Goal: Task Accomplishment & Management: Use online tool/utility

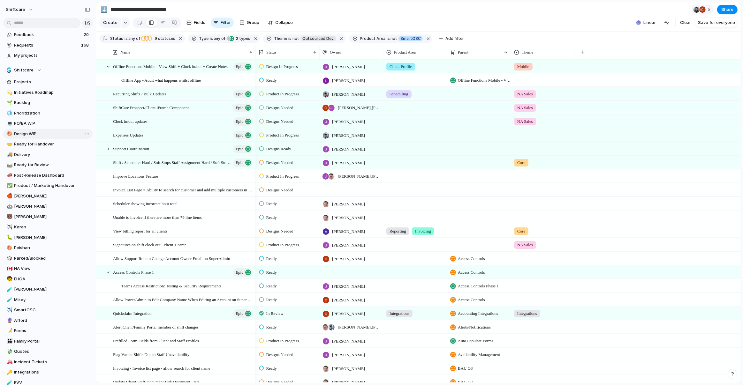
click at [22, 131] on span "Design WIP" at bounding box center [52, 134] width 76 height 6
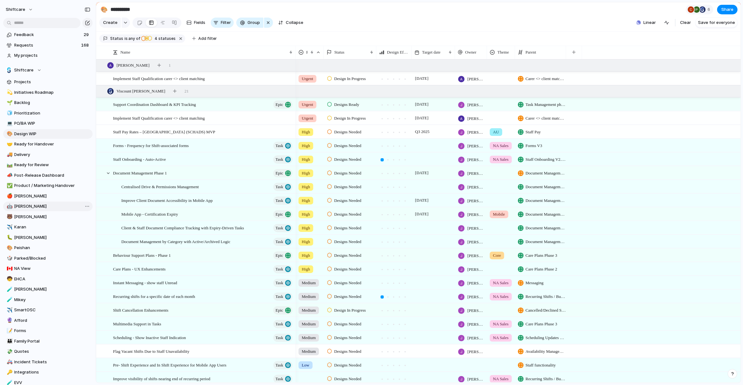
click at [13, 210] on link "🤖 Jon" at bounding box center [47, 207] width 89 height 10
type input "***"
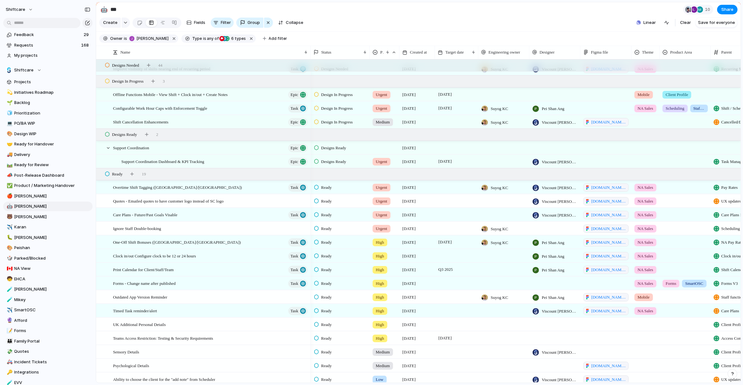
scroll to position [1013, 0]
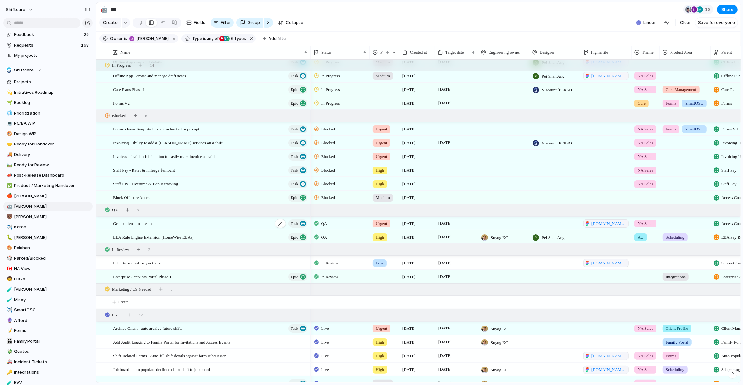
click at [143, 224] on span "Group clients in a team" at bounding box center [132, 223] width 39 height 7
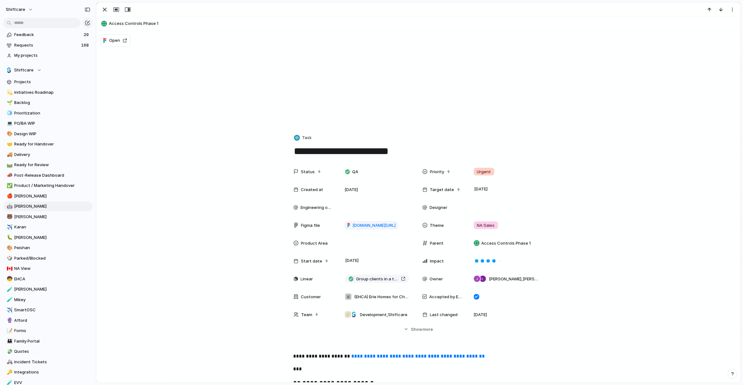
click at [349, 153] on textarea "**********" at bounding box center [418, 151] width 250 height 13
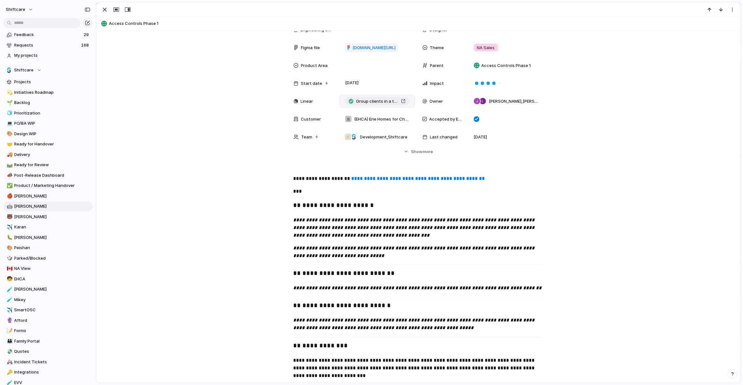
click at [404, 101] on div "Group clients in a team" at bounding box center [377, 101] width 57 height 6
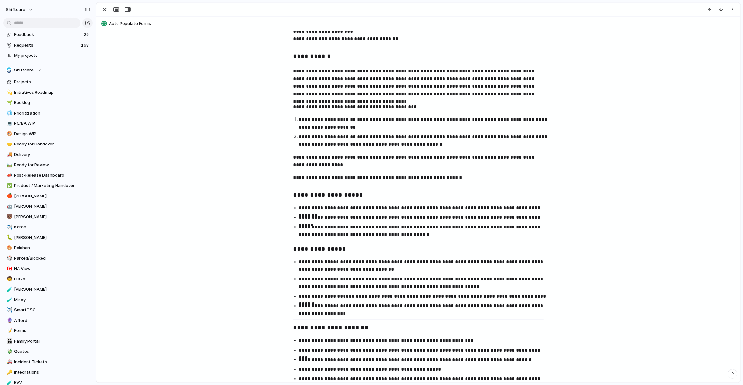
scroll to position [115, 0]
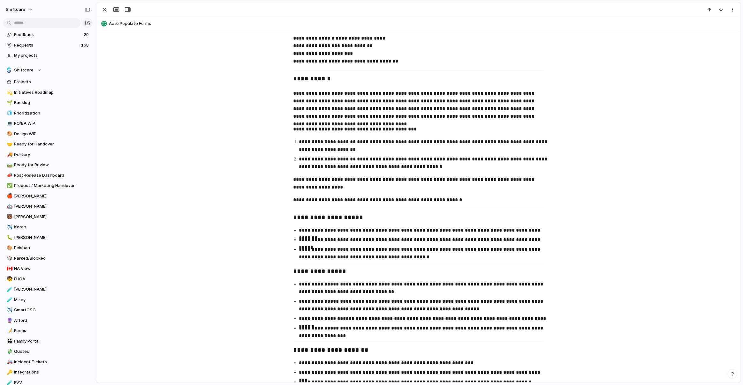
click at [448, 182] on p "**********" at bounding box center [418, 183] width 250 height 15
click at [440, 180] on p "**********" at bounding box center [418, 183] width 250 height 15
click at [438, 182] on p "**********" at bounding box center [418, 183] width 250 height 15
click at [432, 185] on p "**********" at bounding box center [418, 183] width 250 height 15
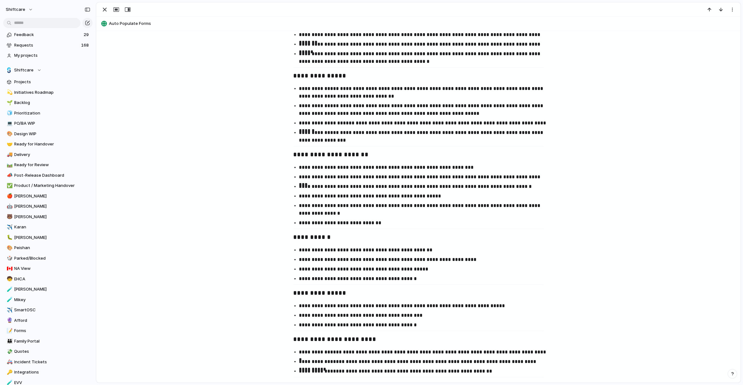
scroll to position [411, 0]
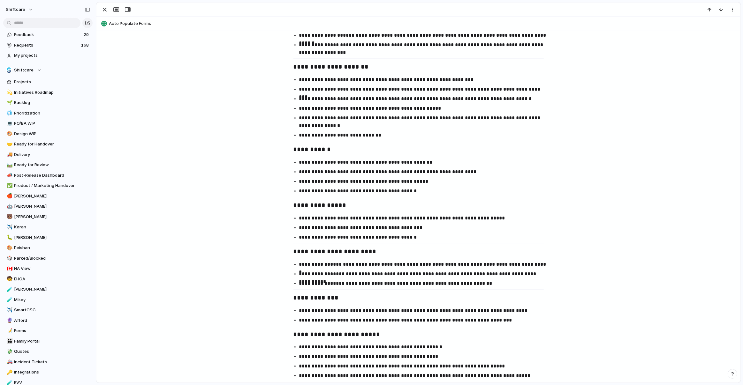
click at [422, 188] on p "**********" at bounding box center [424, 191] width 250 height 8
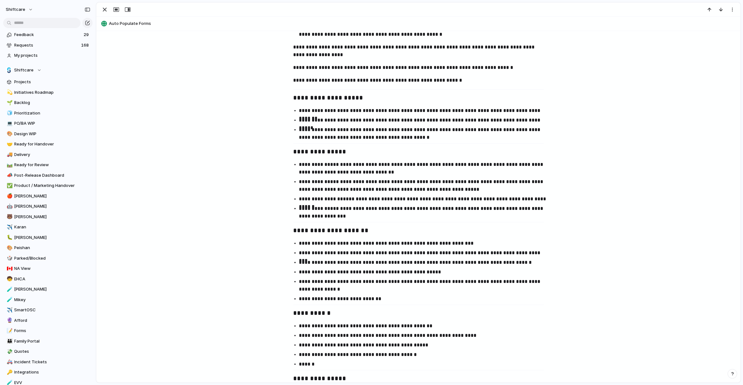
scroll to position [236, 0]
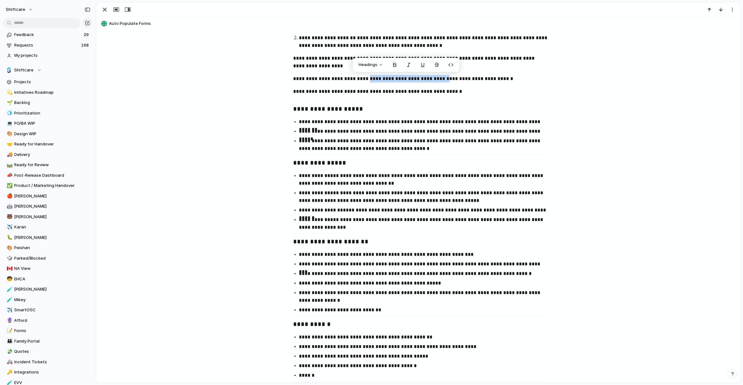
drag, startPoint x: 364, startPoint y: 78, endPoint x: 438, endPoint y: 78, distance: 74.4
click at [438, 78] on p "**********" at bounding box center [418, 79] width 250 height 8
copy p "**********"
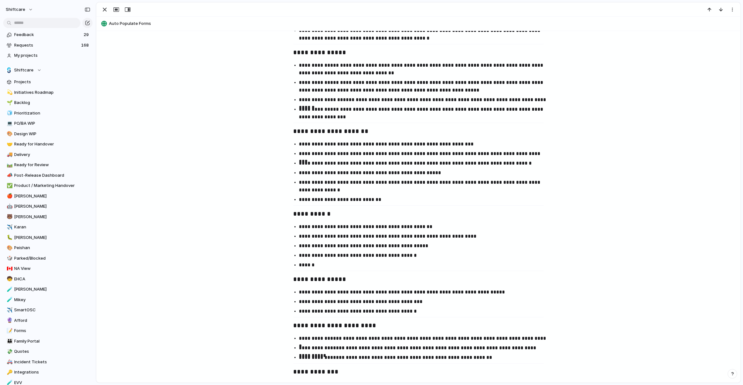
click at [352, 260] on ul "**********" at bounding box center [419, 246] width 262 height 46
click at [347, 264] on p "******" at bounding box center [424, 265] width 250 height 8
click at [446, 266] on p "**********" at bounding box center [424, 265] width 250 height 8
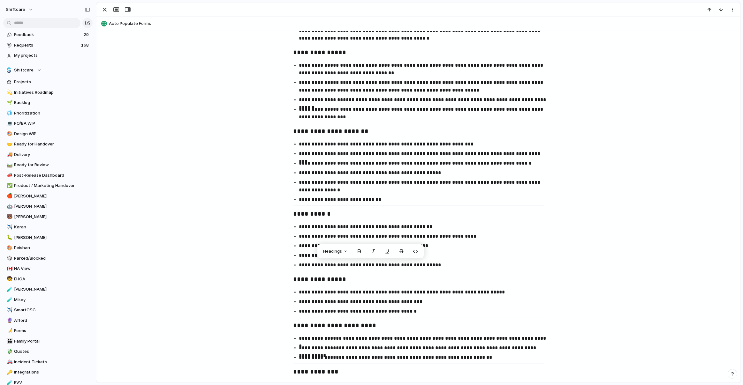
click at [457, 267] on p "**********" at bounding box center [424, 265] width 250 height 8
click at [480, 286] on div "**********" at bounding box center [418, 185] width 629 height 765
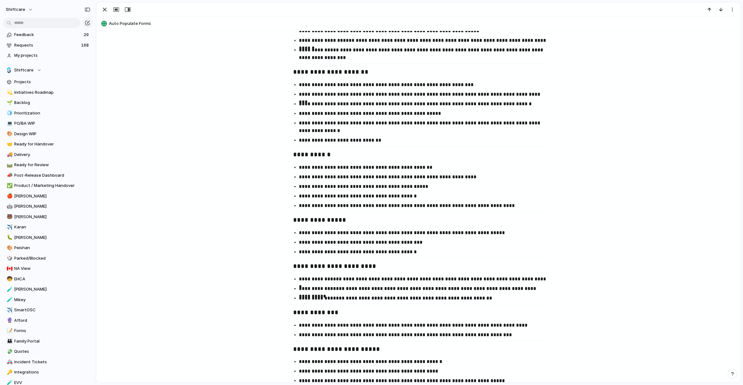
scroll to position [419, 0]
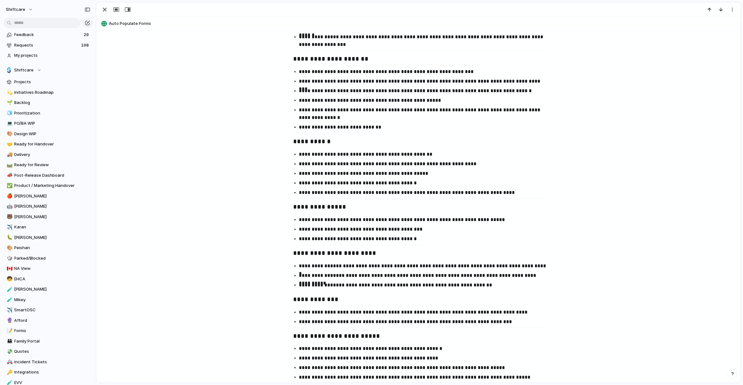
click at [513, 188] on ul "**********" at bounding box center [419, 174] width 262 height 46
click at [511, 195] on p "**********" at bounding box center [424, 193] width 250 height 8
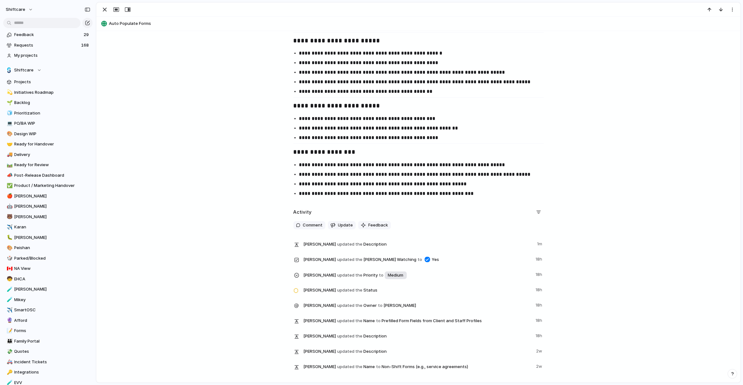
scroll to position [742, 0]
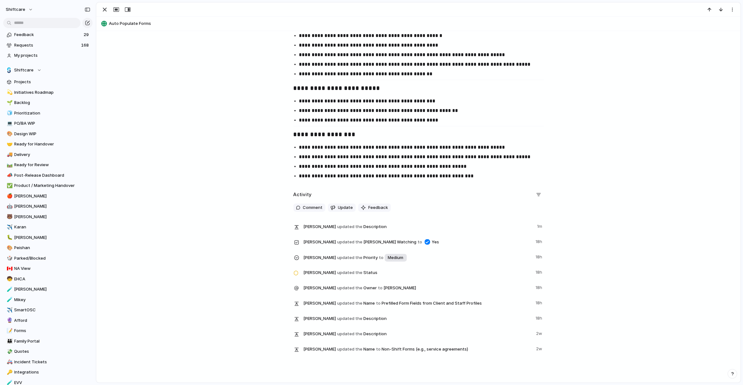
click at [465, 175] on p "**********" at bounding box center [424, 176] width 250 height 8
click at [466, 176] on p "**********" at bounding box center [424, 176] width 250 height 8
click at [473, 176] on p "**********" at bounding box center [424, 176] width 250 height 8
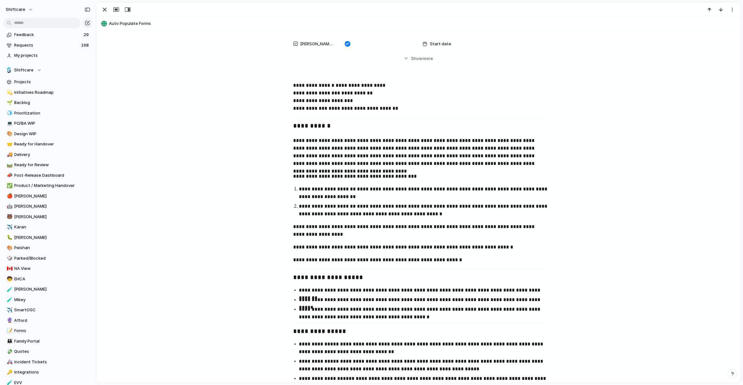
scroll to position [0, 0]
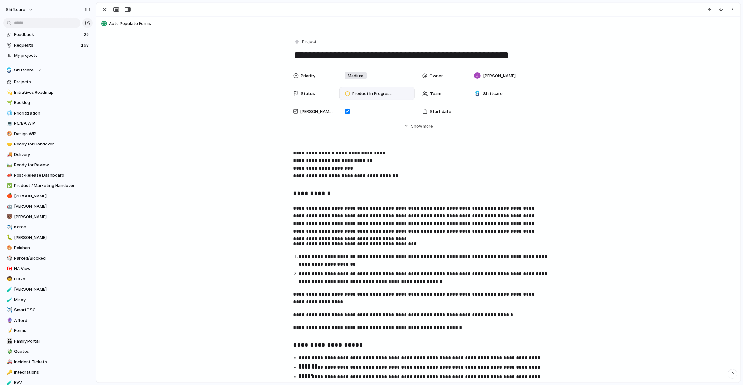
click at [394, 96] on div "Product In Progress" at bounding box center [369, 93] width 55 height 9
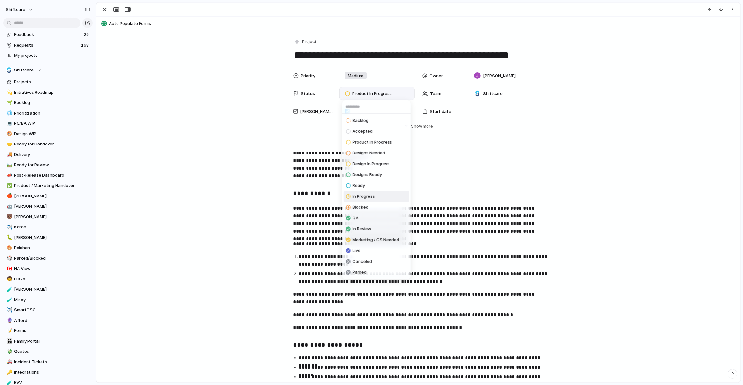
click at [451, 225] on div "Backlog Accepted Product In Progress Designs Needed Design In Progress Designs …" at bounding box center [371, 192] width 743 height 385
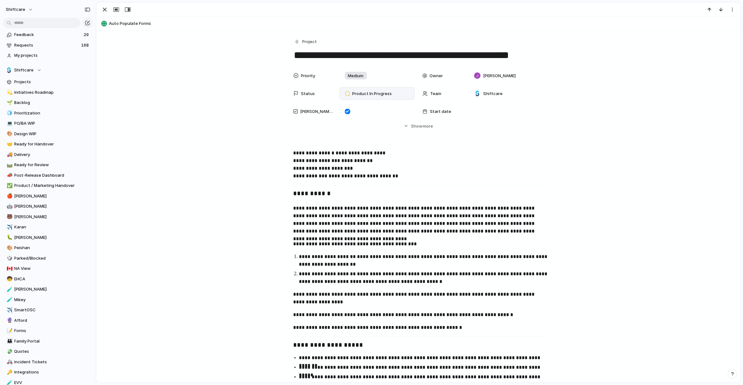
click at [352, 87] on div "Product In Progress" at bounding box center [376, 93] width 75 height 13
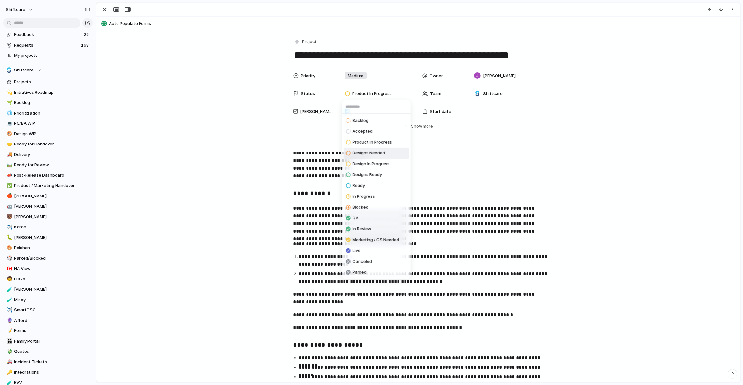
click at [378, 155] on span "Designs Needed" at bounding box center [368, 153] width 33 height 6
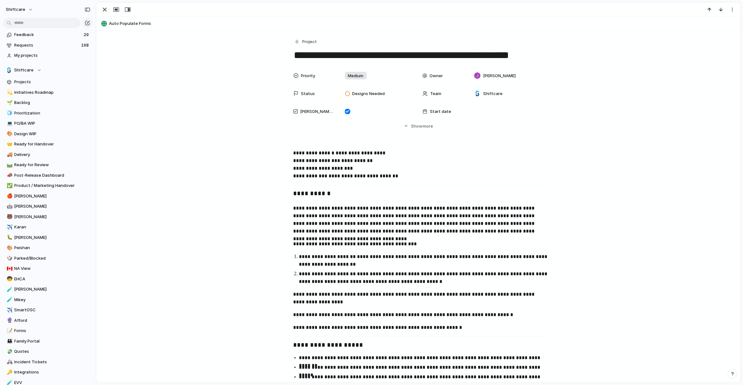
click at [491, 174] on p "**********" at bounding box center [418, 164] width 250 height 31
click at [104, 8] on div "button" at bounding box center [105, 10] width 8 height 8
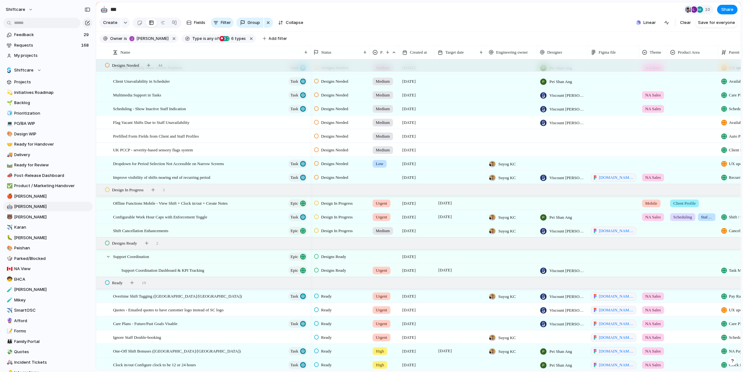
scroll to position [920, 0]
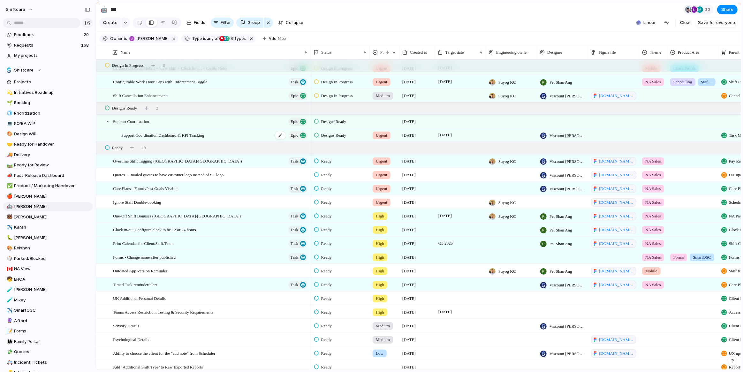
click at [204, 136] on span "Support Coordination Dashboard & KPI Tracking" at bounding box center [162, 134] width 83 height 7
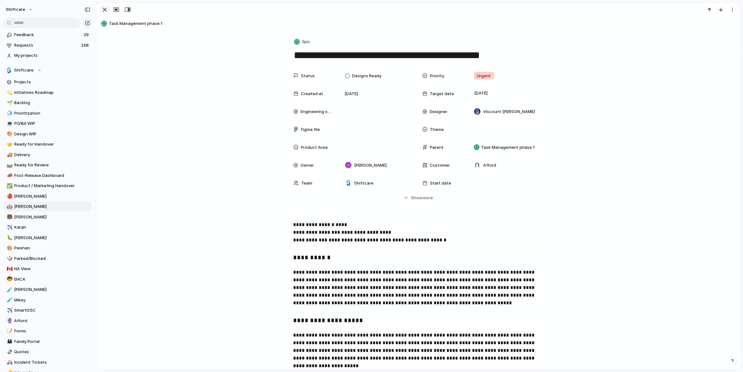
click at [103, 9] on div "button" at bounding box center [105, 10] width 8 height 8
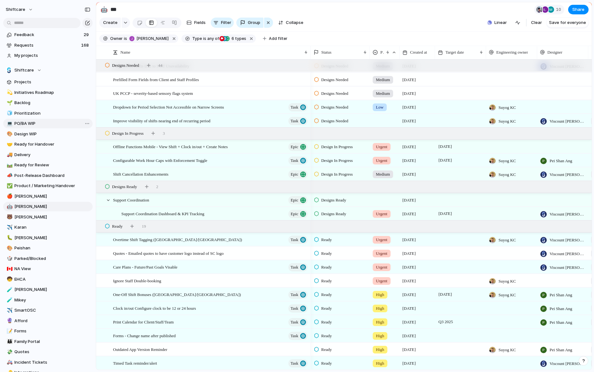
click at [30, 123] on span "PO/BA WIP" at bounding box center [52, 123] width 76 height 6
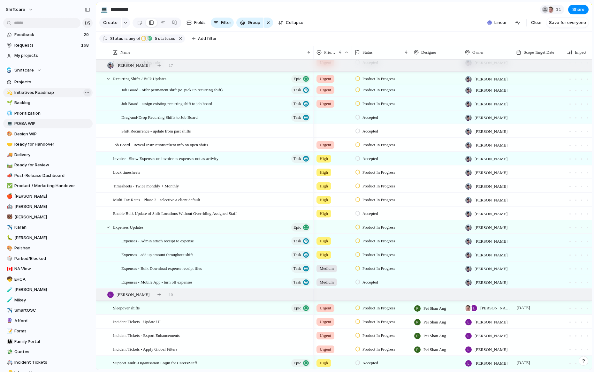
type input "*********"
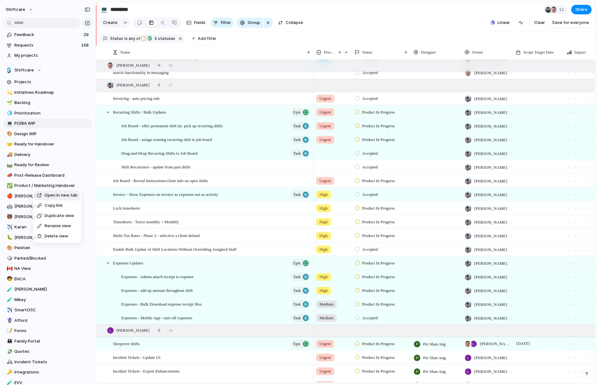
click at [48, 194] on span "Open in new tab" at bounding box center [61, 195] width 33 height 6
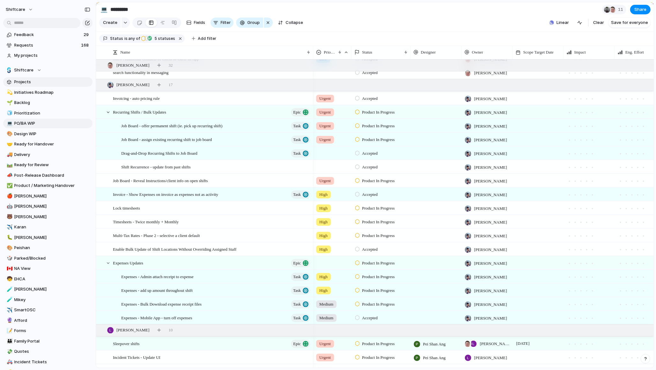
click at [22, 84] on span "Projects" at bounding box center [52, 82] width 76 height 6
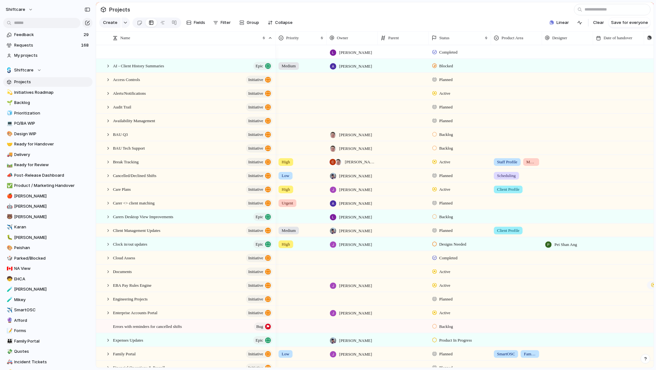
type input "*"
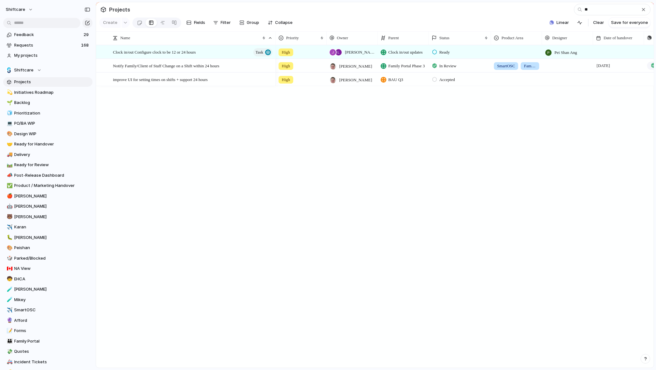
click at [582, 12] on input "**" at bounding box center [612, 9] width 77 height 11
type input "**"
click at [185, 65] on span "Notify Family/Client of Staff Change on a Shift within 24 hours" at bounding box center [166, 65] width 106 height 7
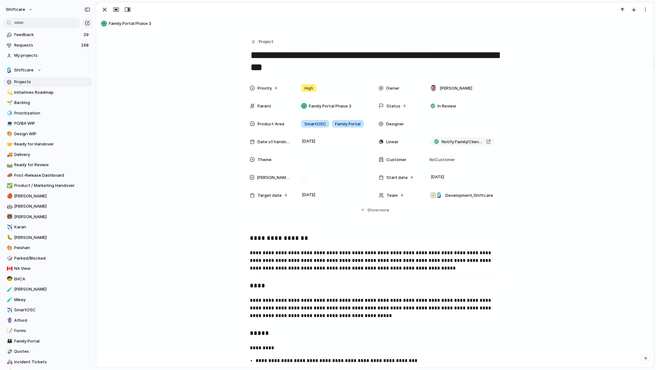
click at [306, 60] on textarea "**********" at bounding box center [375, 62] width 250 height 26
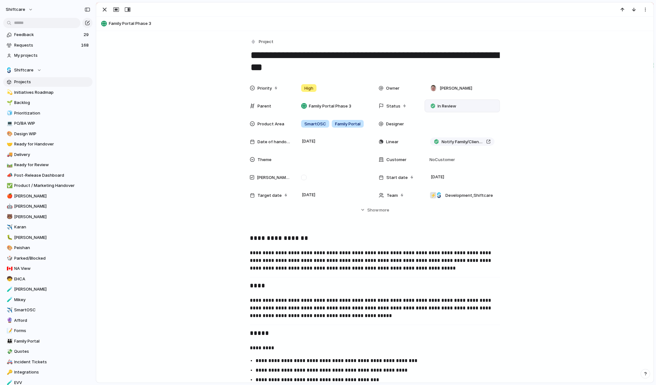
click at [444, 105] on span "In Review" at bounding box center [447, 106] width 19 height 6
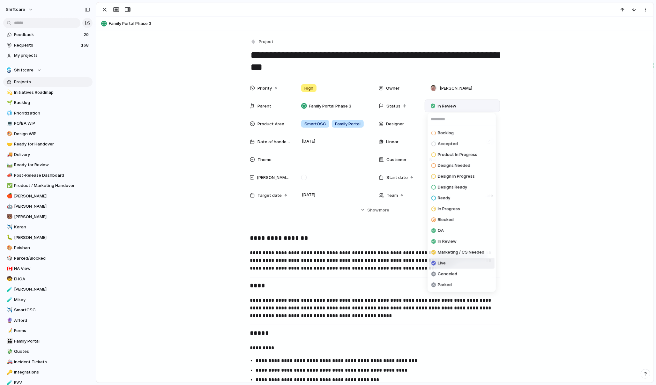
click at [439, 261] on span "Live" at bounding box center [442, 263] width 8 height 6
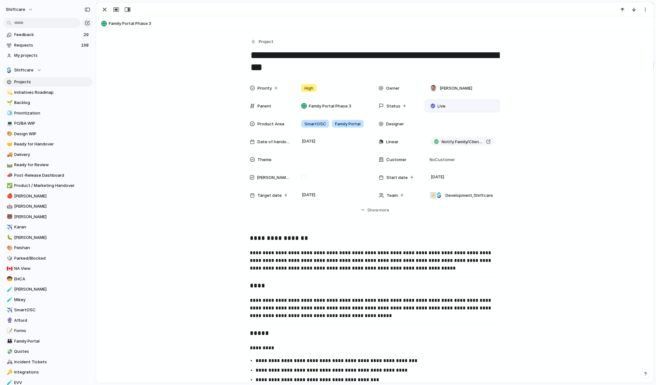
click at [543, 166] on div "Priority High Owner Paul Slater Parent Family Portal Phase 3 Status Live Produc…" at bounding box center [375, 148] width 542 height 132
click at [107, 9] on div "button" at bounding box center [105, 10] width 8 height 8
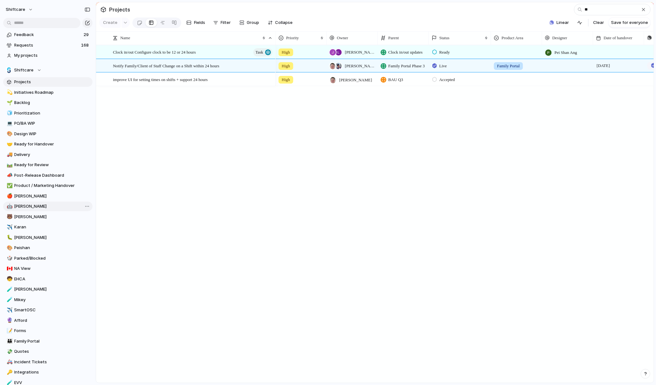
click at [21, 204] on span "[PERSON_NAME]" at bounding box center [52, 206] width 76 height 6
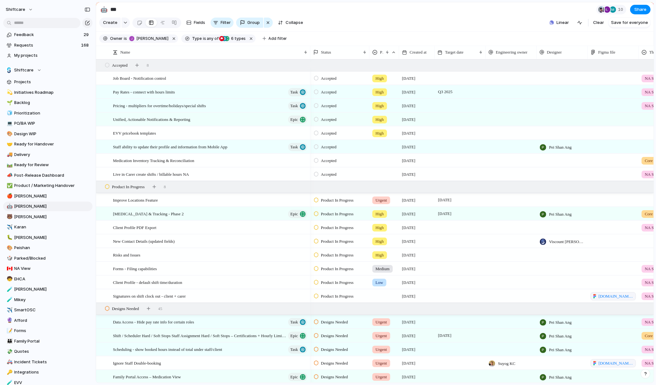
scroll to position [287, 0]
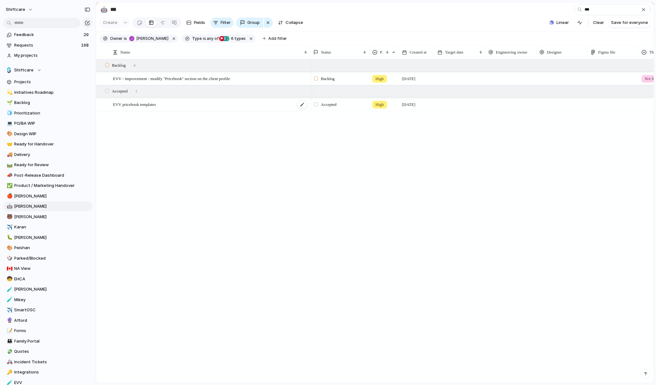
type input "***"
click at [225, 107] on div "EVV pricebook templates" at bounding box center [210, 104] width 195 height 13
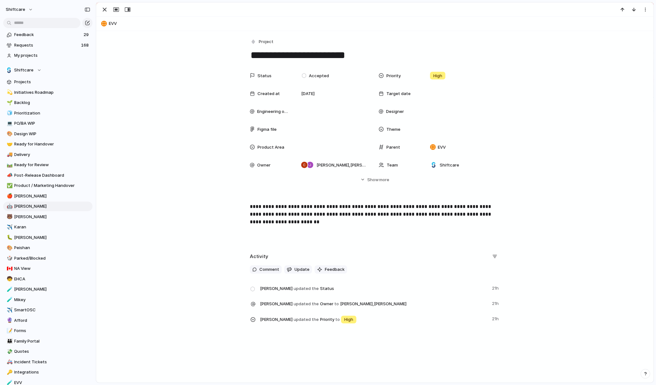
click at [330, 210] on p "**********" at bounding box center [375, 214] width 250 height 23
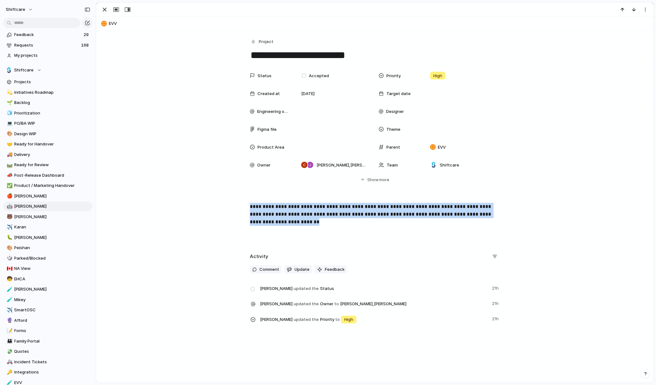
click at [330, 210] on p "**********" at bounding box center [375, 214] width 250 height 23
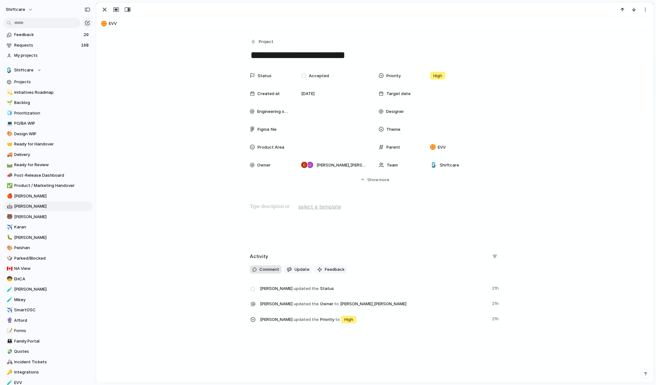
click at [279, 267] on button "Comment" at bounding box center [266, 270] width 32 height 8
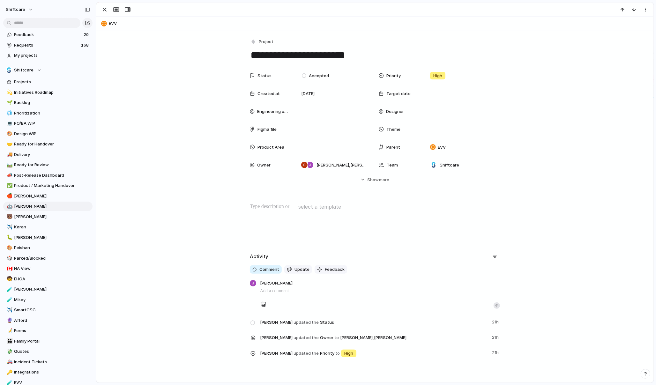
paste div
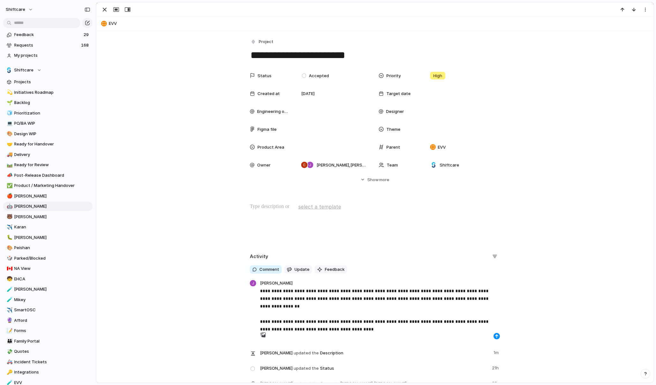
click at [388, 318] on p "**********" at bounding box center [380, 306] width 240 height 38
click at [405, 320] on p "**********" at bounding box center [380, 306] width 240 height 38
copy p "*********"
click at [466, 313] on p "**********" at bounding box center [380, 306] width 240 height 38
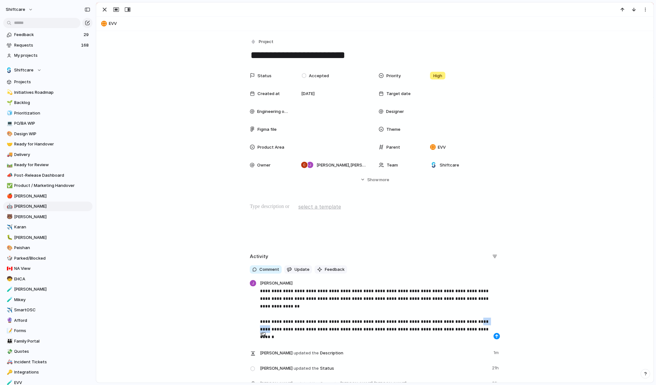
click at [466, 313] on p "**********" at bounding box center [380, 306] width 240 height 38
click at [479, 313] on p "**********" at bounding box center [380, 306] width 240 height 38
click at [477, 328] on div at bounding box center [380, 328] width 240 height 5
click at [418, 323] on p "**********" at bounding box center [380, 306] width 240 height 38
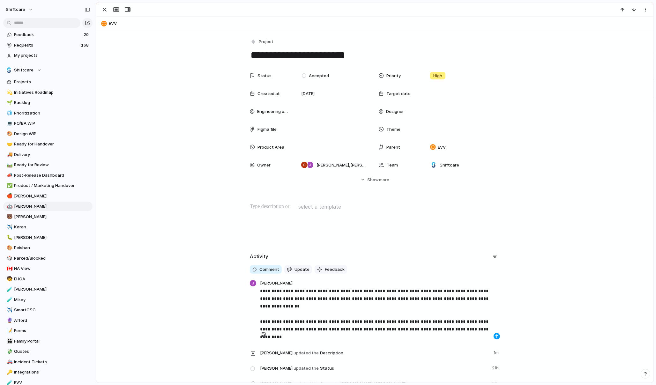
click at [495, 336] on div "button" at bounding box center [497, 337] width 4 height 4
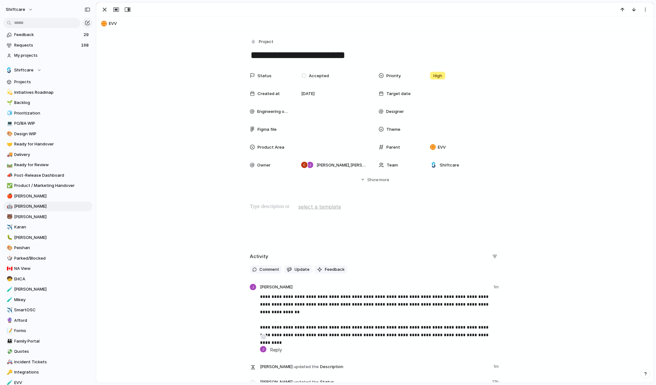
click at [225, 181] on div "Status Accepted Priority High Created at 25 August Target date Engineering owne…" at bounding box center [375, 126] width 542 height 114
click at [102, 9] on div "button" at bounding box center [105, 10] width 8 height 8
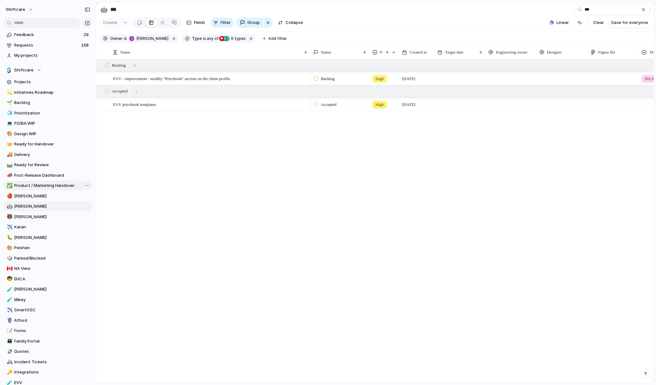
click at [34, 189] on link "✅ Product / Marketing Handover" at bounding box center [47, 186] width 89 height 10
type input "**********"
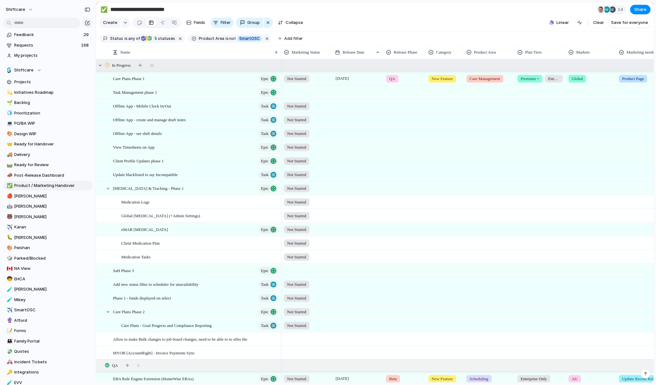
scroll to position [0, 87]
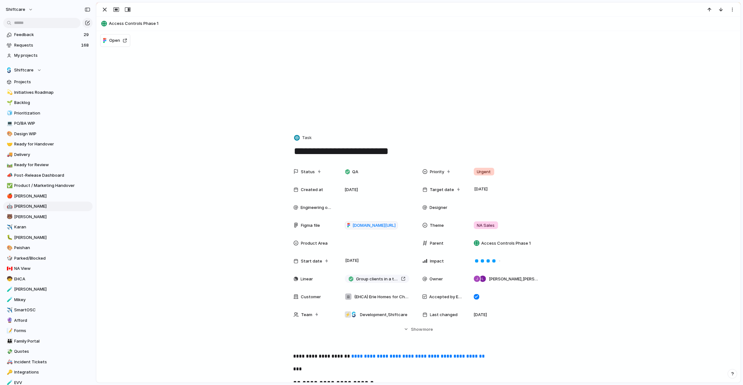
scroll to position [1497, 0]
click at [108, 7] on div "button" at bounding box center [105, 10] width 8 height 8
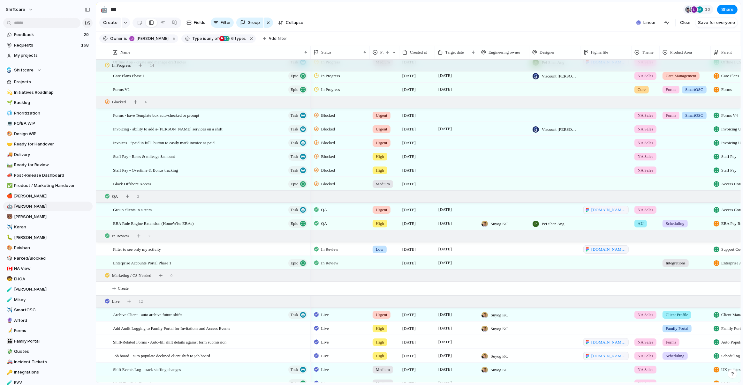
click at [428, 19] on section "Create Fields Filter Group Zoom Collapse Linear Clear Save for everyone" at bounding box center [418, 23] width 645 height 15
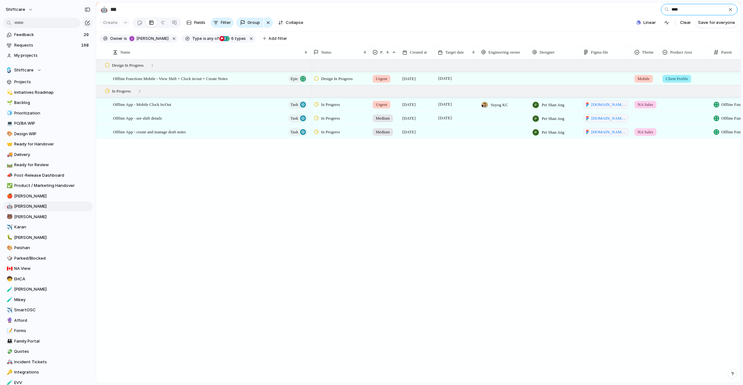
click at [690, 14] on input "****" at bounding box center [699, 9] width 77 height 11
click at [690, 11] on input "****" at bounding box center [699, 9] width 77 height 11
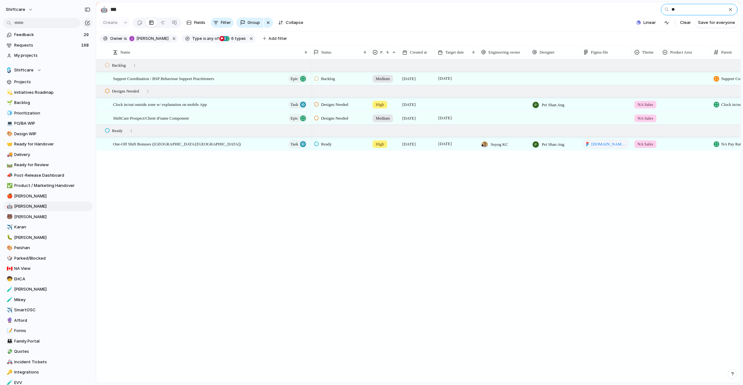
type input "*"
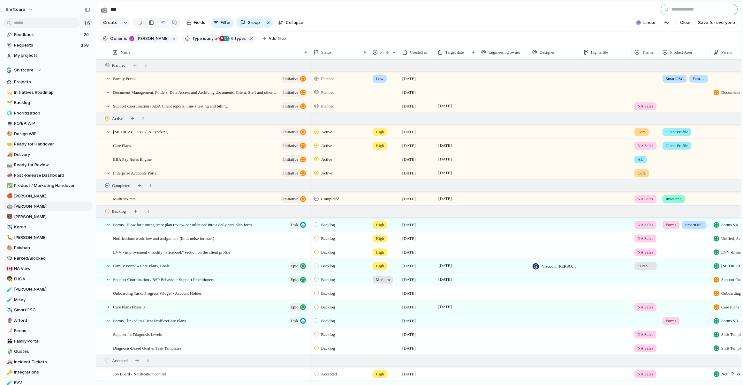
type input "*"
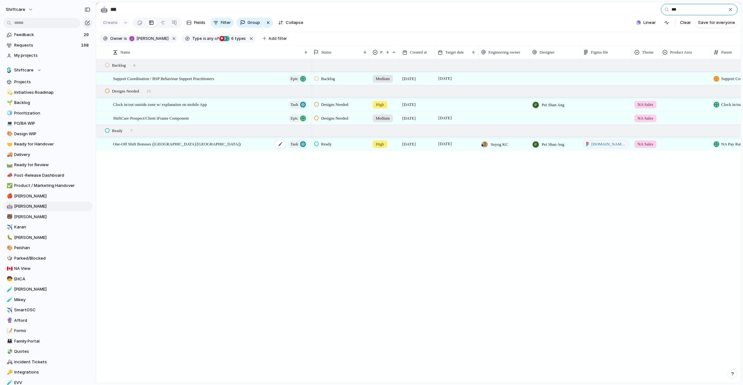
type input "***"
click at [230, 146] on div "One-Off Shift Bonuses (US/CA) Task" at bounding box center [210, 144] width 195 height 13
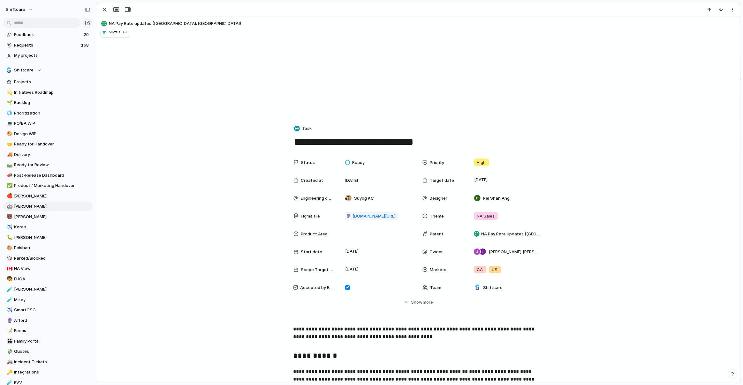
scroll to position [10, 0]
click at [426, 296] on div "Status Ready Priority High Created at 21 July Target date August 2025 Engineeri…" at bounding box center [418, 230] width 629 height 149
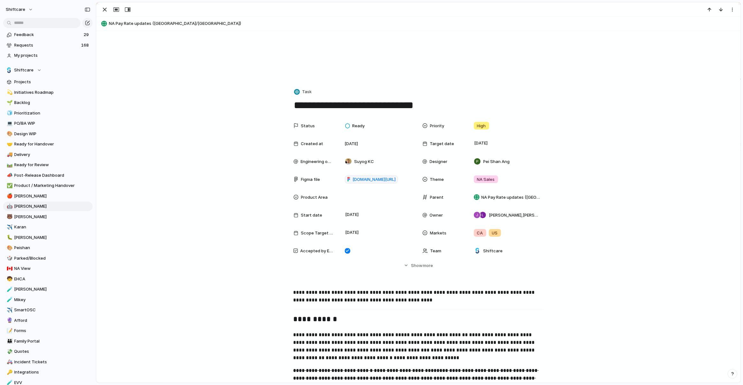
scroll to position [60, 0]
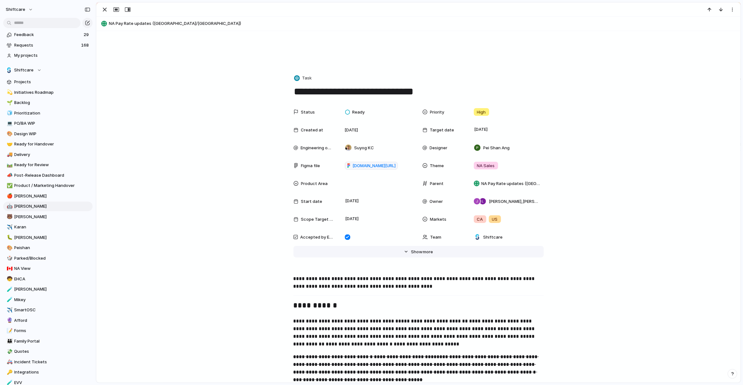
click at [419, 251] on span "Show" at bounding box center [416, 252] width 11 height 6
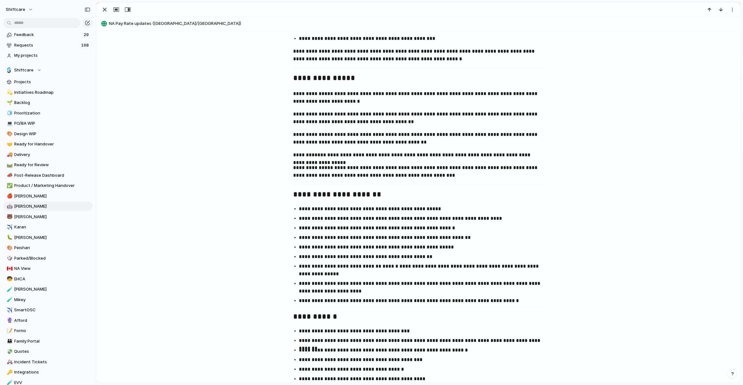
scroll to position [254, 0]
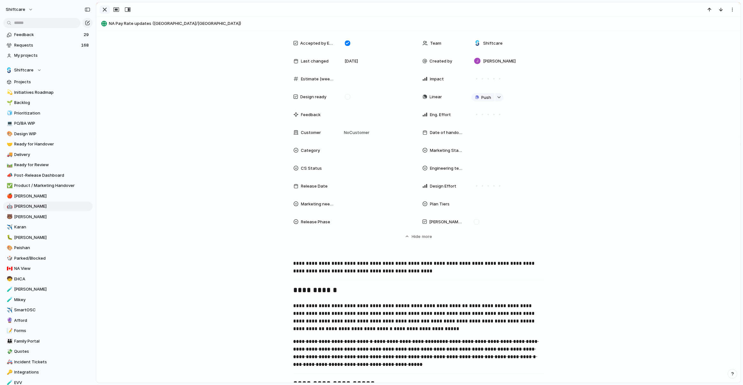
click at [109, 10] on button "button" at bounding box center [105, 9] width 10 height 8
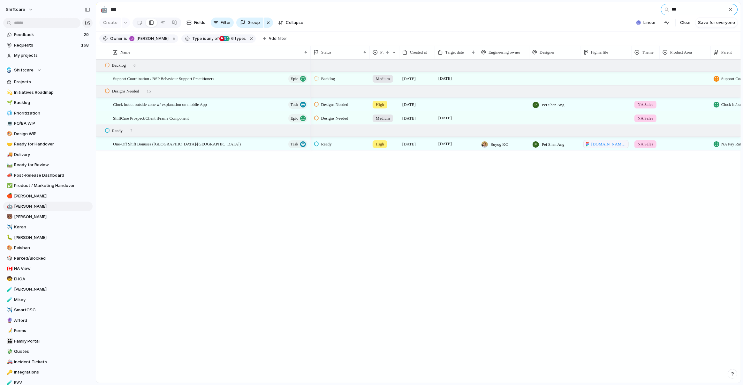
click at [696, 4] on input "***" at bounding box center [699, 9] width 77 height 11
click at [691, 10] on input "***" at bounding box center [699, 9] width 77 height 11
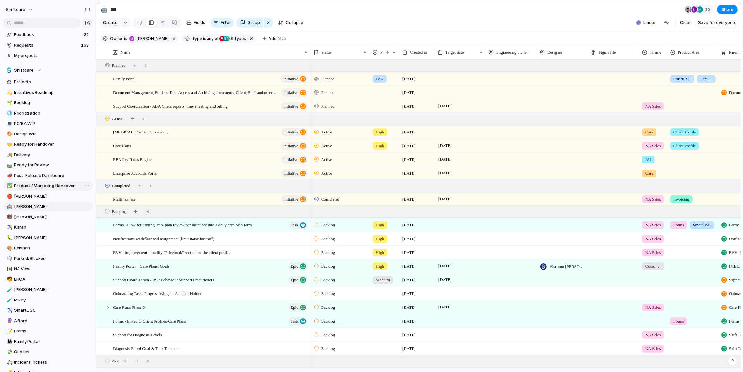
click at [44, 188] on span "Product / Marketing Handover" at bounding box center [52, 186] width 76 height 6
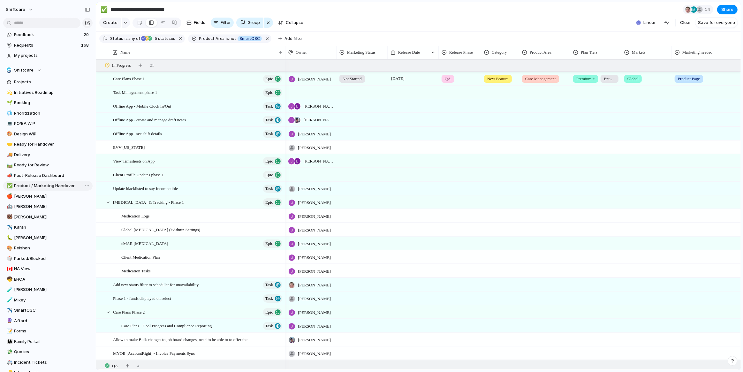
type input "**********"
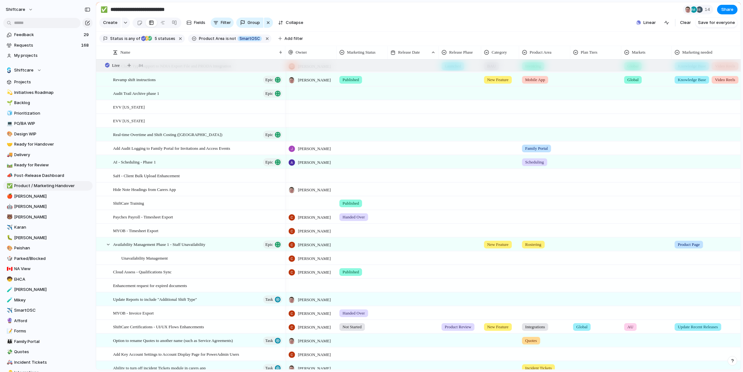
scroll to position [1308, 0]
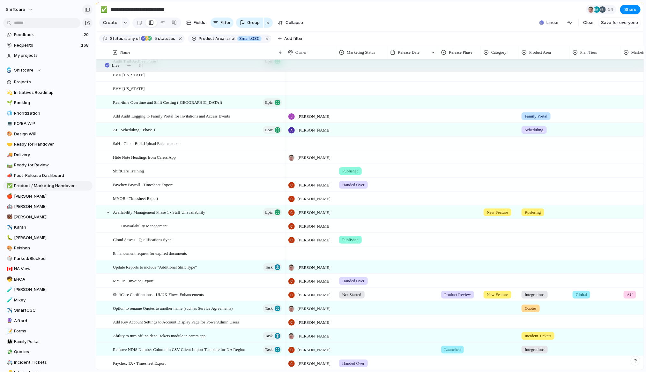
click at [85, 12] on button "button" at bounding box center [87, 9] width 10 height 10
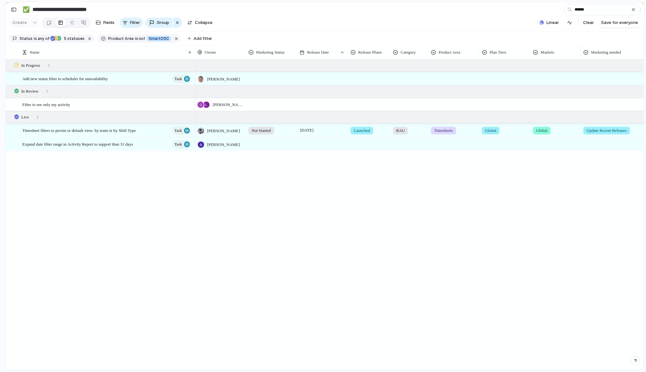
click at [579, 8] on input "******" at bounding box center [602, 9] width 77 height 11
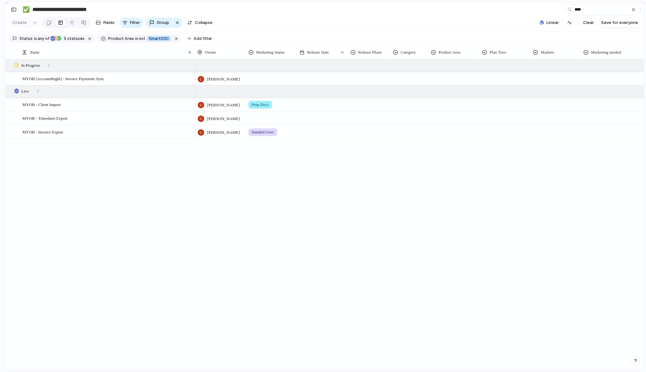
type input "****"
click at [635, 10] on div "button" at bounding box center [633, 9] width 5 height 5
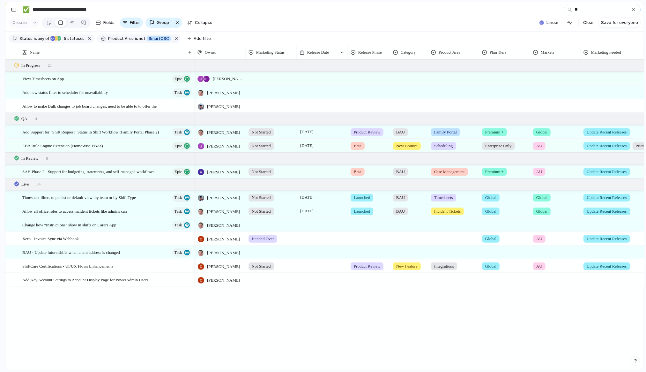
type input "***"
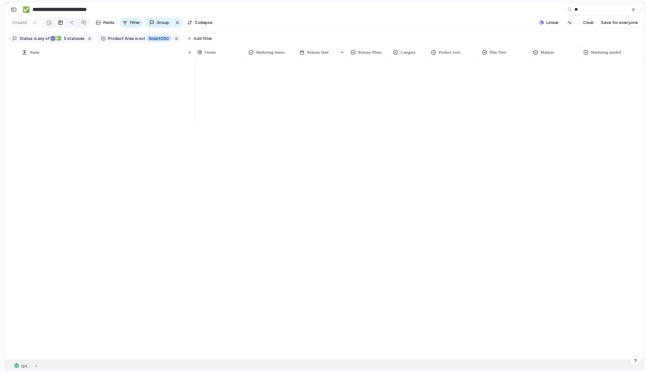
type input "***"
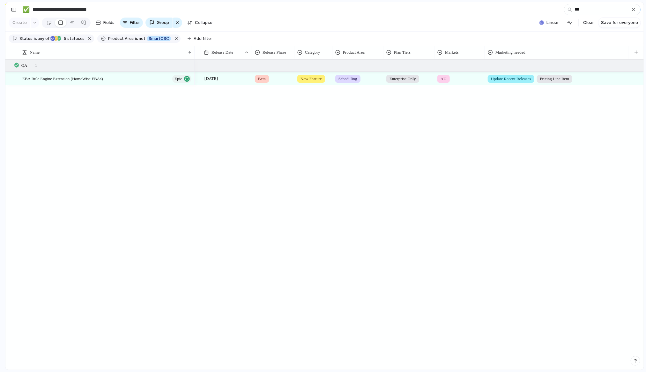
scroll to position [0, 0]
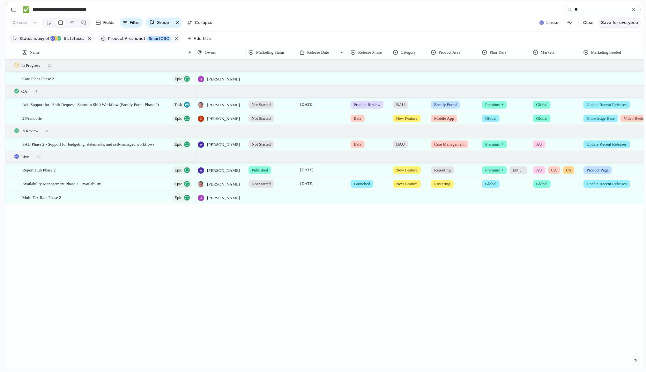
type input "***"
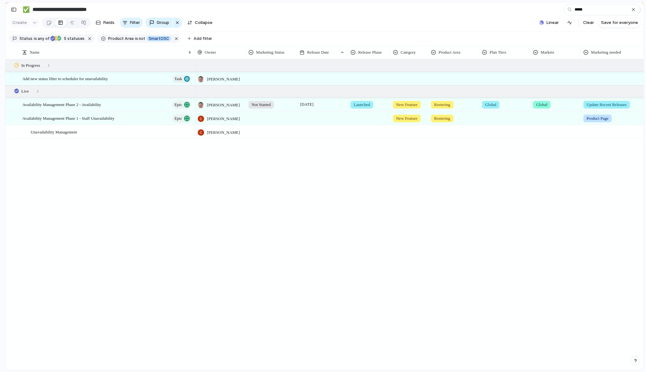
type input "*****"
click at [266, 114] on div at bounding box center [271, 117] width 50 height 11
click at [263, 144] on span "Not Started" at bounding box center [265, 145] width 24 height 6
click at [314, 117] on div at bounding box center [322, 117] width 51 height 13
click at [132, 120] on div "Availability Management Phase 1 - Staff Unavailability Epic" at bounding box center [107, 118] width 170 height 13
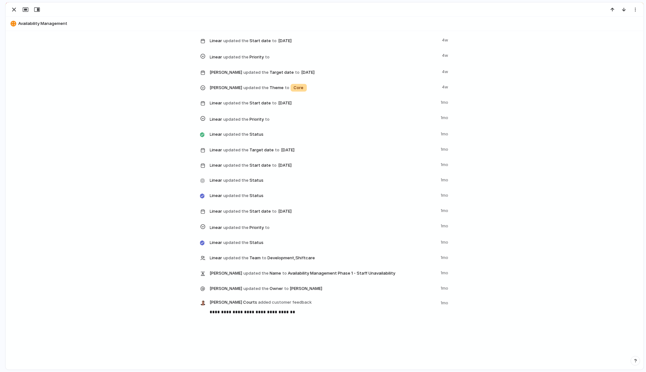
scroll to position [1196, 0]
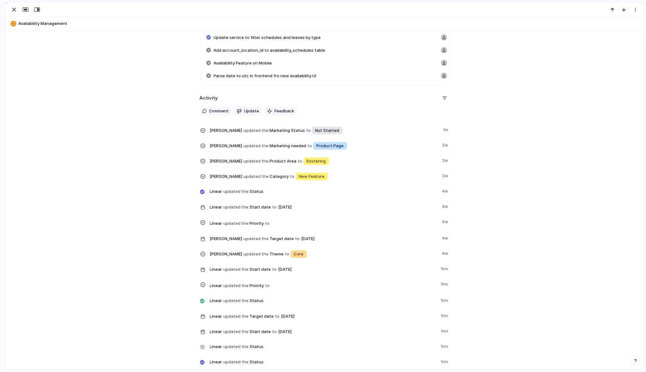
scroll to position [1538, 0]
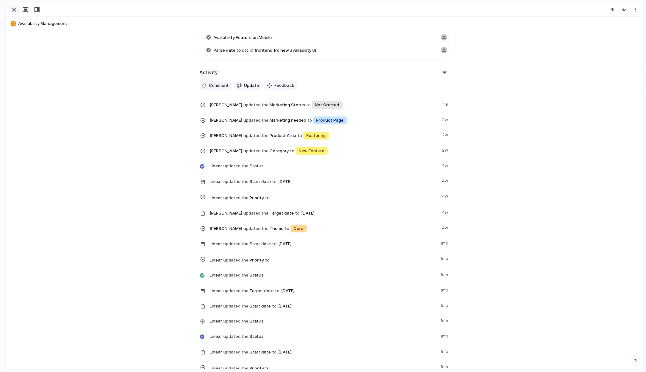
click at [14, 9] on div "button" at bounding box center [14, 10] width 8 height 8
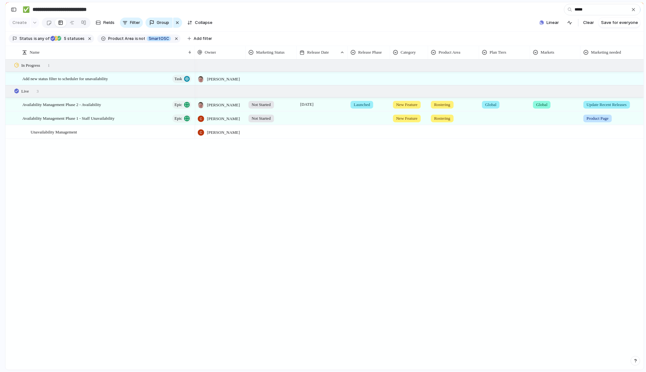
click at [305, 120] on div at bounding box center [322, 117] width 51 height 13
click at [320, 185] on button "4" at bounding box center [321, 186] width 11 height 11
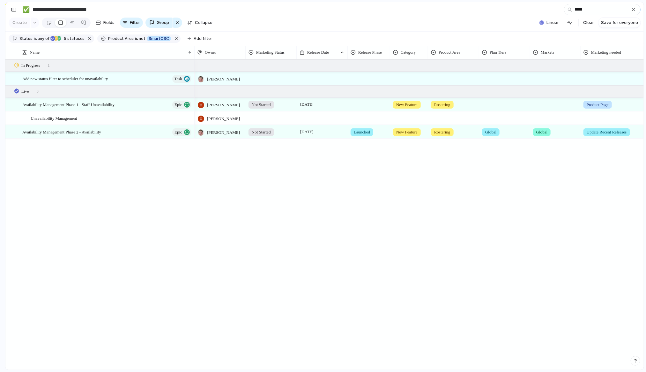
click at [379, 171] on div "Paul Slater Paul Slater Not Started 18 August Launched New Feature Rostering Gl…" at bounding box center [419, 214] width 449 height 310
click at [307, 105] on span "4 August" at bounding box center [307, 105] width 17 height 8
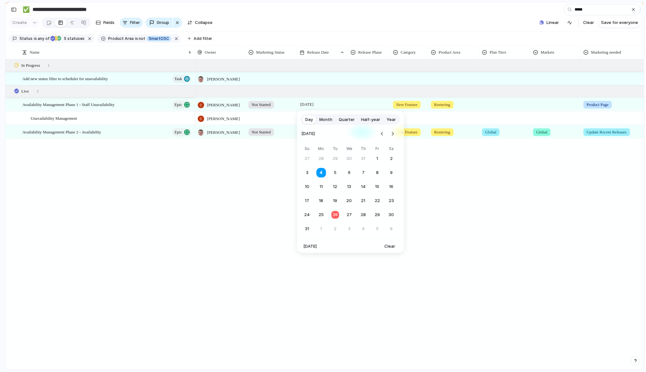
click at [378, 159] on button "1" at bounding box center [377, 158] width 11 height 11
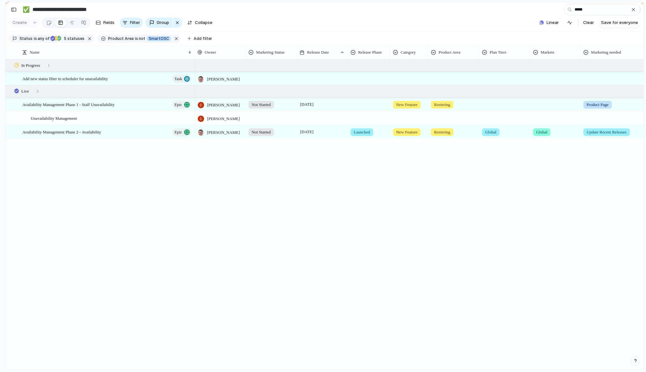
click at [293, 170] on div "Paul Slater Paul Slater Not Started 18 August Launched New Feature Rostering Gl…" at bounding box center [419, 214] width 449 height 310
click at [358, 107] on div at bounding box center [369, 103] width 42 height 11
click at [379, 168] on li "Launched" at bounding box center [376, 163] width 52 height 11
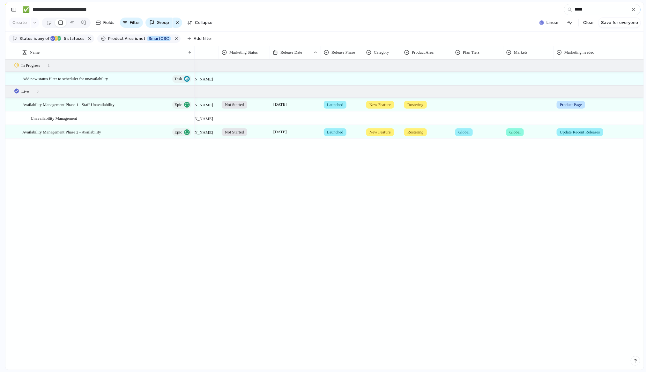
scroll to position [0, 94]
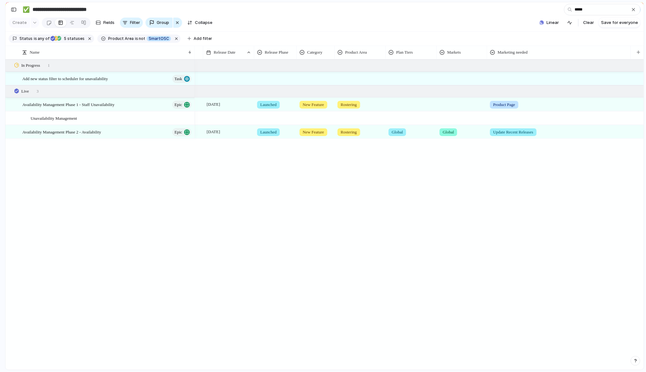
click at [404, 103] on div at bounding box center [411, 103] width 50 height 11
click at [394, 131] on div at bounding box center [392, 130] width 11 height 11
click at [445, 109] on div "Global Professional + Premium + Enterprise Only Add On" at bounding box center [323, 186] width 646 height 372
click at [460, 104] on div at bounding box center [462, 103] width 50 height 11
click at [443, 130] on div at bounding box center [443, 130] width 11 height 11
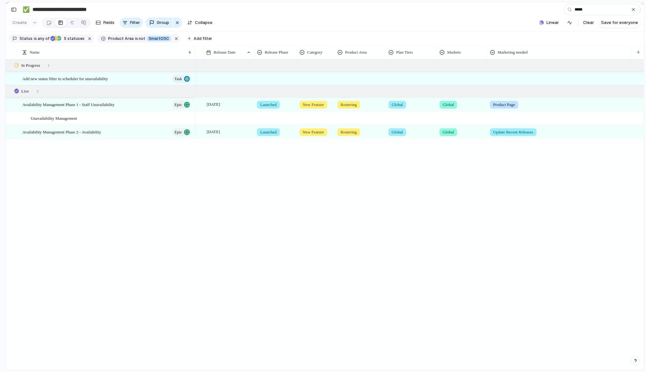
click at [422, 177] on div "Global AU [GEOGRAPHIC_DATA] [GEOGRAPHIC_DATA] [GEOGRAPHIC_DATA] Add-on" at bounding box center [323, 186] width 646 height 372
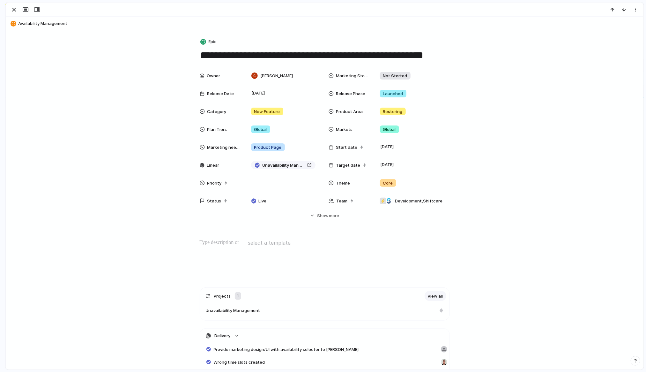
click at [17, 11] on div "button" at bounding box center [14, 10] width 8 height 8
click at [13, 10] on div "button" at bounding box center [14, 10] width 8 height 8
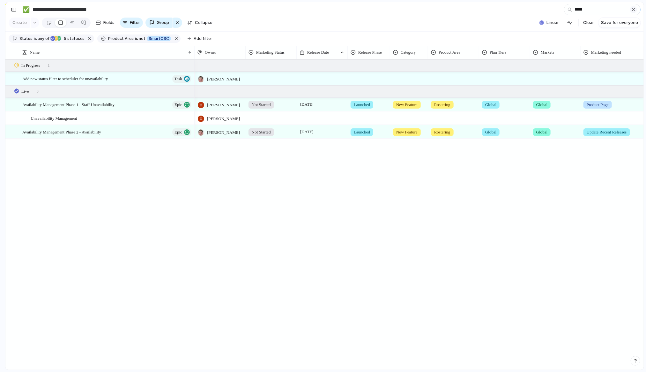
click at [635, 9] on div "button" at bounding box center [633, 9] width 5 height 5
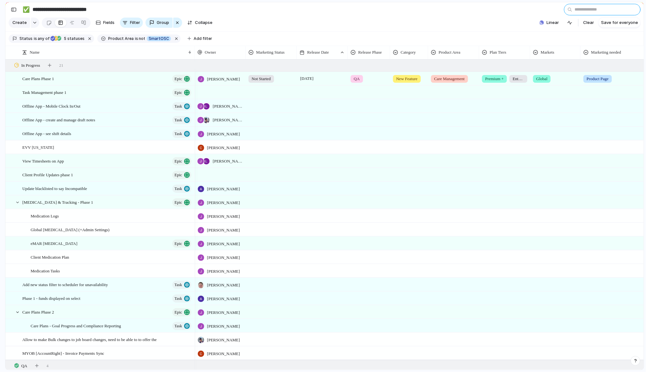
scroll to position [180, 0]
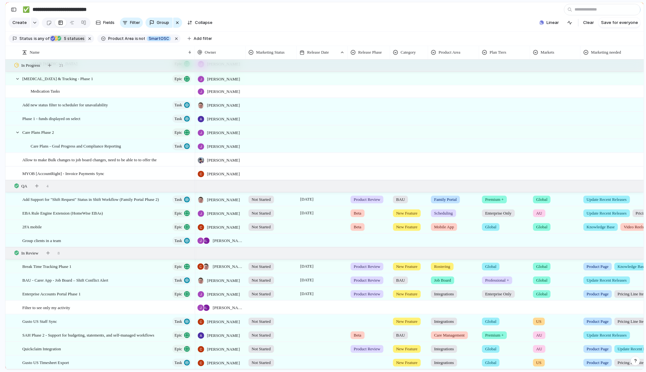
click at [67, 41] on span "5 statuses" at bounding box center [73, 39] width 23 height 6
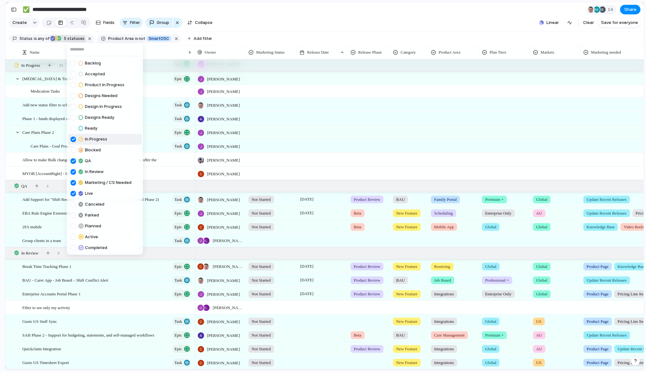
click at [73, 139] on div at bounding box center [73, 138] width 5 height 5
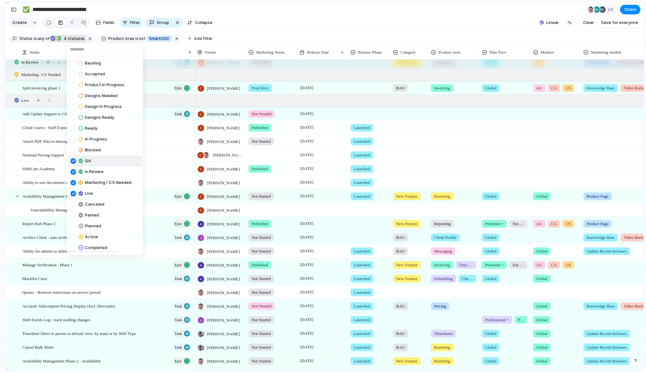
click at [74, 160] on div at bounding box center [73, 160] width 5 height 5
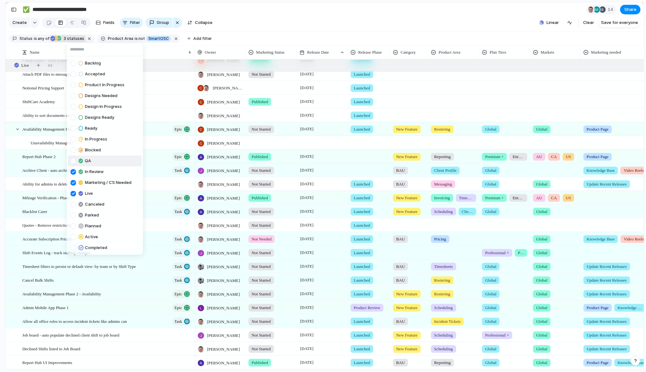
click at [74, 162] on div at bounding box center [73, 160] width 5 height 5
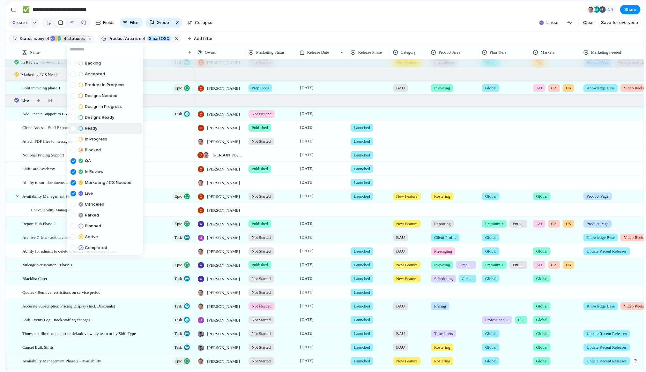
click at [362, 27] on div "Backlog Accepted Product In Progress Designs Needed Design In Progress Designs …" at bounding box center [323, 186] width 646 height 372
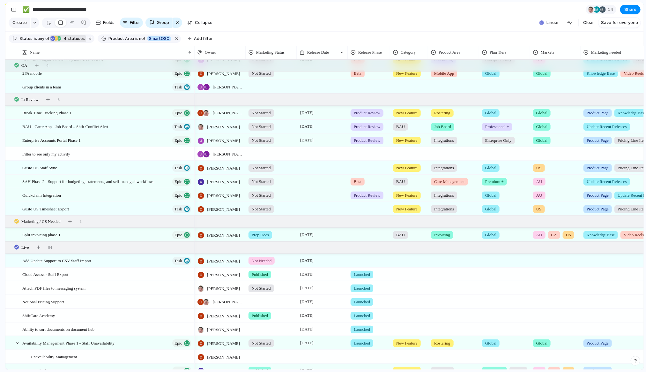
scroll to position [71, 0]
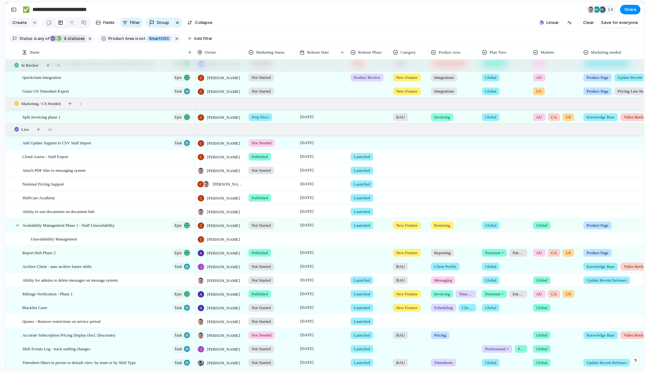
click at [366, 141] on div at bounding box center [369, 141] width 42 height 11
click at [359, 242] on div at bounding box center [369, 237] width 42 height 11
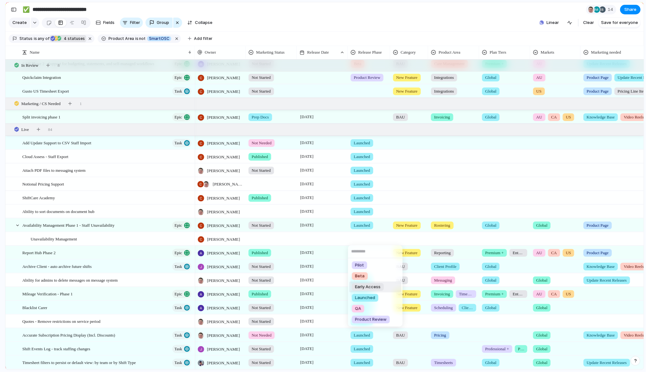
click at [364, 293] on li "Launched" at bounding box center [376, 297] width 52 height 11
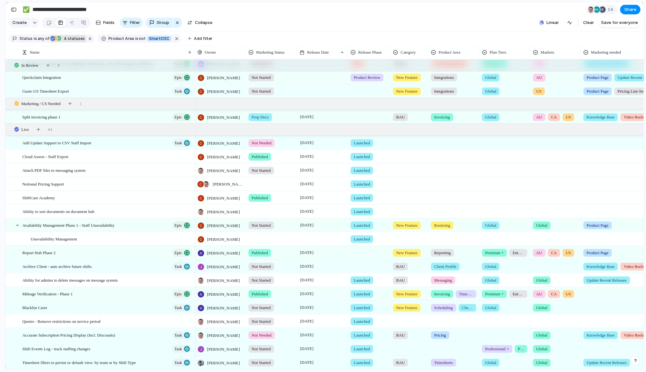
click at [356, 248] on div at bounding box center [369, 251] width 42 height 11
click at [356, 271] on div at bounding box center [369, 266] width 42 height 13
click at [361, 266] on div "Type to add a value" at bounding box center [323, 186] width 646 height 372
click at [365, 265] on div at bounding box center [369, 265] width 42 height 11
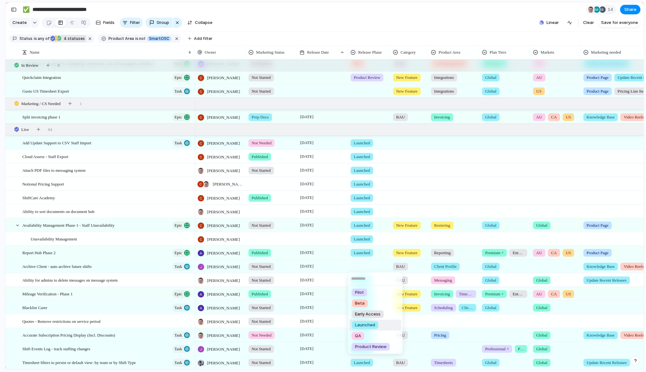
click at [366, 325] on span "Launched" at bounding box center [365, 325] width 20 height 6
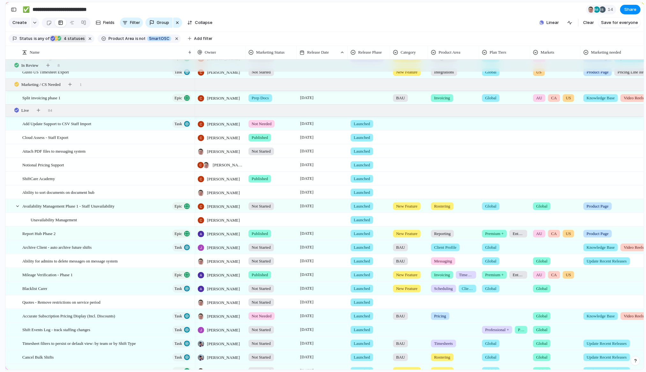
click at [261, 164] on div at bounding box center [271, 163] width 50 height 11
click at [268, 189] on span "Not Started" at bounding box center [265, 191] width 24 height 6
click at [264, 193] on div at bounding box center [271, 191] width 50 height 11
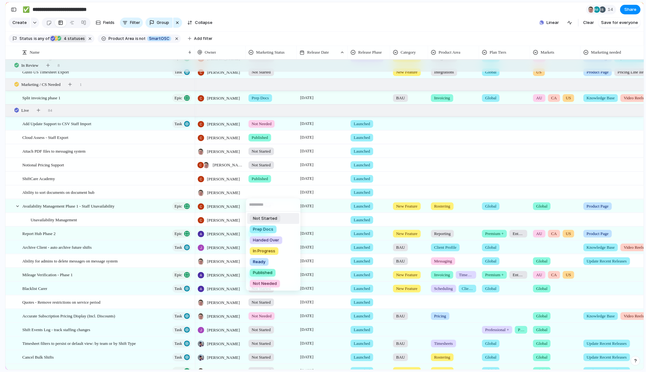
click at [266, 218] on span "Not Started" at bounding box center [265, 218] width 24 height 6
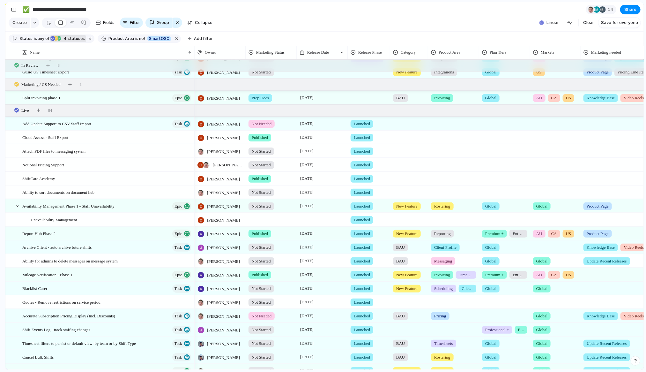
click at [262, 221] on div at bounding box center [271, 218] width 50 height 11
click at [265, 245] on span "Not Started" at bounding box center [265, 246] width 24 height 6
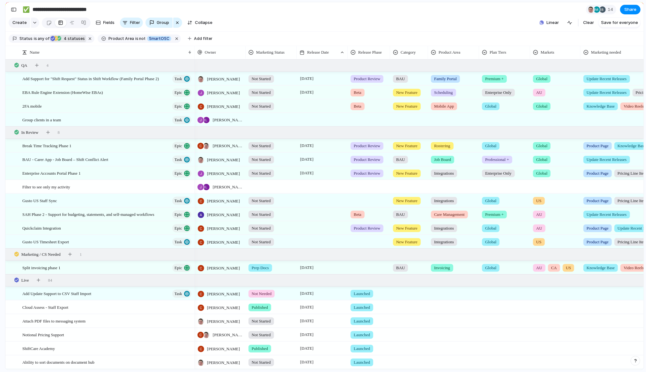
click at [265, 115] on div at bounding box center [271, 118] width 50 height 11
click at [260, 142] on li "Not Started" at bounding box center [273, 146] width 52 height 11
click at [366, 119] on div at bounding box center [369, 118] width 42 height 11
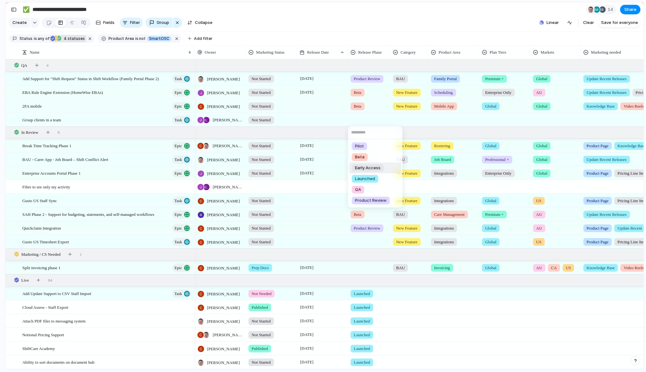
click at [423, 123] on div "Pilot Beta Early Access Launched QA Product Review" at bounding box center [323, 186] width 646 height 372
click at [411, 119] on div at bounding box center [409, 118] width 37 height 11
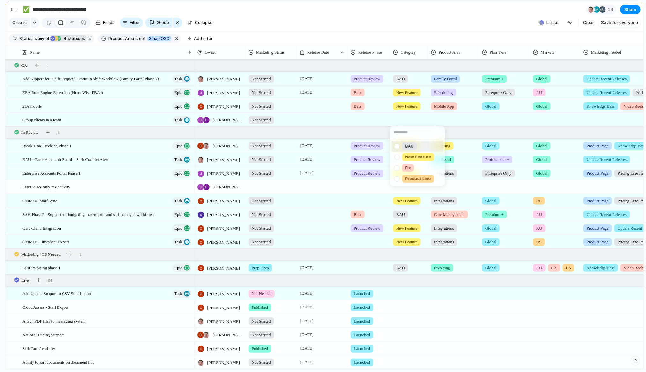
click at [396, 147] on div at bounding box center [397, 145] width 11 height 11
click at [456, 112] on div "BAU New Feature Fix Product Line" at bounding box center [323, 186] width 646 height 372
click at [451, 120] on div at bounding box center [454, 118] width 50 height 11
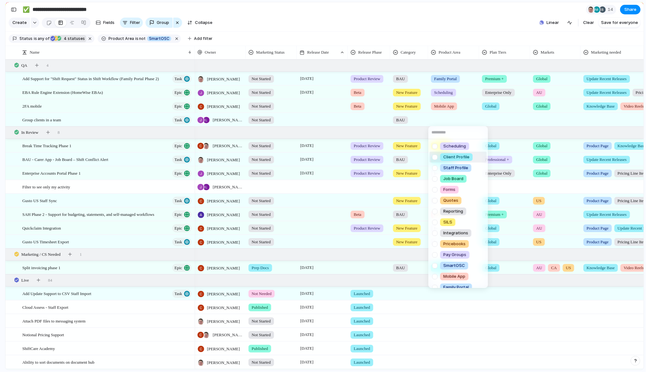
click at [434, 157] on div at bounding box center [435, 156] width 11 height 11
click at [490, 122] on div "Scheduling Client Profile Staff Profile Job Board Forms Quotes Reporting SILS I…" at bounding box center [323, 186] width 646 height 372
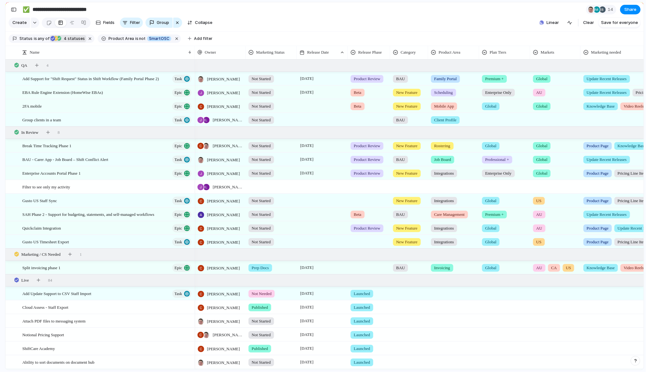
click at [501, 120] on div at bounding box center [505, 118] width 50 height 11
click at [487, 147] on div at bounding box center [486, 145] width 11 height 11
click at [531, 114] on div "Global Professional + Premium + Enterprise Only Add On" at bounding box center [323, 186] width 646 height 372
click at [543, 118] on div at bounding box center [556, 118] width 50 height 11
click at [540, 146] on div at bounding box center [537, 145] width 11 height 11
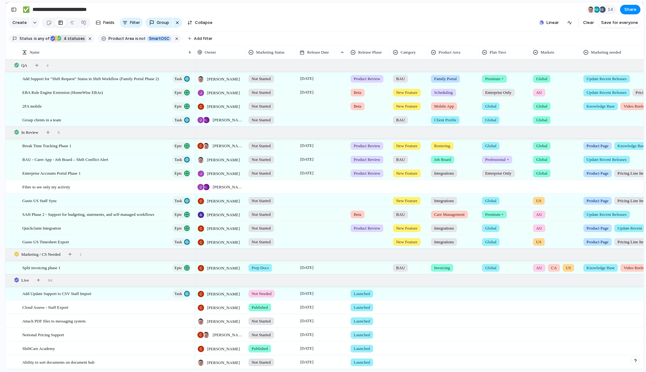
click at [590, 95] on div "Global AU [GEOGRAPHIC_DATA] [GEOGRAPHIC_DATA] [GEOGRAPHIC_DATA] Add-on" at bounding box center [323, 186] width 646 height 372
click at [588, 123] on div at bounding box center [652, 118] width 143 height 11
click at [517, 148] on div "Product Page Knowledge Base Video Reels Update Recent Releases Pricing Line Item" at bounding box center [323, 186] width 646 height 372
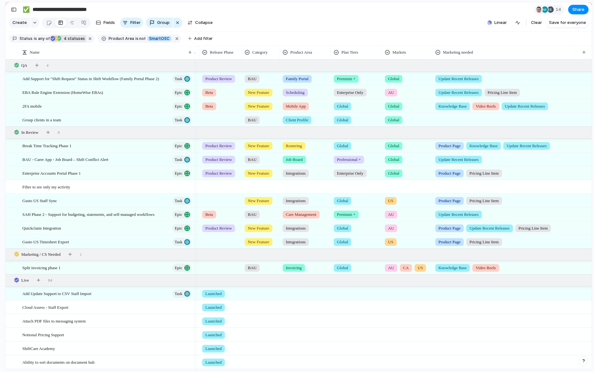
click at [459, 119] on div at bounding box center [504, 118] width 143 height 11
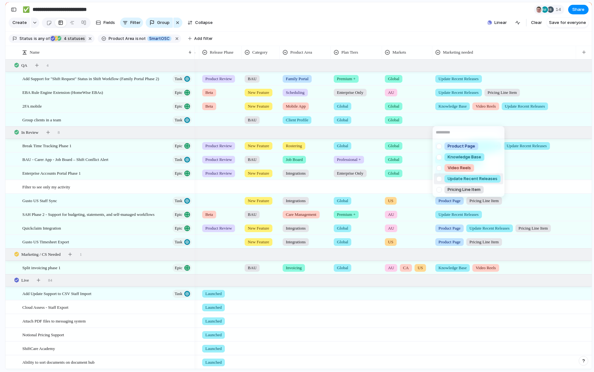
click at [439, 179] on div at bounding box center [439, 178] width 11 height 11
click at [427, 243] on div "Product Page Knowledge Base Video Reels Update Recent Releases Pricing Line Item" at bounding box center [297, 186] width 594 height 372
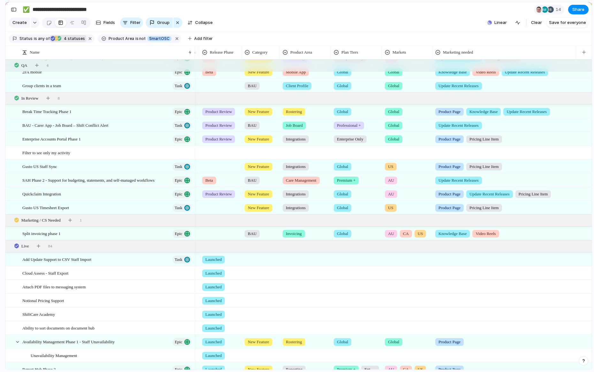
click at [455, 155] on div at bounding box center [504, 151] width 143 height 11
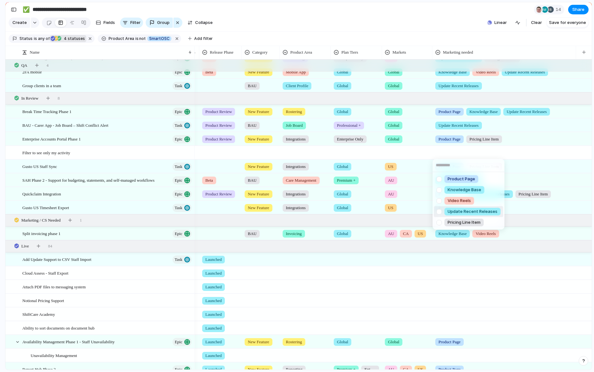
click at [441, 212] on div at bounding box center [439, 211] width 11 height 11
click at [395, 154] on div "Product Page Knowledge Base Video Reels Update Recent Releases Pricing Line Item" at bounding box center [297, 186] width 594 height 372
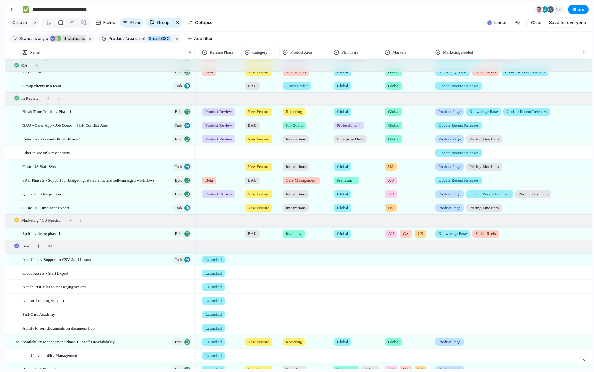
click at [389, 154] on div at bounding box center [407, 151] width 50 height 11
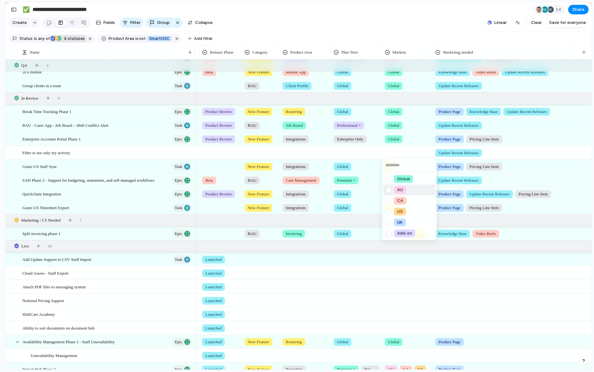
click at [388, 179] on div at bounding box center [388, 178] width 11 height 11
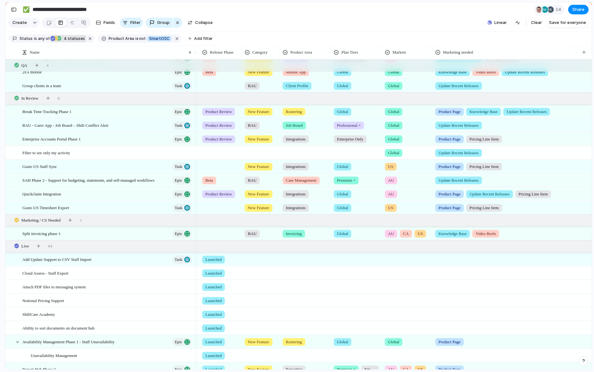
click at [363, 152] on div "Global AU [GEOGRAPHIC_DATA] [GEOGRAPHIC_DATA] [GEOGRAPHIC_DATA] Add-on" at bounding box center [297, 186] width 594 height 372
click at [352, 152] on div at bounding box center [356, 151] width 50 height 11
click at [339, 179] on div at bounding box center [337, 178] width 11 height 11
click at [288, 147] on div "Global Professional + Premium + Enterprise Only Add On" at bounding box center [297, 186] width 594 height 372
click at [288, 152] on div at bounding box center [305, 151] width 50 height 11
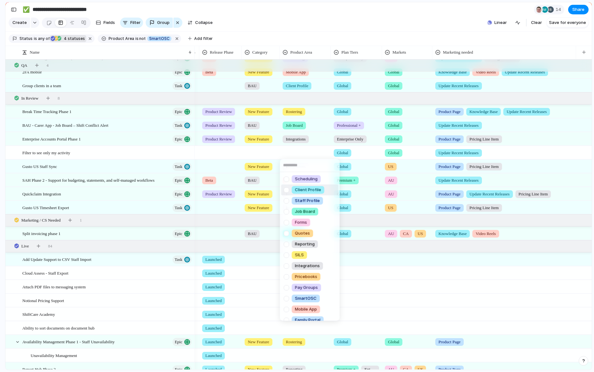
click at [286, 189] on div at bounding box center [286, 189] width 11 height 11
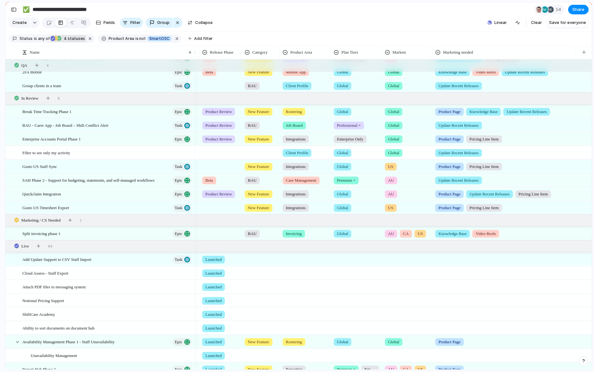
click at [407, 290] on div "Scheduling Client Profile Staff Profile Job Board Forms Quotes Reporting SILS I…" at bounding box center [297, 186] width 594 height 372
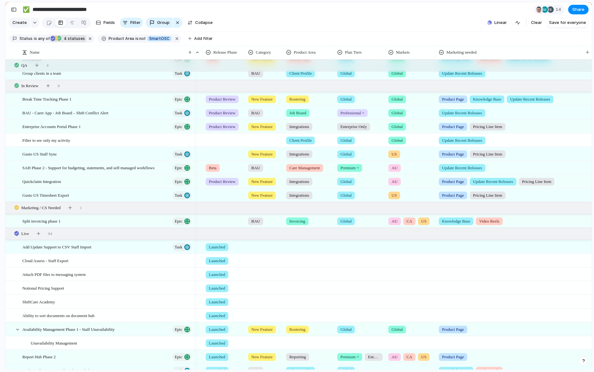
scroll to position [0, 119]
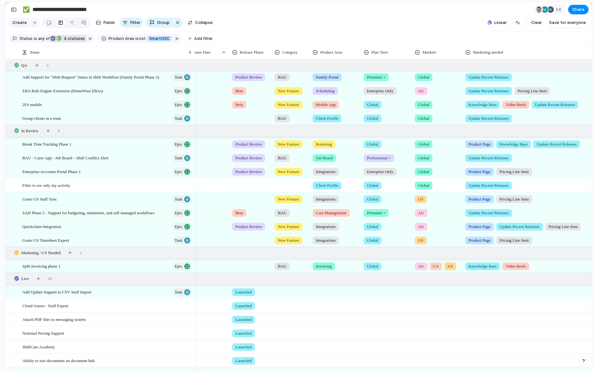
click at [285, 185] on div at bounding box center [290, 184] width 37 height 11
click at [279, 213] on div at bounding box center [278, 211] width 11 height 11
click at [248, 185] on div "BAU New Feature Fix Product Line" at bounding box center [297, 186] width 594 height 372
click at [240, 185] on div at bounding box center [251, 184] width 42 height 11
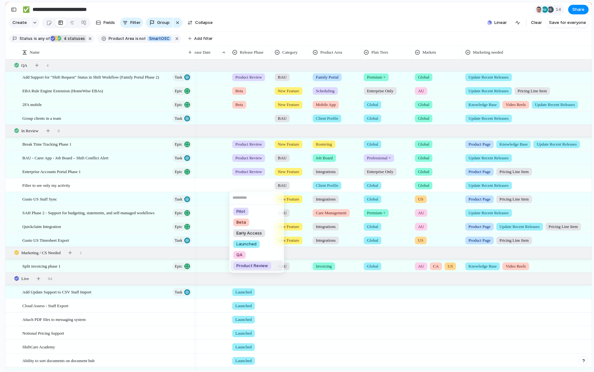
click at [250, 264] on span "Product Review" at bounding box center [252, 266] width 32 height 6
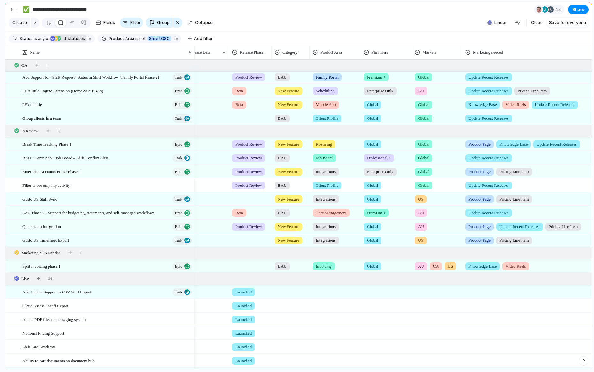
click at [242, 197] on div at bounding box center [251, 197] width 42 height 11
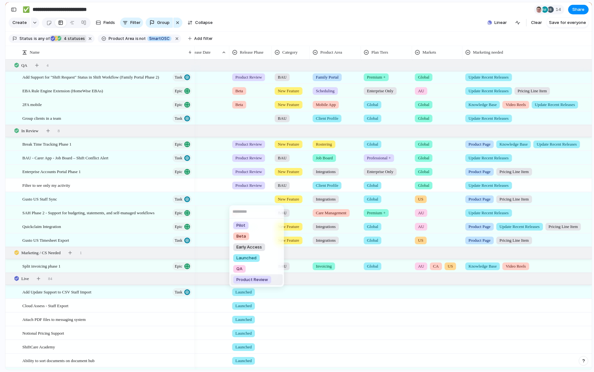
click at [260, 282] on span "Product Review" at bounding box center [252, 279] width 32 height 6
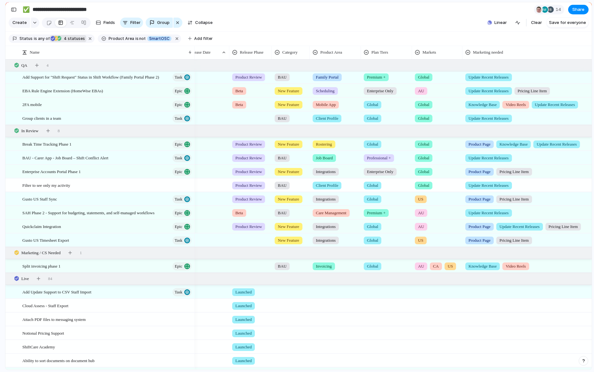
click at [244, 238] on div at bounding box center [251, 239] width 42 height 11
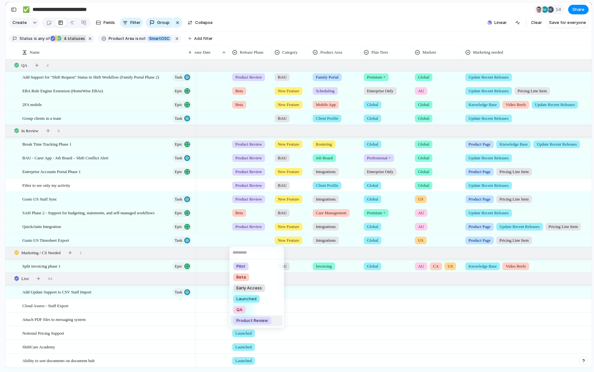
click at [253, 316] on li "Product Review" at bounding box center [256, 320] width 52 height 11
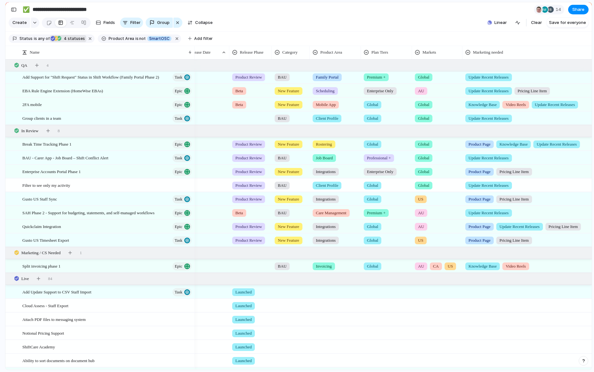
scroll to position [29, 0]
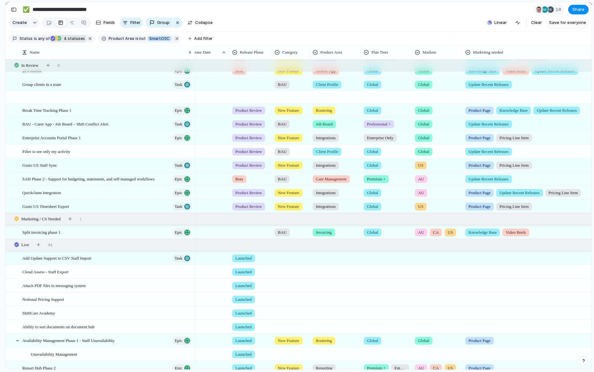
click at [252, 226] on div at bounding box center [251, 231] width 42 height 11
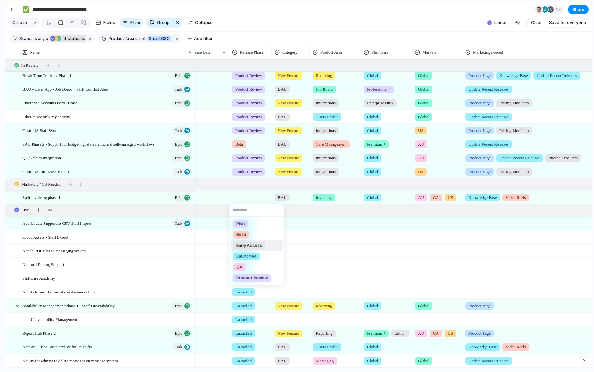
click at [320, 255] on div "Pilot Beta Early Access Launched QA Product Review" at bounding box center [297, 186] width 594 height 372
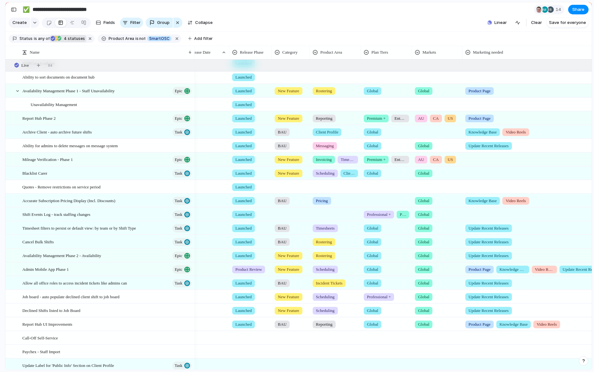
scroll to position [290, 0]
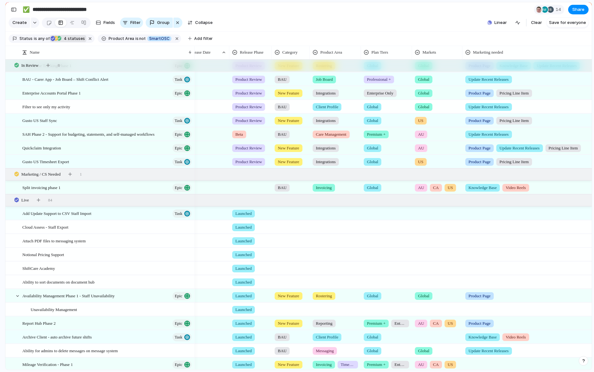
click at [284, 214] on div at bounding box center [290, 212] width 37 height 11
click at [280, 238] on div at bounding box center [278, 239] width 11 height 11
click at [328, 213] on div "BAU New Feature Fix Product Line" at bounding box center [297, 186] width 594 height 372
click at [321, 215] on div at bounding box center [335, 212] width 50 height 11
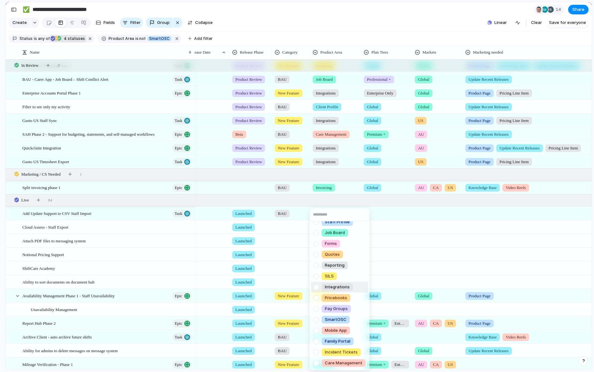
click at [317, 287] on div at bounding box center [316, 287] width 11 height 11
click at [382, 206] on div "Scheduling Client Profile Staff Profile Job Board Forms Quotes Reporting SILS I…" at bounding box center [297, 186] width 594 height 372
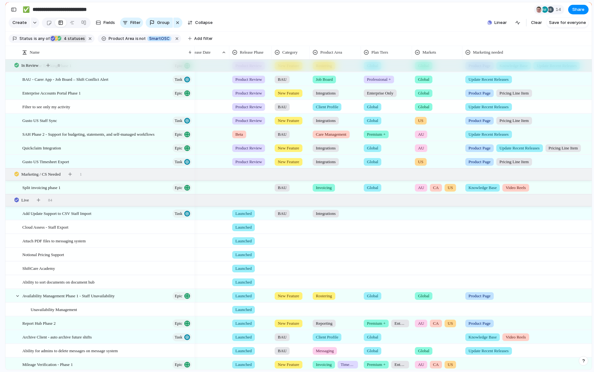
click at [375, 211] on div at bounding box center [386, 212] width 50 height 11
click at [367, 237] on div at bounding box center [367, 239] width 11 height 11
click at [427, 211] on div "Global Professional + Premium + Enterprise Only Add On" at bounding box center [297, 186] width 594 height 372
click at [420, 212] on div at bounding box center [437, 212] width 50 height 11
click at [423, 237] on div at bounding box center [418, 239] width 11 height 11
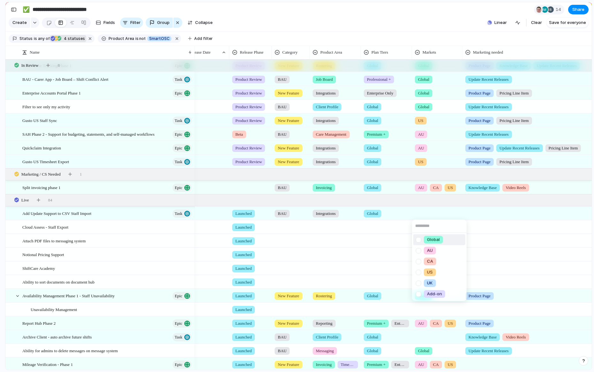
click at [502, 205] on div "Global AU [GEOGRAPHIC_DATA] [GEOGRAPHIC_DATA] [GEOGRAPHIC_DATA] Add-on" at bounding box center [297, 186] width 594 height 372
click at [475, 211] on div at bounding box center [534, 212] width 143 height 11
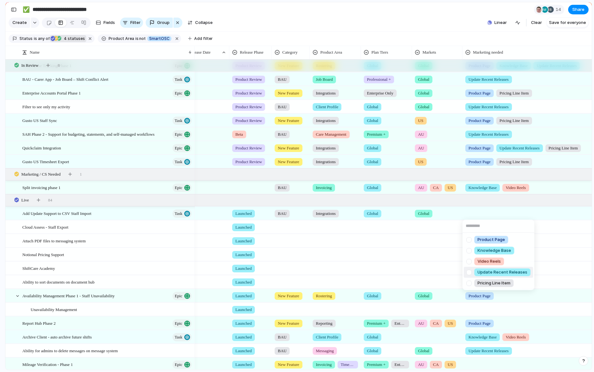
click at [469, 273] on div at bounding box center [468, 272] width 11 height 11
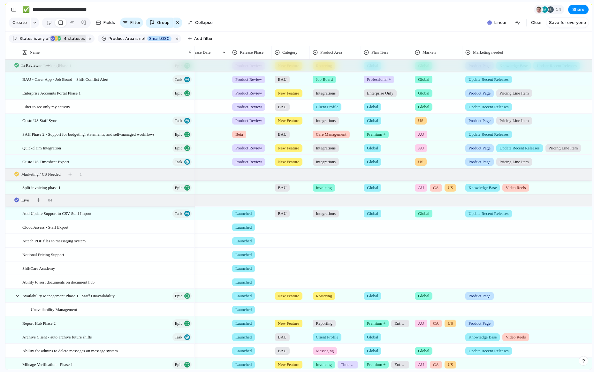
click at [289, 224] on div "Product Page Knowledge Base Video Reels Update Recent Releases Pricing Line Item" at bounding box center [297, 186] width 594 height 372
click at [280, 225] on div at bounding box center [290, 226] width 37 height 11
click at [284, 255] on div "BAU" at bounding box center [290, 253] width 15 height 8
click at [328, 228] on div at bounding box center [335, 226] width 50 height 11
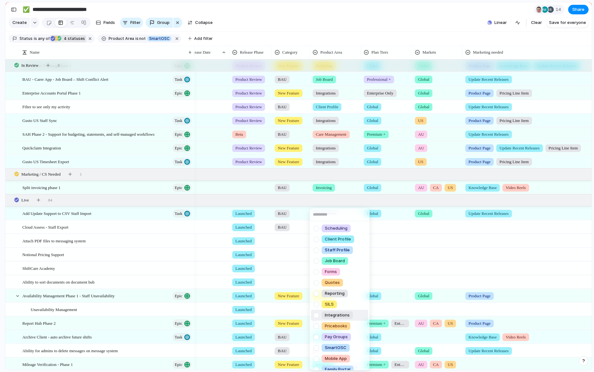
click at [316, 318] on div at bounding box center [316, 315] width 11 height 11
click at [378, 227] on div "Scheduling Client Profile Staff Profile Job Board Forms Quotes Reporting SILS I…" at bounding box center [297, 186] width 594 height 372
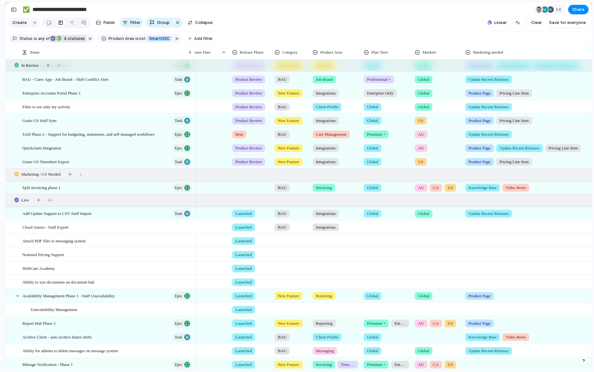
click at [369, 228] on div at bounding box center [386, 226] width 50 height 11
click at [373, 255] on div "Global" at bounding box center [382, 253] width 19 height 8
click at [441, 224] on div at bounding box center [437, 226] width 50 height 11
click at [420, 253] on div at bounding box center [418, 253] width 11 height 11
click at [488, 228] on div "Global AU [GEOGRAPHIC_DATA] [GEOGRAPHIC_DATA] [GEOGRAPHIC_DATA] Add-on" at bounding box center [297, 186] width 594 height 372
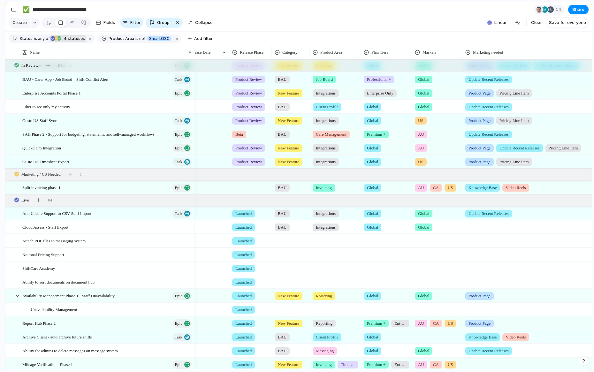
click at [493, 222] on div "Global AU [GEOGRAPHIC_DATA] [GEOGRAPHIC_DATA] [GEOGRAPHIC_DATA] Add-on" at bounding box center [297, 186] width 594 height 372
click at [488, 224] on div at bounding box center [534, 226] width 143 height 11
click at [471, 283] on div at bounding box center [468, 285] width 11 height 11
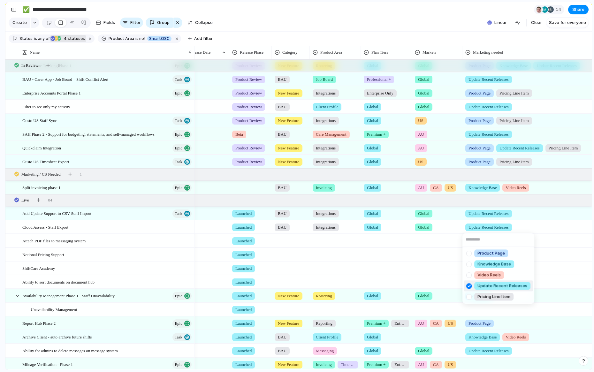
click at [411, 245] on div "Product Page Knowledge Base Video Reels Update Recent Releases Pricing Line Item" at bounding box center [297, 186] width 594 height 372
click at [280, 239] on div at bounding box center [290, 239] width 37 height 11
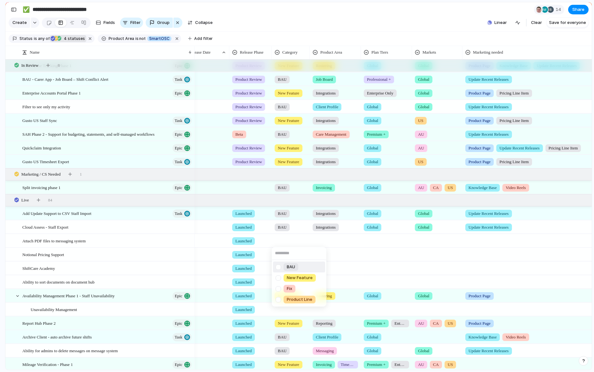
click at [280, 264] on div at bounding box center [278, 266] width 11 height 11
click at [339, 245] on div "BAU New Feature Fix Product Line" at bounding box center [297, 186] width 594 height 372
click at [326, 240] on div at bounding box center [335, 239] width 50 height 11
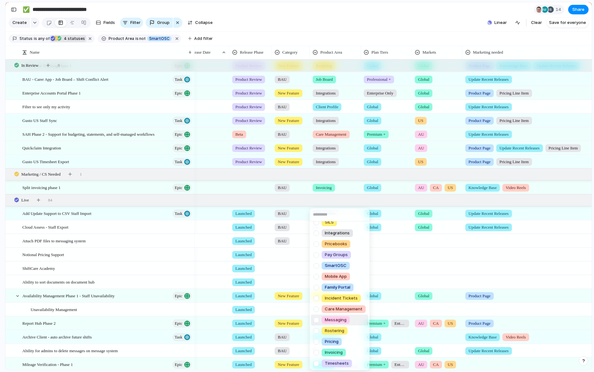
click at [332, 319] on span "Messaging" at bounding box center [336, 320] width 22 height 6
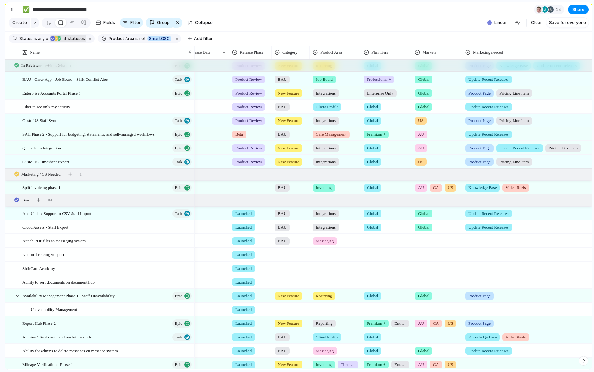
click at [380, 242] on div at bounding box center [386, 239] width 50 height 11
click at [442, 237] on div at bounding box center [437, 239] width 50 height 11
click at [431, 252] on input "text" at bounding box center [436, 253] width 48 height 13
click at [431, 265] on span "Global" at bounding box center [433, 267] width 13 height 6
click at [500, 230] on span "Update Recent Releases" at bounding box center [488, 227] width 40 height 6
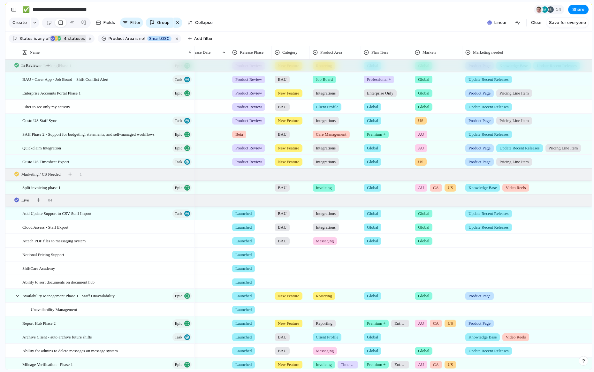
click at [492, 241] on div "Type to add a value" at bounding box center [297, 186] width 594 height 372
click at [481, 248] on div at bounding box center [534, 254] width 144 height 13
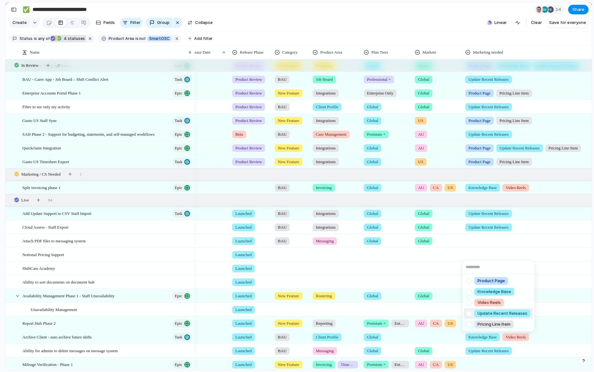
click at [468, 307] on ul "Product Page Knowledge Base Video Reels Update Recent Releases Pricing Line Item" at bounding box center [498, 302] width 72 height 57
click at [469, 312] on div at bounding box center [468, 313] width 11 height 11
click at [411, 266] on div "Product Page Knowledge Base Video Reels Update Recent Releases Pricing Line Item" at bounding box center [297, 186] width 594 height 372
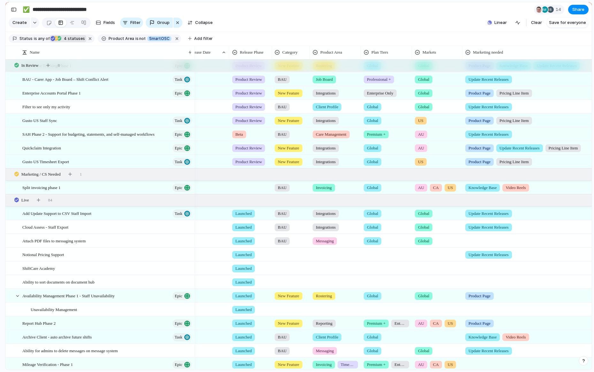
click at [486, 238] on div at bounding box center [534, 239] width 143 height 11
click at [467, 298] on div at bounding box center [468, 299] width 11 height 11
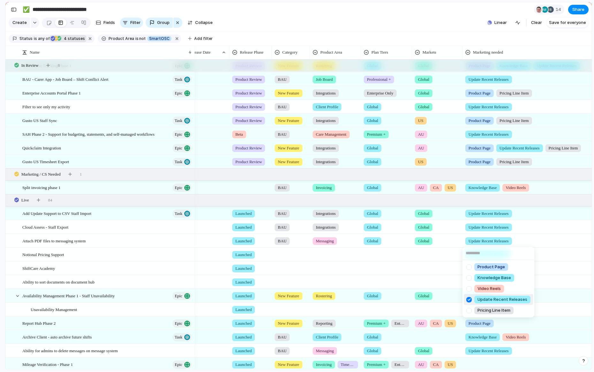
click at [433, 257] on div "Product Page Knowledge Base Video Reels Update Recent Releases Pricing Line Item" at bounding box center [297, 186] width 594 height 372
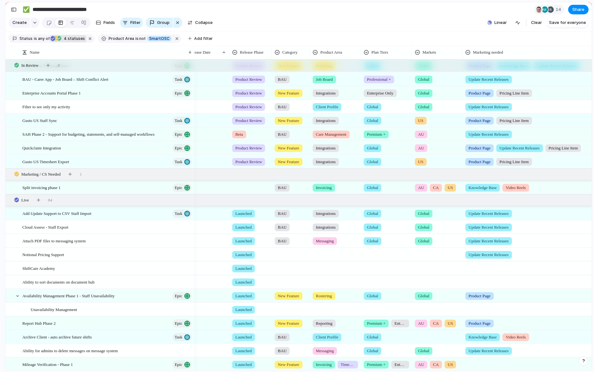
click at [471, 267] on div at bounding box center [534, 267] width 143 height 11
click at [470, 303] on div at bounding box center [468, 305] width 11 height 11
click at [436, 269] on div "Product Page Knowledge Base Video Reels Update Recent Releases Pricing Line Item" at bounding box center [297, 186] width 594 height 372
click at [428, 269] on div at bounding box center [437, 267] width 50 height 11
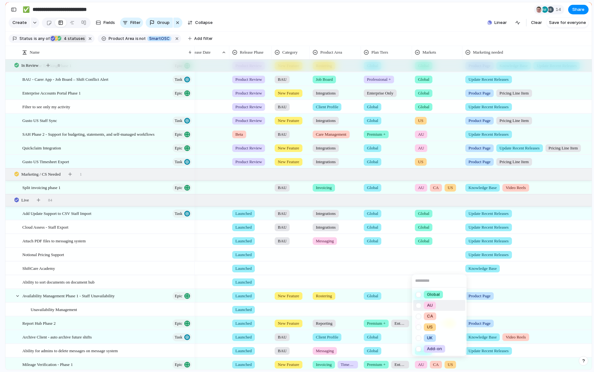
click at [419, 297] on div at bounding box center [418, 294] width 11 height 11
click at [428, 261] on div "Global AU [GEOGRAPHIC_DATA] [GEOGRAPHIC_DATA] [GEOGRAPHIC_DATA] Add-on" at bounding box center [297, 186] width 594 height 372
click at [425, 252] on div at bounding box center [437, 253] width 50 height 11
click at [419, 281] on div at bounding box center [418, 280] width 11 height 11
click at [384, 261] on div "Global AU [GEOGRAPHIC_DATA] [GEOGRAPHIC_DATA] [GEOGRAPHIC_DATA] Add-on" at bounding box center [297, 186] width 594 height 372
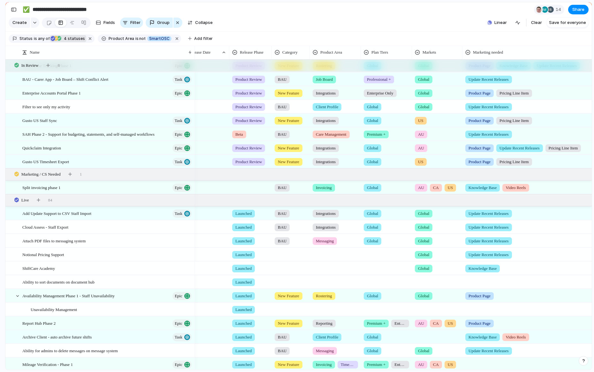
click at [370, 268] on div at bounding box center [386, 267] width 50 height 11
click at [368, 291] on div at bounding box center [367, 294] width 11 height 11
click at [378, 254] on div "Global Professional + Premium + Enterprise Only Add On" at bounding box center [297, 186] width 594 height 372
click at [372, 257] on div at bounding box center [386, 253] width 50 height 11
click at [365, 280] on div at bounding box center [367, 280] width 11 height 11
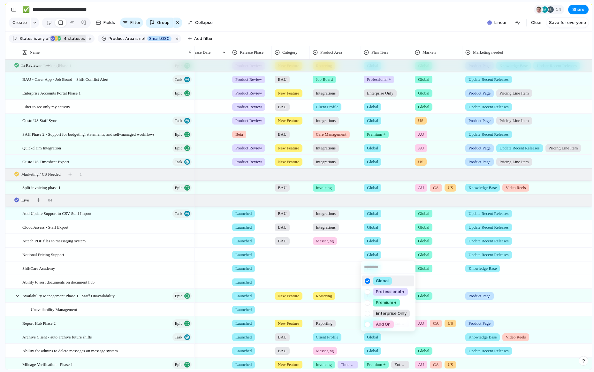
click at [341, 270] on div "Global Professional + Premium + Enterprise Only Add On" at bounding box center [297, 186] width 594 height 372
click at [368, 284] on div at bounding box center [386, 280] width 50 height 11
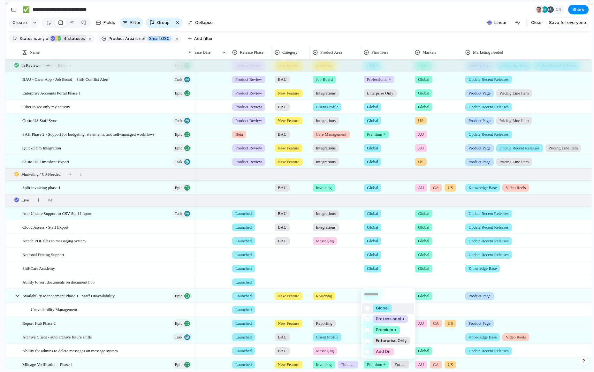
click at [374, 308] on div "Global" at bounding box center [382, 308] width 19 height 8
click at [427, 287] on div at bounding box center [437, 281] width 50 height 13
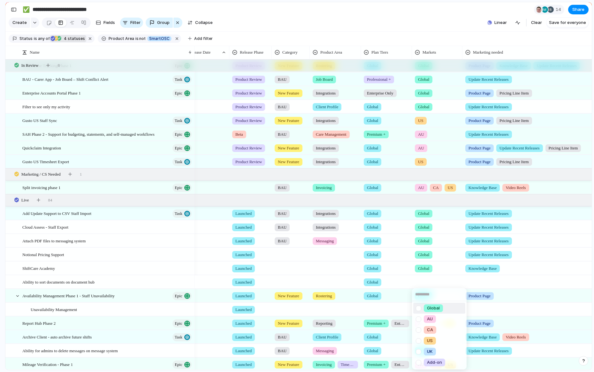
click at [423, 305] on div at bounding box center [418, 308] width 11 height 11
click at [495, 284] on div "Global AU CA US UK Add-on" at bounding box center [297, 186] width 594 height 372
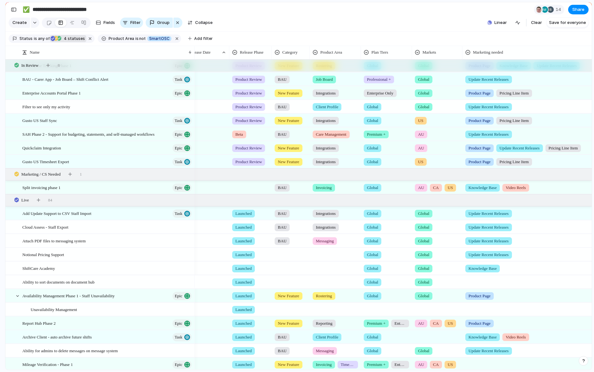
click at [482, 283] on div "Global AU CA US UK Add-on" at bounding box center [297, 186] width 594 height 372
click at [486, 283] on div at bounding box center [534, 280] width 143 height 11
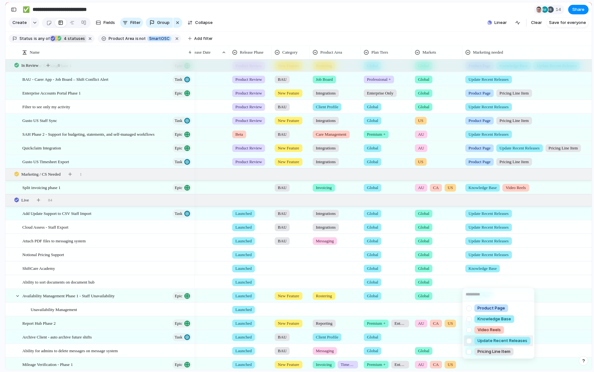
click at [470, 337] on div at bounding box center [468, 340] width 11 height 11
click at [309, 263] on div "Product Page Knowledge Base Video Reels Update Recent Releases Pricing Line Item" at bounding box center [297, 186] width 594 height 372
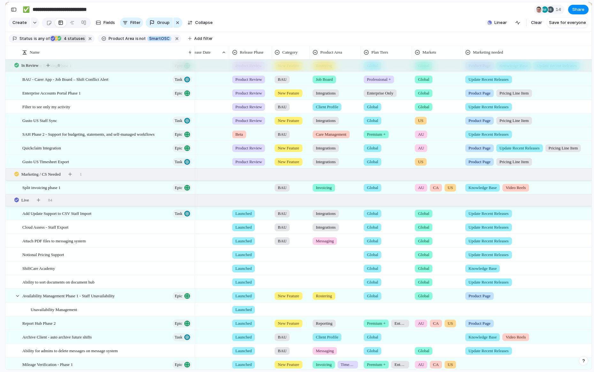
click at [327, 280] on div at bounding box center [335, 280] width 50 height 11
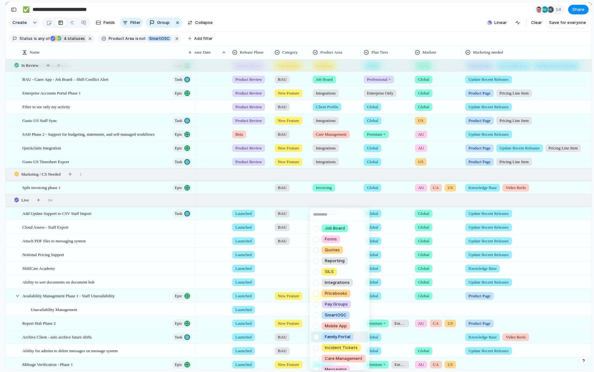
scroll to position [0, 0]
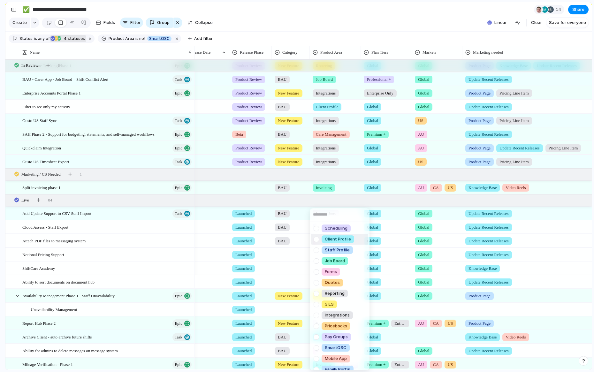
click at [317, 239] on div at bounding box center [316, 239] width 11 height 11
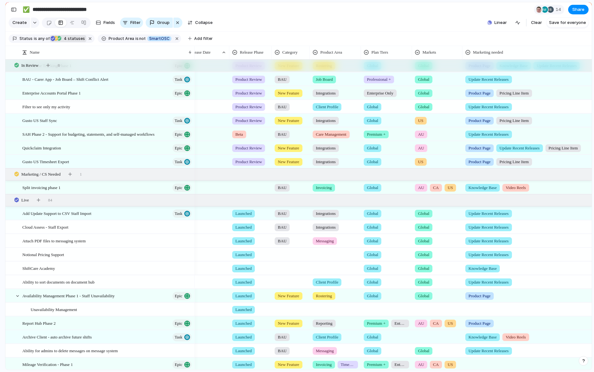
click at [283, 269] on div "Scheduling Client Profile Staff Profile Job Board Forms Quotes Reporting SILS I…" at bounding box center [297, 186] width 594 height 372
click at [323, 267] on div at bounding box center [335, 267] width 50 height 11
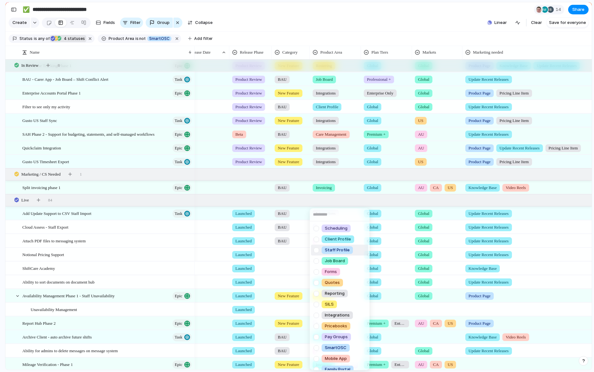
click at [316, 251] on div at bounding box center [316, 250] width 11 height 11
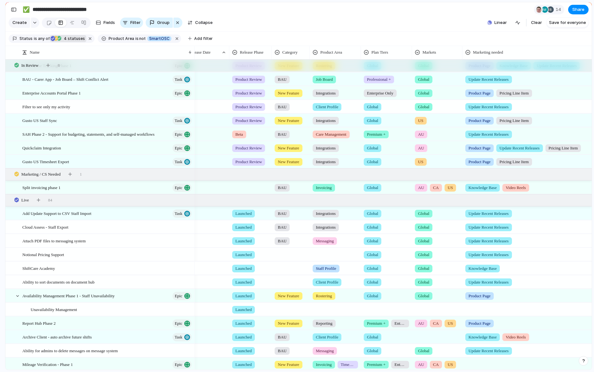
click at [293, 253] on div "Scheduling Client Profile Staff Profile Job Board Forms Quotes Reporting SILS I…" at bounding box center [297, 186] width 594 height 372
click at [329, 251] on div at bounding box center [335, 253] width 50 height 11
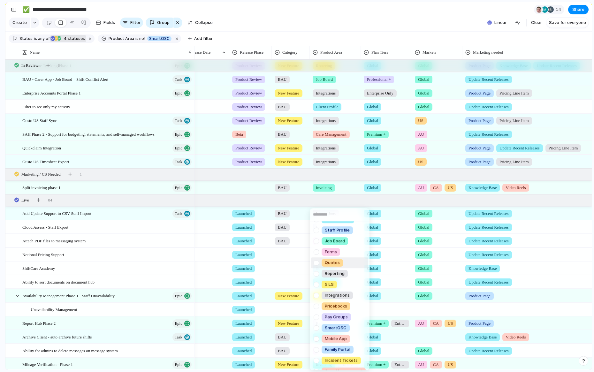
scroll to position [22, 0]
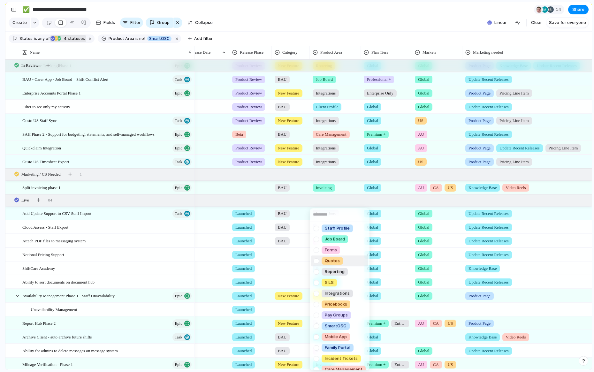
click at [315, 262] on div at bounding box center [316, 260] width 11 height 11
click at [287, 246] on div "Scheduling Client Profile Staff Profile Job Board Forms Quotes Reporting SILS I…" at bounding box center [297, 186] width 594 height 372
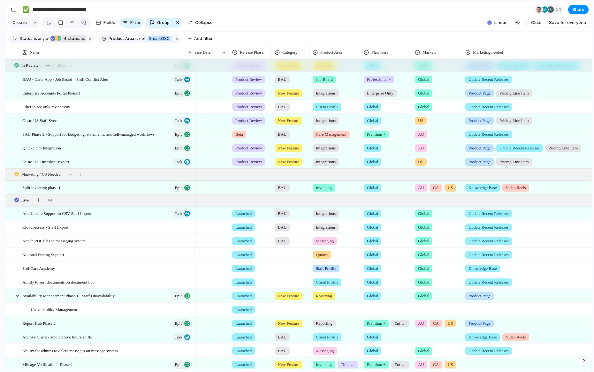
click at [281, 252] on div at bounding box center [290, 253] width 37 height 11
click at [279, 282] on div at bounding box center [278, 280] width 11 height 11
click at [268, 267] on div "BAU New Feature Fix Product Line" at bounding box center [297, 186] width 594 height 372
click at [289, 268] on div at bounding box center [290, 267] width 37 height 11
click at [280, 304] on div at bounding box center [278, 305] width 11 height 11
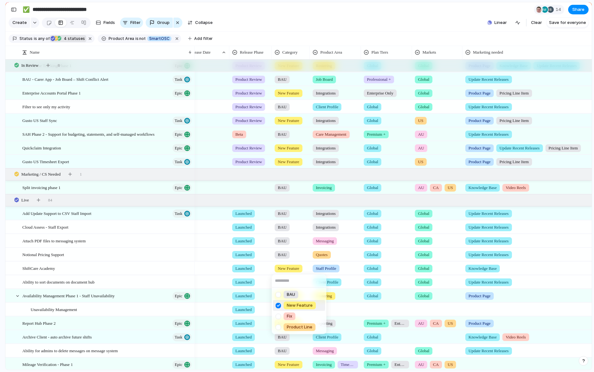
click at [261, 273] on div "BAU New Feature Fix Product Line" at bounding box center [297, 186] width 594 height 372
click at [289, 282] on div at bounding box center [290, 280] width 37 height 11
click at [279, 306] on div at bounding box center [278, 308] width 11 height 11
click at [404, 306] on div "BAU New Feature Fix Product Line" at bounding box center [297, 186] width 594 height 372
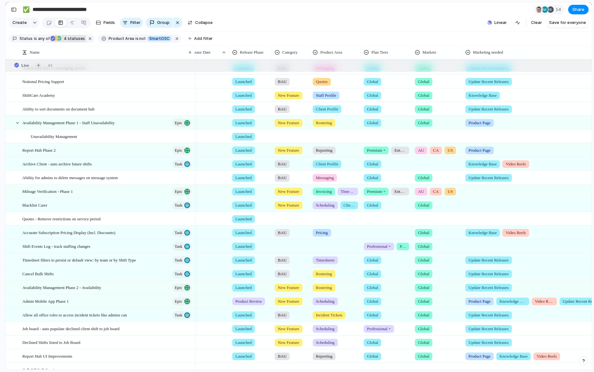
scroll to position [243, 0]
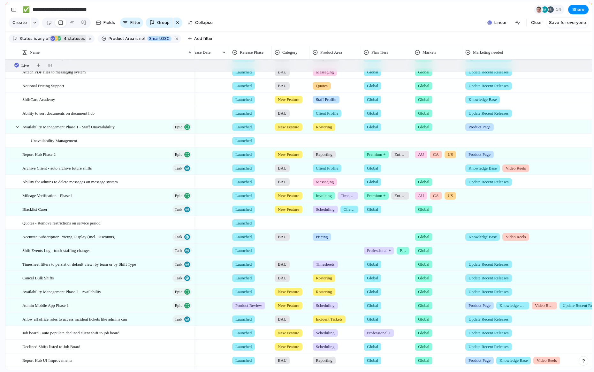
click at [474, 191] on div at bounding box center [534, 194] width 143 height 11
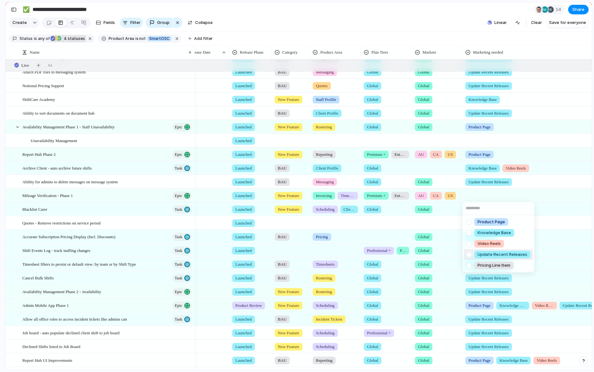
click at [469, 253] on div at bounding box center [468, 254] width 11 height 11
click at [542, 208] on div "Product Page Knowledge Base Video Reels Update Recent Releases Pricing Line Item" at bounding box center [297, 186] width 594 height 372
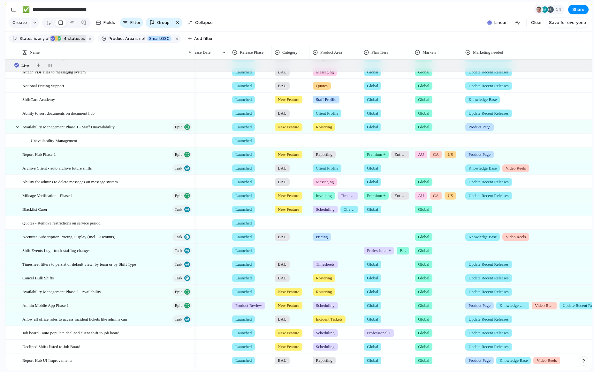
click at [472, 209] on div at bounding box center [534, 208] width 143 height 11
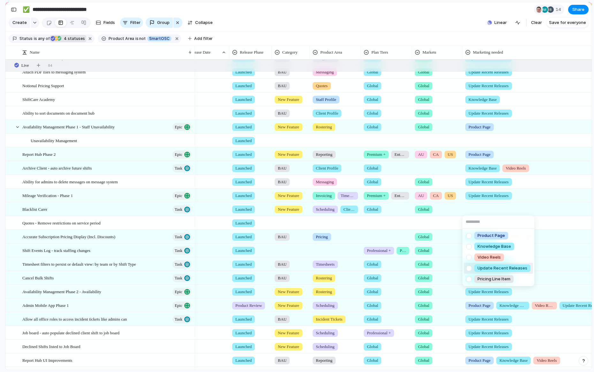
click at [469, 264] on div at bounding box center [468, 267] width 11 height 11
click at [469, 237] on div at bounding box center [468, 235] width 11 height 11
click at [553, 196] on div "Product Page Knowledge Base Video Reels Update Recent Releases Pricing Line Item" at bounding box center [297, 186] width 594 height 372
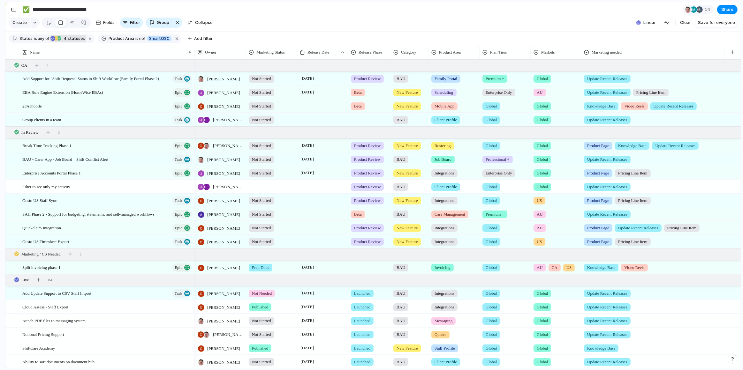
click at [69, 37] on span "4 statuses" at bounding box center [73, 39] width 23 height 6
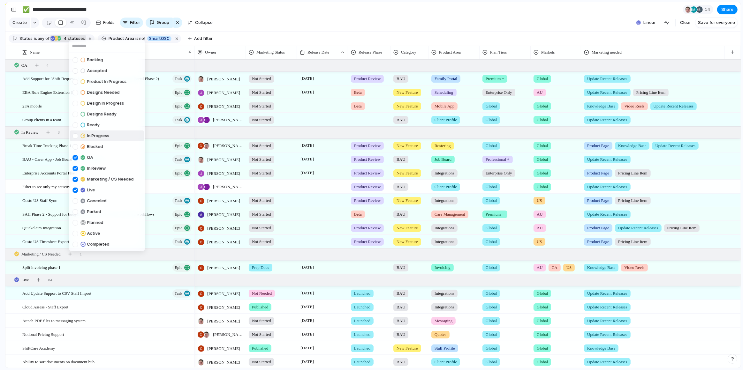
click at [75, 136] on div at bounding box center [74, 135] width 5 height 5
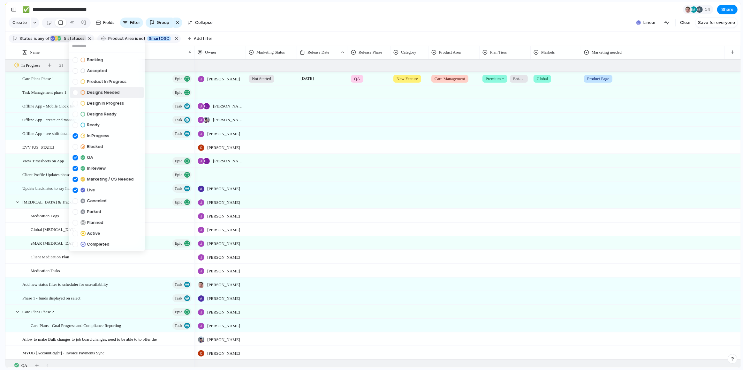
click at [256, 26] on div "Backlog Accepted Product In Progress Designs Needed Design In Progress Designs …" at bounding box center [371, 185] width 743 height 370
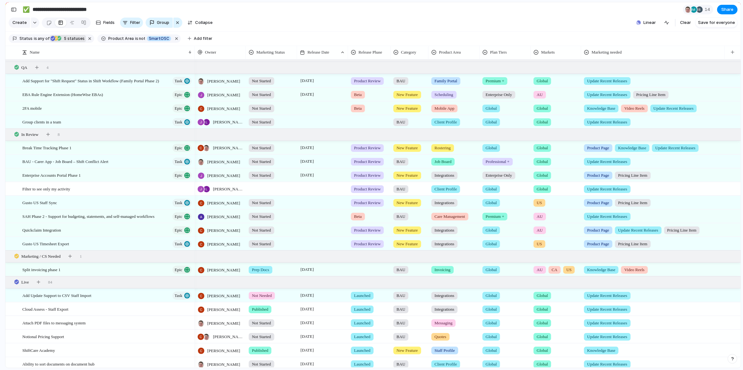
click at [362, 121] on div at bounding box center [369, 121] width 42 height 11
click at [374, 203] on span "Product Review" at bounding box center [371, 203] width 32 height 6
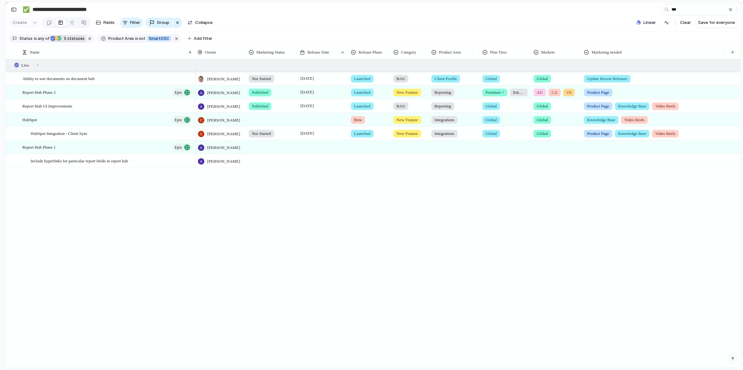
type input "***"
click at [53, 39] on div "Live" at bounding box center [53, 38] width 6 height 9
click at [250, 16] on div "Backlog Accepted Product In Progress Designs Needed Design In Progress Designs …" at bounding box center [371, 185] width 743 height 370
click at [597, 9] on div "button" at bounding box center [730, 9] width 5 height 5
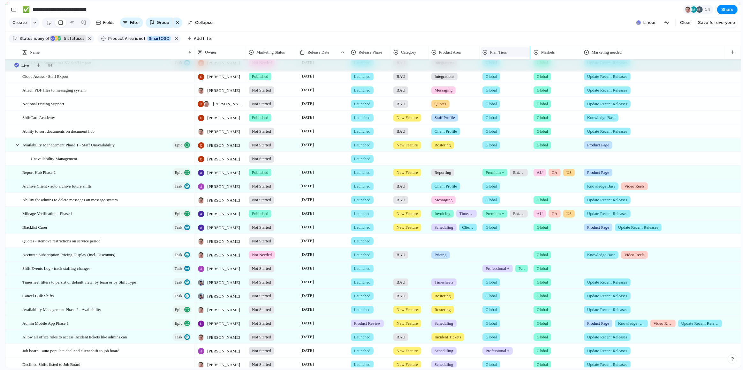
click at [506, 56] on div "Plan Tiers" at bounding box center [505, 52] width 48 height 10
click at [516, 25] on div "Modify Hide Sort ascending Sort descending" at bounding box center [371, 185] width 743 height 370
click at [511, 21] on section "Create Fields Filter Group Zoom Collapse Linear Clear Save for everyone" at bounding box center [372, 23] width 735 height 15
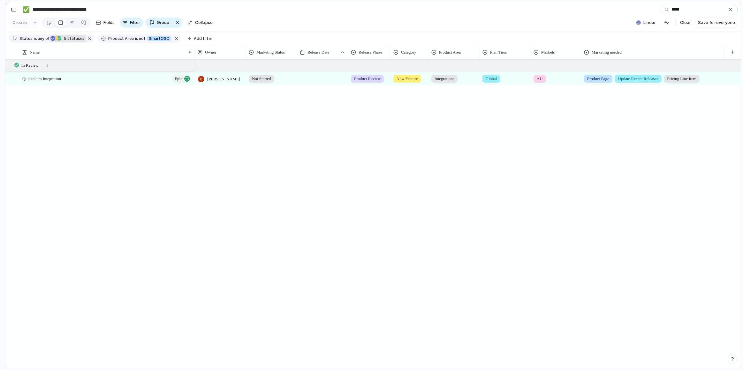
click at [295, 78] on div "Not Started" at bounding box center [271, 77] width 50 height 11
click at [319, 82] on div "Not Started Prep Docs Handed Over In Progress Ready Published Not Needed No Mar…" at bounding box center [371, 185] width 743 height 370
click at [332, 78] on div at bounding box center [322, 78] width 51 height 13
click at [362, 79] on span "Product Review" at bounding box center [367, 79] width 26 height 6
click at [358, 113] on span "Beta" at bounding box center [360, 116] width 10 height 6
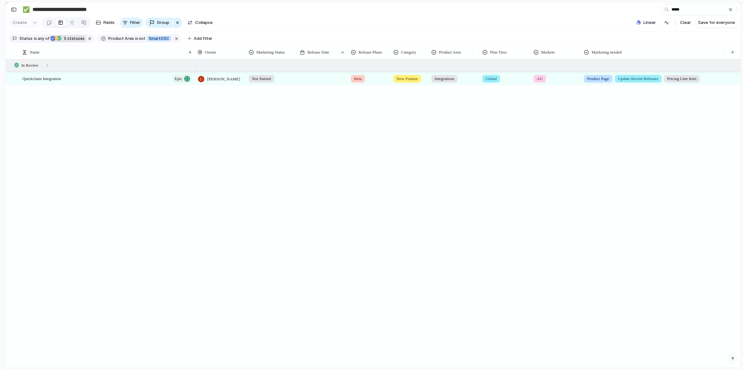
click at [315, 79] on div at bounding box center [322, 78] width 51 height 13
click at [597, 38] on div "**********" at bounding box center [374, 185] width 738 height 370
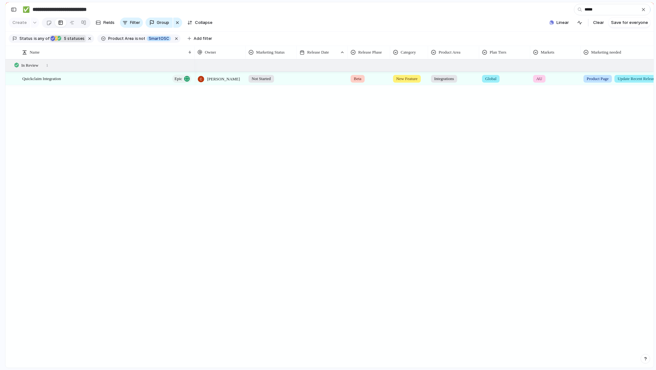
click at [195, 49] on div "Owner" at bounding box center [220, 52] width 51 height 13
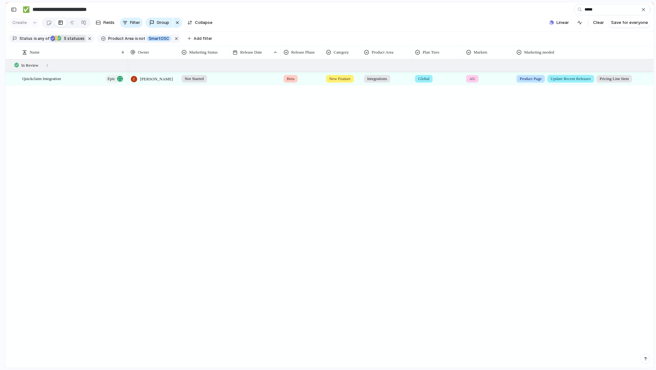
drag, startPoint x: 194, startPoint y: 50, endPoint x: 128, endPoint y: 52, distance: 66.8
click at [128, 52] on div at bounding box center [127, 52] width 3 height 13
click at [203, 78] on span "Not Started" at bounding box center [194, 79] width 19 height 6
click at [245, 77] on div "Not Started Prep Docs Handed Over In Progress Ready Published Not Needed No Mar…" at bounding box center [328, 185] width 656 height 370
click at [244, 80] on div at bounding box center [255, 78] width 51 height 13
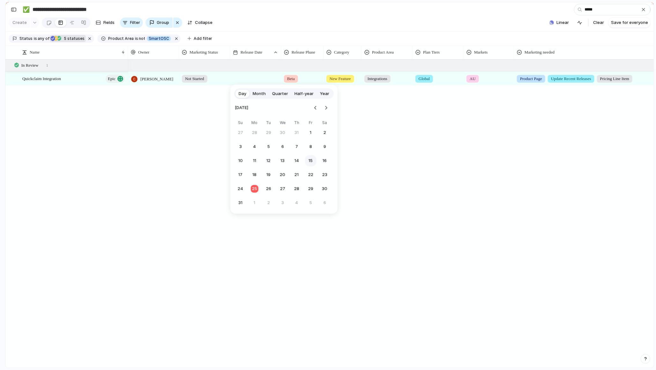
click at [308, 162] on button "15" at bounding box center [310, 160] width 11 height 11
click at [597, 6] on input "*****" at bounding box center [612, 9] width 77 height 11
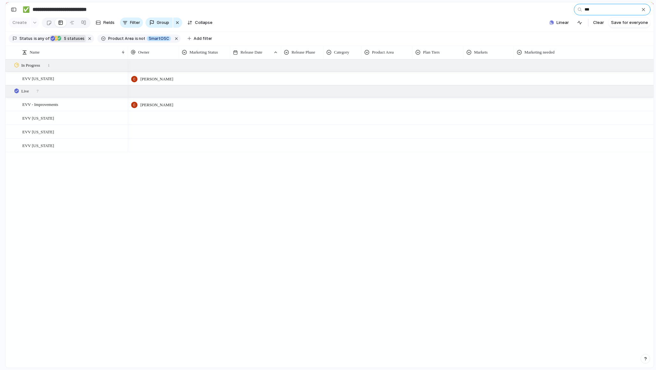
type input "***"
click at [207, 84] on div at bounding box center [204, 78] width 51 height 13
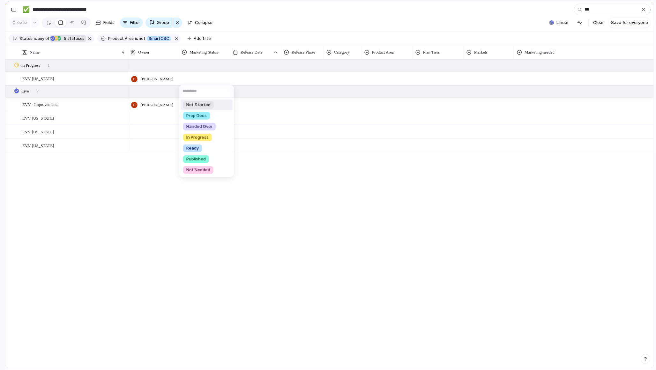
click at [196, 104] on span "Not Started" at bounding box center [198, 105] width 24 height 6
click at [245, 77] on div at bounding box center [255, 78] width 51 height 13
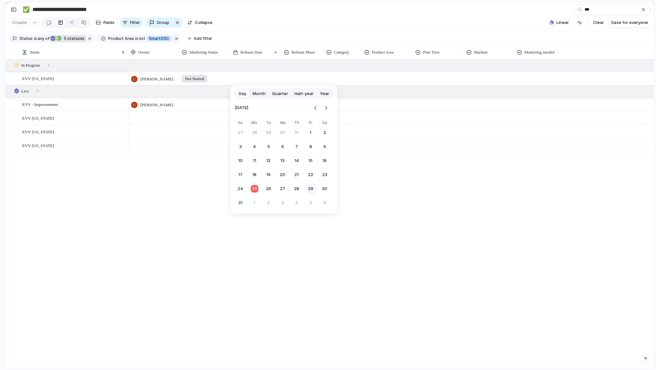
click at [308, 188] on button "29" at bounding box center [310, 188] width 11 height 11
click at [300, 74] on div at bounding box center [303, 77] width 42 height 11
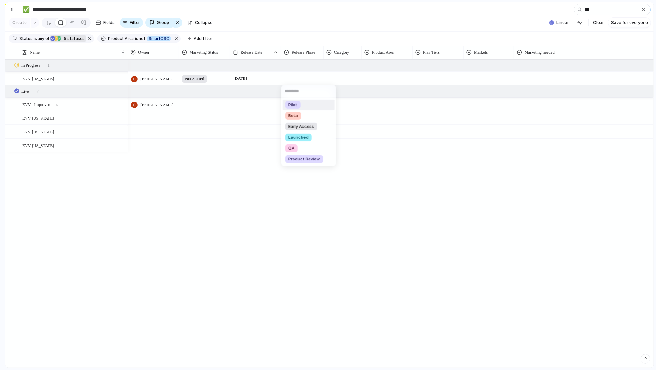
click at [244, 71] on div "Pilot Beta Early Access Launched QA Product Review" at bounding box center [328, 185] width 656 height 370
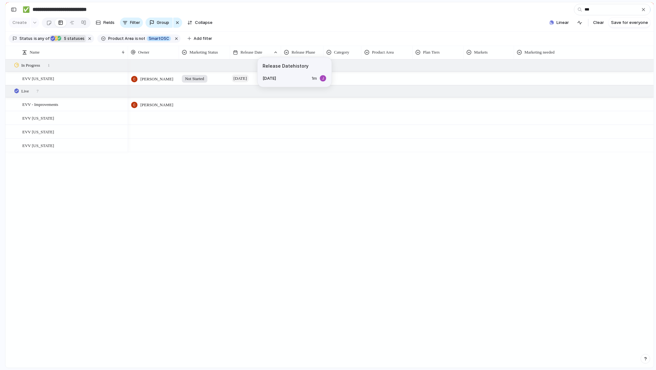
click at [242, 76] on span "29 August" at bounding box center [240, 79] width 17 height 8
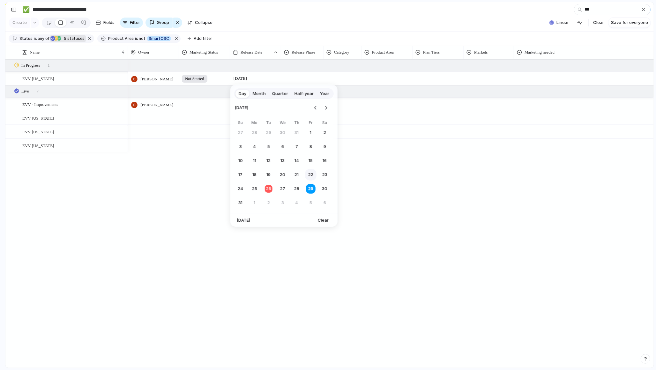
click at [311, 172] on button "22" at bounding box center [310, 174] width 11 height 11
click at [47, 80] on span "EVV Colorado" at bounding box center [38, 78] width 32 height 7
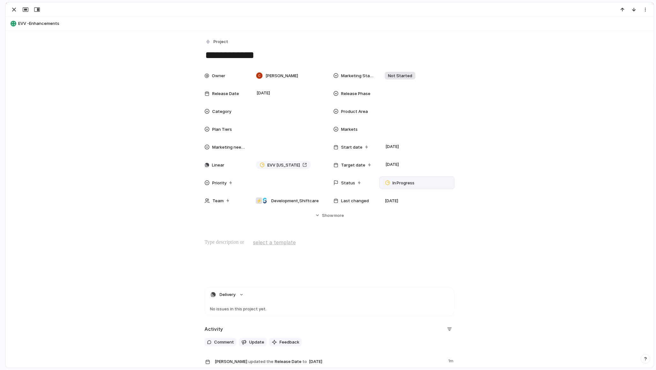
click at [401, 183] on span "In Progress" at bounding box center [404, 183] width 22 height 6
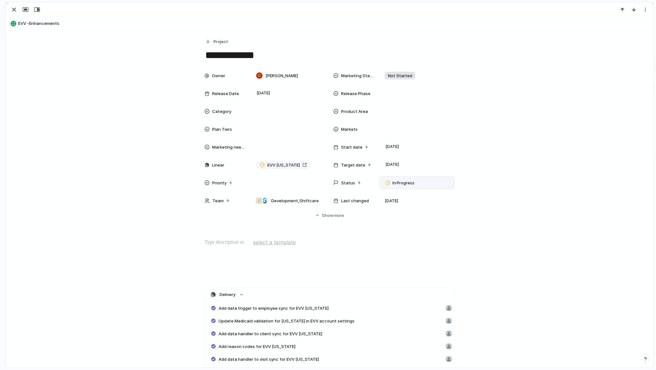
click at [396, 183] on span "In Progress" at bounding box center [404, 183] width 22 height 6
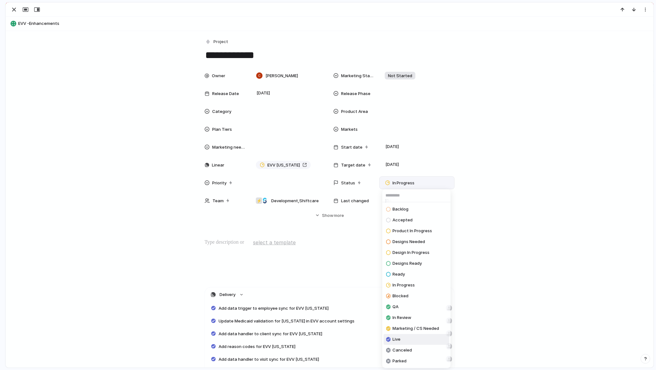
click at [396, 340] on span "Live" at bounding box center [397, 339] width 8 height 6
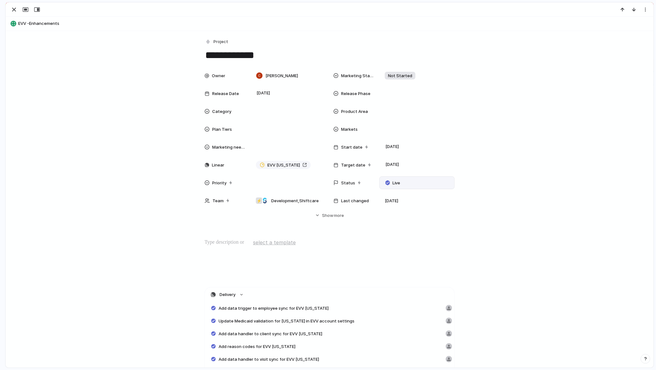
click at [14, 8] on div "button" at bounding box center [14, 10] width 8 height 8
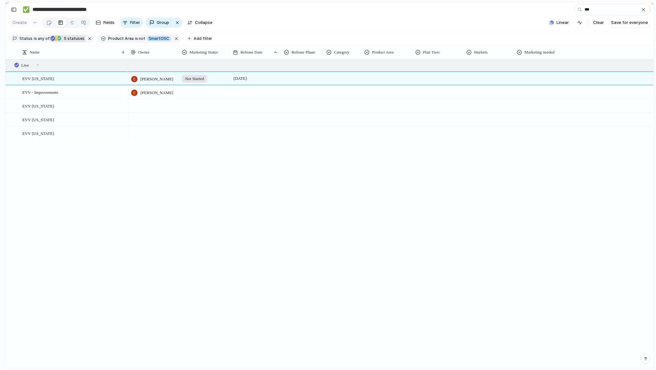
click at [298, 95] on div "Cris Militante" at bounding box center [297, 98] width 56 height 6
click at [303, 79] on div at bounding box center [303, 77] width 42 height 11
click at [295, 135] on span "Launched" at bounding box center [299, 137] width 20 height 6
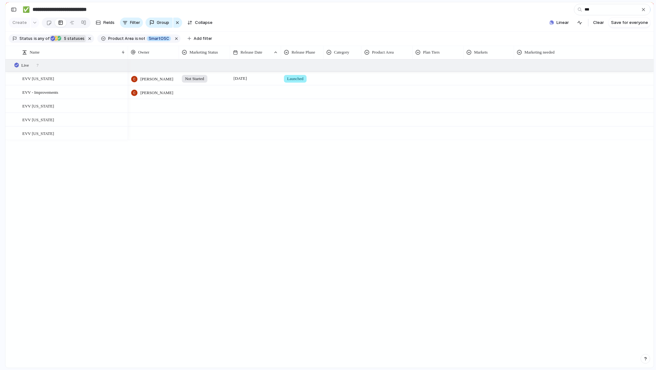
click at [343, 74] on div at bounding box center [342, 77] width 37 height 11
click at [330, 117] on div at bounding box center [330, 115] width 11 height 11
click at [382, 73] on div "BAU New Feature Fix Product Line" at bounding box center [328, 185] width 656 height 370
click at [393, 78] on div "BAU New Feature Fix Product Line" at bounding box center [328, 185] width 656 height 370
click at [379, 79] on div at bounding box center [387, 77] width 50 height 11
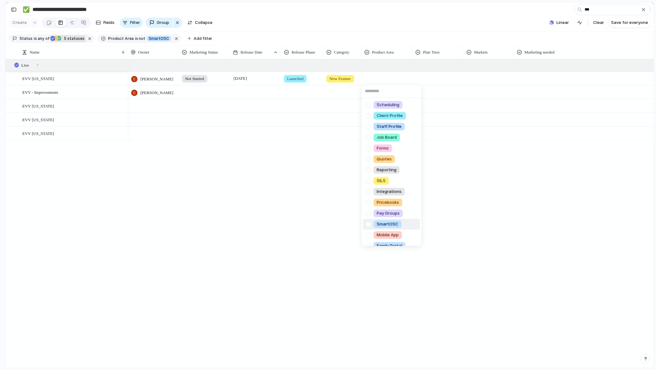
click at [368, 191] on div at bounding box center [368, 191] width 11 height 11
click at [434, 80] on div "Scheduling Client Profile Staff Profile Job Board Forms Quotes Reporting SILS I…" at bounding box center [328, 185] width 656 height 370
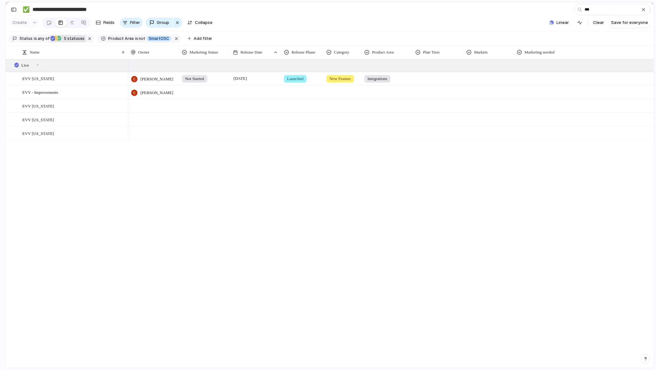
click at [422, 79] on div at bounding box center [438, 77] width 50 height 11
click at [420, 105] on div at bounding box center [419, 104] width 11 height 11
click at [481, 78] on div "Global Professional + Premium + Enterprise Only Add On" at bounding box center [328, 185] width 656 height 370
click at [473, 81] on div at bounding box center [489, 77] width 50 height 11
click at [470, 138] on div at bounding box center [470, 137] width 11 height 11
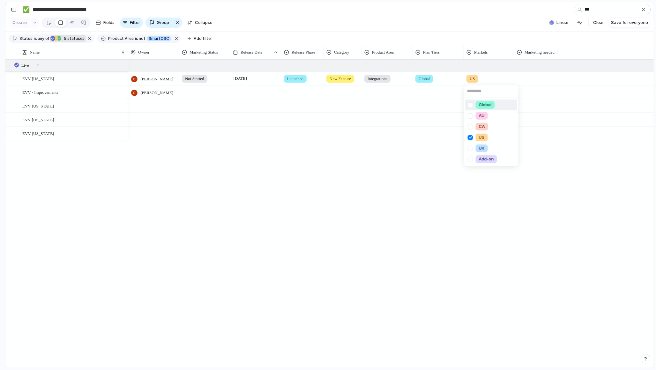
click at [536, 72] on div "Global AU CA US UK Add-on" at bounding box center [328, 185] width 656 height 370
click at [529, 79] on div at bounding box center [586, 77] width 143 height 11
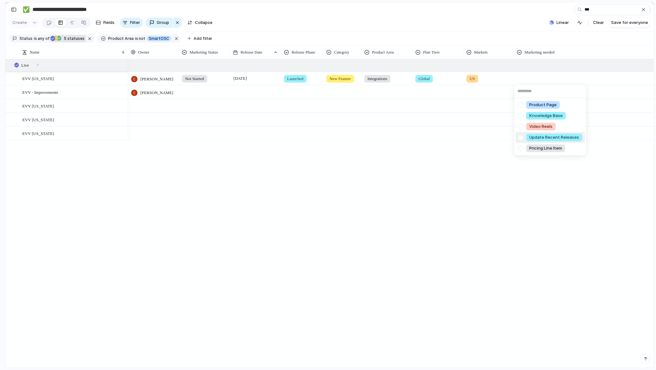
click at [524, 136] on div at bounding box center [521, 137] width 11 height 11
click at [521, 106] on div at bounding box center [521, 104] width 11 height 11
click at [475, 168] on div "Product Page Knowledge Base Video Reels Update Recent Releases Pricing Line Item" at bounding box center [328, 185] width 656 height 370
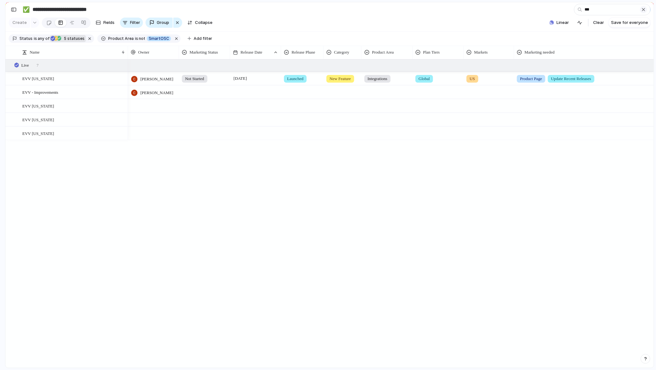
click at [597, 10] on div "button" at bounding box center [643, 9] width 5 height 5
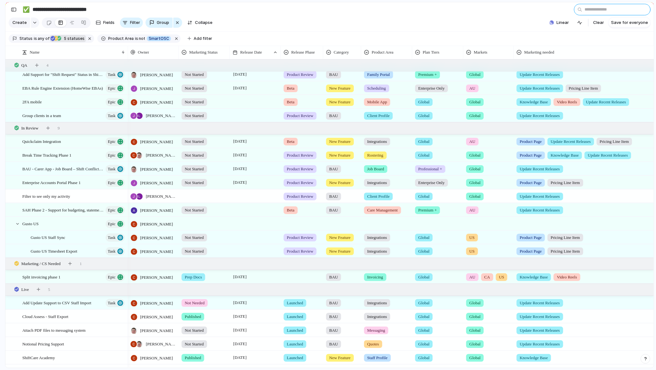
scroll to position [302, 0]
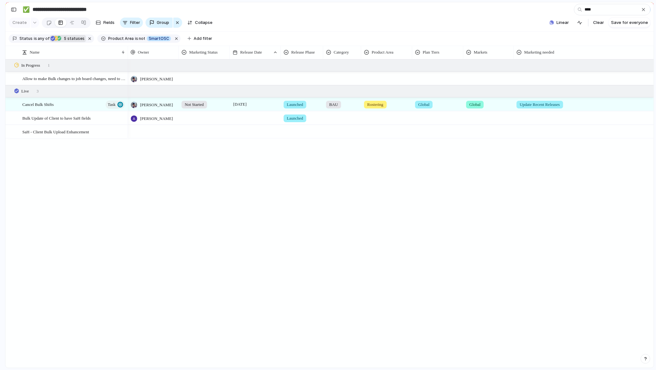
click at [597, 8] on input "****" at bounding box center [612, 9] width 77 height 11
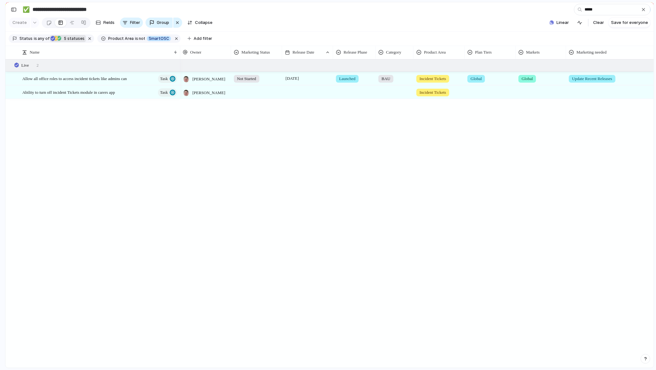
drag, startPoint x: 127, startPoint y: 49, endPoint x: 178, endPoint y: 55, distance: 51.4
click at [178, 55] on div at bounding box center [179, 52] width 3 height 13
click at [587, 6] on input "*****" at bounding box center [612, 9] width 77 height 11
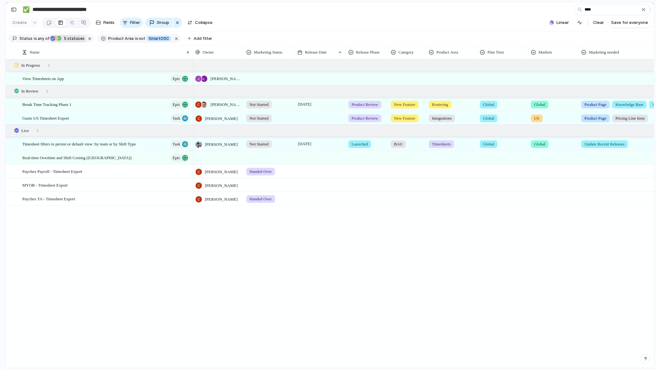
drag, startPoint x: 178, startPoint y: 52, endPoint x: 189, endPoint y: 57, distance: 12.0
click at [191, 57] on div at bounding box center [192, 52] width 3 height 13
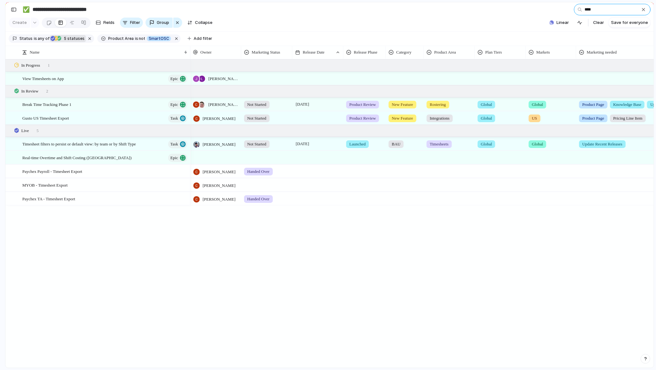
click at [597, 11] on input "****" at bounding box center [612, 9] width 77 height 11
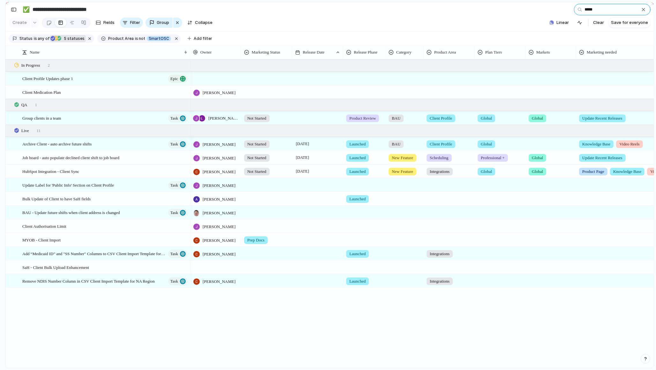
type input "******"
click at [366, 181] on div at bounding box center [365, 184] width 42 height 11
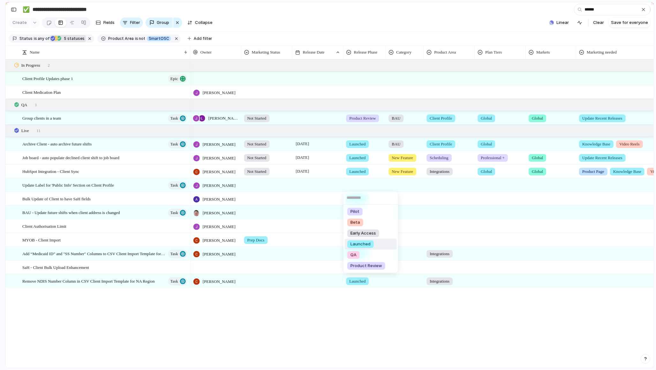
click at [359, 244] on span "Launched" at bounding box center [361, 244] width 20 height 6
click at [406, 181] on div at bounding box center [404, 184] width 37 height 11
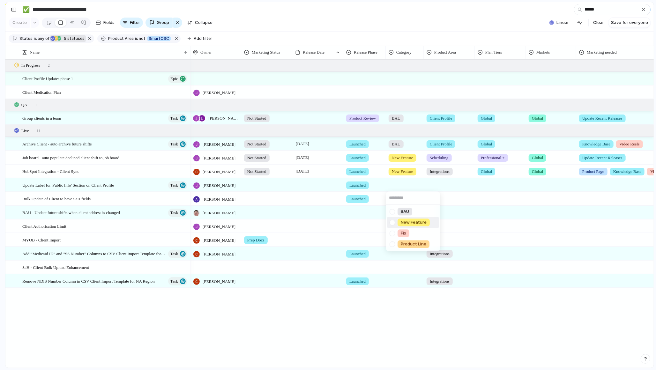
click at [396, 211] on div at bounding box center [392, 211] width 11 height 11
click at [452, 188] on div "BAU New Feature Fix Product Line" at bounding box center [328, 185] width 656 height 370
click at [442, 184] on div at bounding box center [449, 184] width 50 height 11
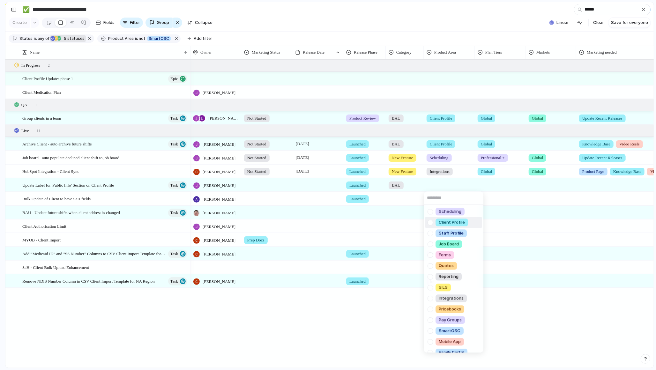
click at [428, 223] on div at bounding box center [430, 222] width 11 height 11
click at [487, 189] on div "Scheduling Client Profile Staff Profile Job Board Forms Quotes Reporting SILS I…" at bounding box center [328, 185] width 656 height 370
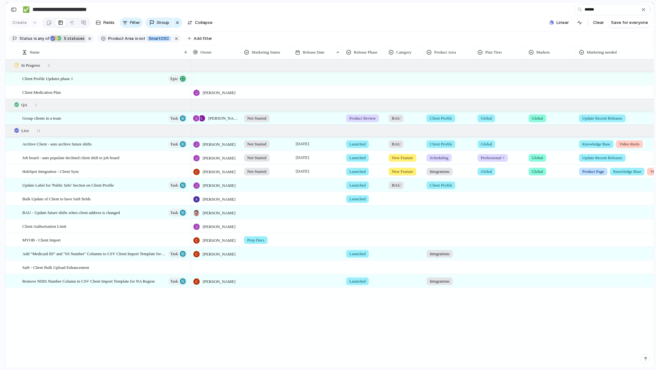
click at [490, 185] on div at bounding box center [500, 184] width 50 height 11
click at [484, 214] on div at bounding box center [481, 211] width 11 height 11
click at [548, 183] on div "Global Professional + Premium + Enterprise Only Add On" at bounding box center [328, 185] width 656 height 370
click at [538, 183] on div "Global Professional + Premium + Enterprise Only Add On" at bounding box center [328, 185] width 656 height 370
click at [542, 187] on div at bounding box center [551, 184] width 50 height 11
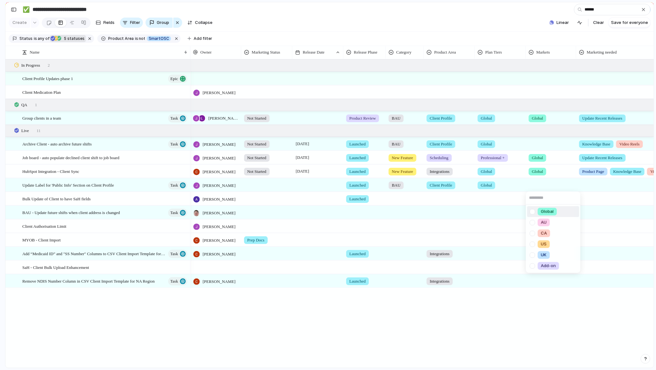
click at [532, 212] on div at bounding box center [532, 211] width 11 height 11
click at [591, 179] on div "Global AU CA US UK Add-on" at bounding box center [328, 185] width 656 height 370
click at [594, 185] on div at bounding box center [648, 184] width 143 height 11
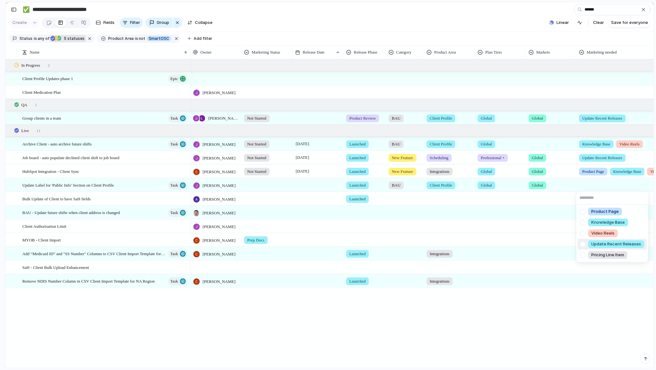
click at [581, 244] on div at bounding box center [582, 244] width 11 height 11
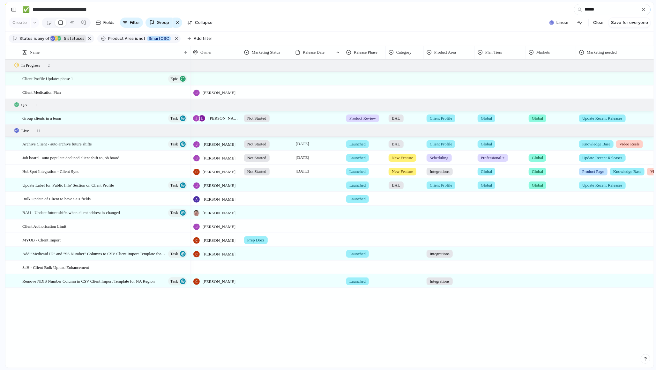
click at [281, 200] on div "Product Page Knowledge Base Video Reels Update Recent Releases Pricing Line Item" at bounding box center [328, 185] width 656 height 370
click at [259, 184] on div at bounding box center [267, 184] width 50 height 11
click at [255, 212] on span "Not Started" at bounding box center [260, 212] width 24 height 6
click at [302, 187] on div at bounding box center [317, 184] width 51 height 13
click at [307, 185] on div at bounding box center [317, 184] width 51 height 13
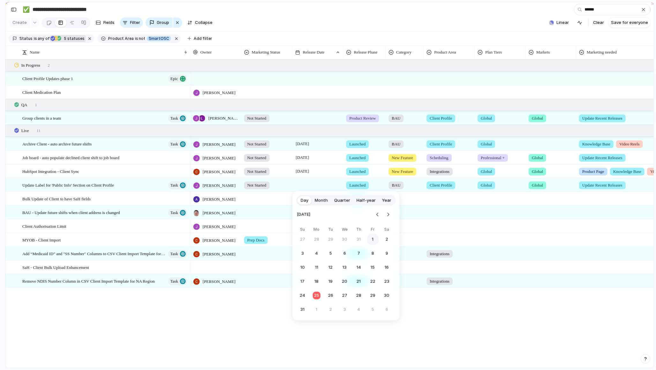
click at [372, 236] on button "1" at bounding box center [372, 239] width 11 height 11
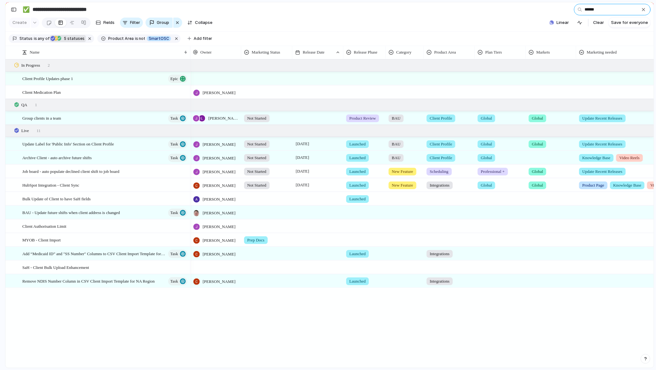
click at [587, 10] on input "******" at bounding box center [612, 9] width 77 height 11
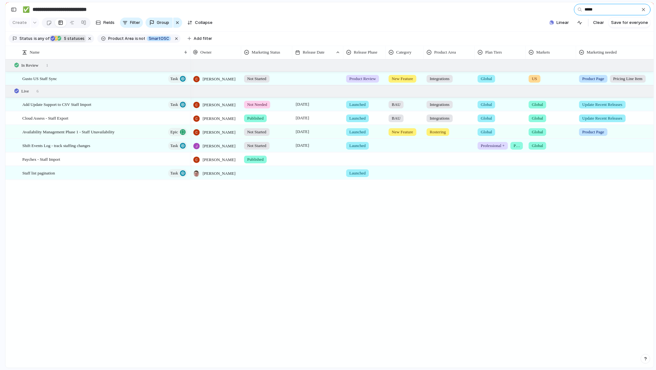
click at [597, 9] on input "*****" at bounding box center [612, 9] width 77 height 11
type input "*"
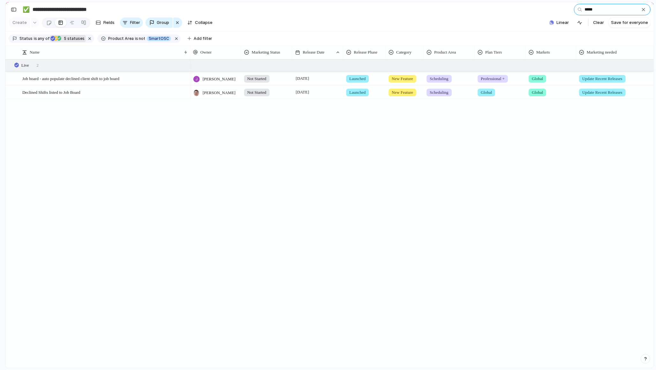
click at [597, 9] on input "*****" at bounding box center [612, 9] width 77 height 11
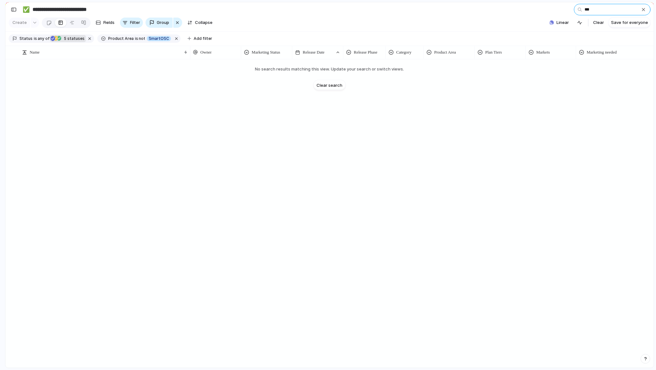
type input "**"
click at [597, 8] on input "**" at bounding box center [612, 9] width 77 height 11
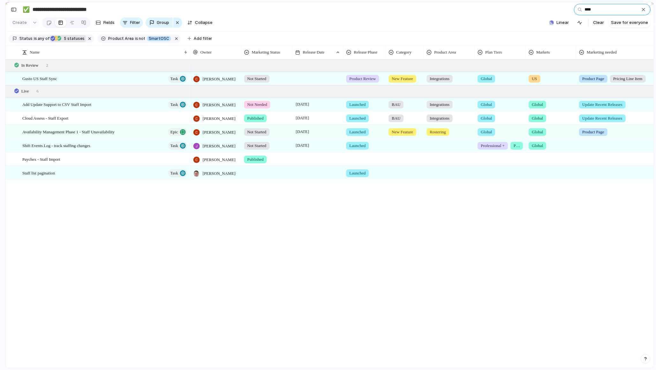
type input "****"
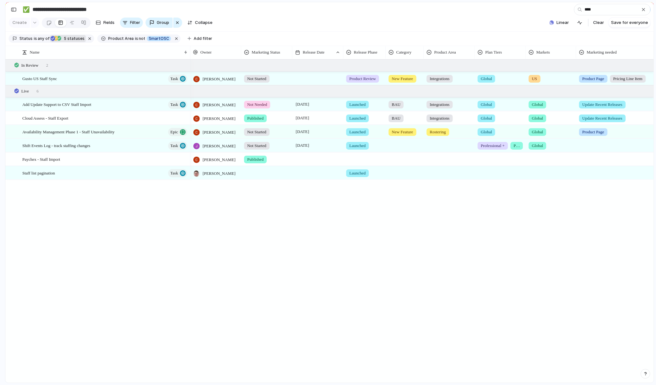
click at [188, 223] on div "Gusto US Staff Sync Task Add Update Support to CSV Staff Import Task Cloud Asse…" at bounding box center [329, 221] width 649 height 324
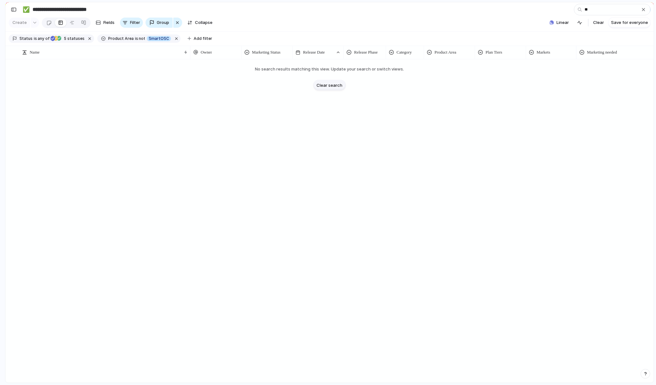
type input "**"
click at [329, 87] on span "Clear search" at bounding box center [330, 85] width 26 height 6
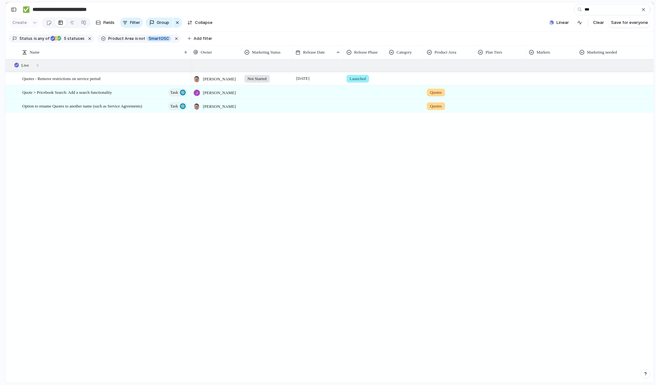
type input "***"
click at [262, 93] on div at bounding box center [267, 91] width 50 height 11
click at [265, 121] on span "Not Started" at bounding box center [261, 119] width 24 height 6
click at [379, 81] on div "Launched" at bounding box center [365, 77] width 42 height 11
click at [361, 92] on input "text" at bounding box center [371, 91] width 55 height 13
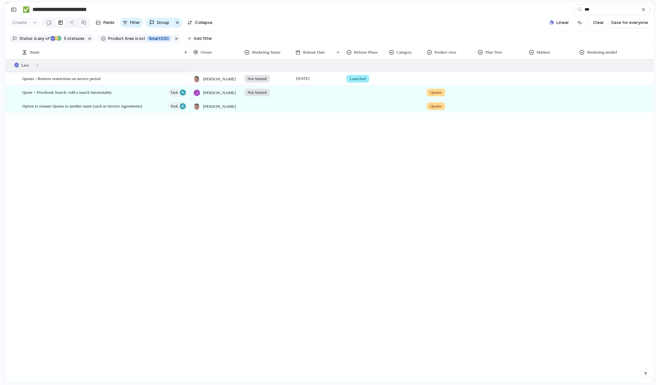
click at [408, 79] on div "Pilot Beta Early Access Launched QA Product Review No Release Phase" at bounding box center [328, 192] width 656 height 385
click at [370, 90] on div at bounding box center [365, 91] width 42 height 11
click at [362, 157] on li "QA" at bounding box center [371, 162] width 52 height 11
click at [361, 94] on div "QA" at bounding box center [365, 91] width 42 height 11
click at [364, 154] on span "Launched" at bounding box center [361, 151] width 20 height 6
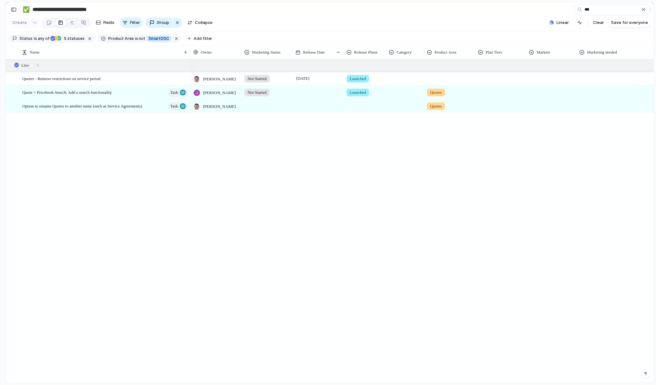
click at [597, 88] on div at bounding box center [648, 91] width 143 height 11
click at [601, 148] on span "Update Recent Releases" at bounding box center [617, 151] width 50 height 6
click at [556, 88] on div at bounding box center [552, 91] width 50 height 11
click at [534, 117] on div at bounding box center [533, 118] width 11 height 11
click at [502, 92] on div "Global AU [GEOGRAPHIC_DATA] [GEOGRAPHIC_DATA] [GEOGRAPHIC_DATA] Add-on" at bounding box center [328, 192] width 656 height 385
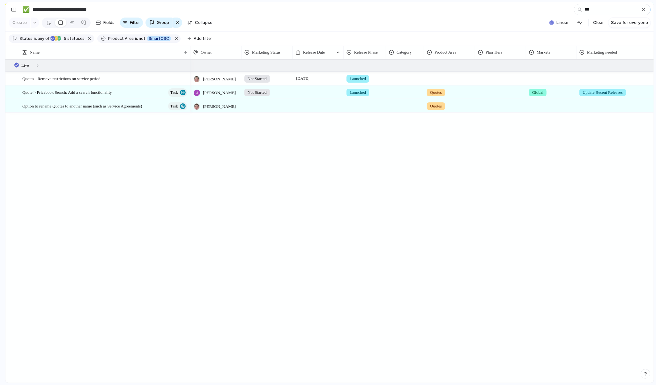
click at [487, 90] on div at bounding box center [501, 91] width 50 height 11
click at [484, 119] on div at bounding box center [482, 118] width 11 height 11
click at [416, 136] on div "Global Professional + Premium + Enterprise Only Add On" at bounding box center [328, 192] width 656 height 385
click at [396, 91] on div at bounding box center [405, 91] width 37 height 11
click at [393, 118] on div at bounding box center [393, 118] width 11 height 11
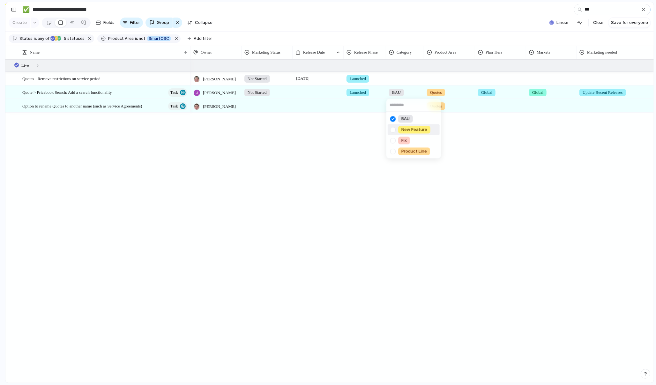
drag, startPoint x: 367, startPoint y: 160, endPoint x: 302, endPoint y: 113, distance: 80.4
click at [367, 160] on div "BAU New Feature Fix Product Line" at bounding box center [328, 192] width 656 height 385
click at [589, 14] on input "***" at bounding box center [612, 9] width 77 height 11
type input "*****"
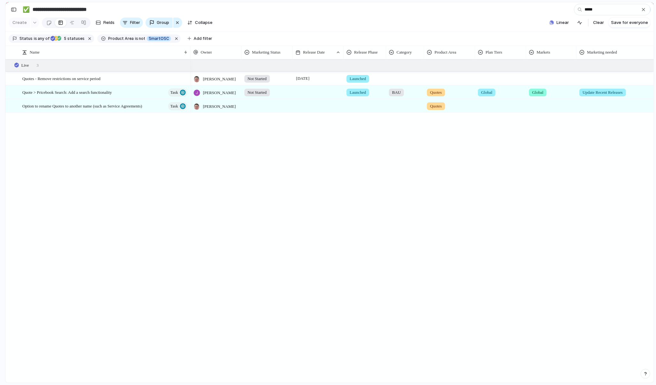
click at [399, 79] on div at bounding box center [405, 77] width 37 height 11
click at [394, 105] on div at bounding box center [393, 104] width 11 height 11
click at [451, 77] on div "BAU New Feature Fix Product Line" at bounding box center [328, 192] width 656 height 385
click at [596, 79] on div at bounding box center [648, 77] width 143 height 11
click at [585, 136] on div at bounding box center [583, 137] width 11 height 11
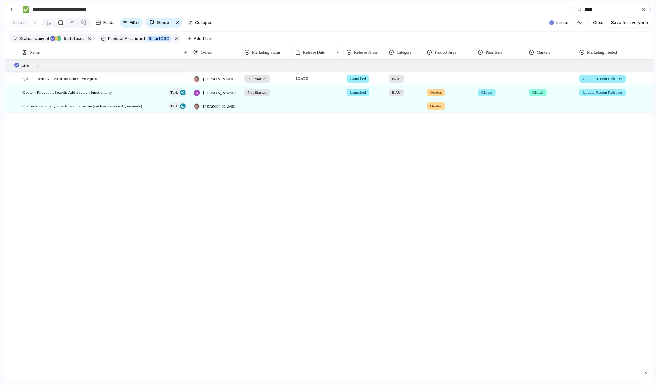
click at [541, 67] on div "Product Page Knowledge Base Video Reels Update Recent Releases Pricing Line Item" at bounding box center [328, 192] width 656 height 385
click at [537, 84] on div at bounding box center [551, 78] width 50 height 13
click at [533, 106] on div at bounding box center [533, 104] width 11 height 11
click at [481, 77] on div "Global AU [GEOGRAPHIC_DATA] [GEOGRAPHIC_DATA] [GEOGRAPHIC_DATA] Add-on" at bounding box center [328, 192] width 656 height 385
click at [487, 79] on div at bounding box center [501, 77] width 50 height 11
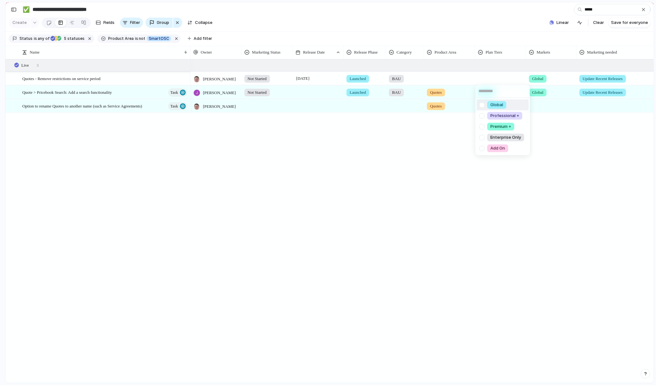
click at [480, 105] on div at bounding box center [482, 104] width 11 height 11
click at [441, 79] on div "Global Professional + Premium + Enterprise Only Add On" at bounding box center [328, 192] width 656 height 385
click at [429, 79] on div at bounding box center [450, 77] width 50 height 11
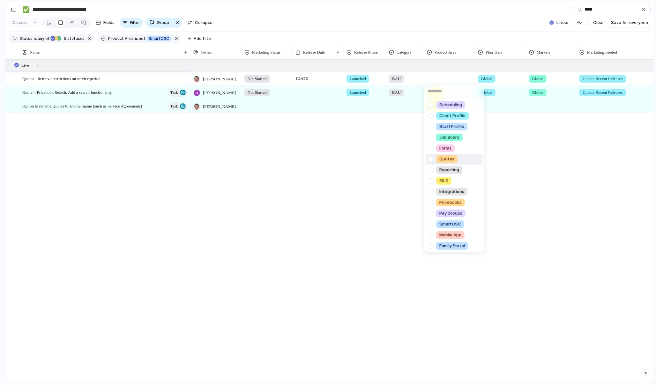
click at [432, 157] on div at bounding box center [431, 159] width 11 height 11
click at [538, 117] on div "Scheduling Client Profile Staff Profile Job Board Forms Quotes Reporting SILS I…" at bounding box center [328, 192] width 656 height 385
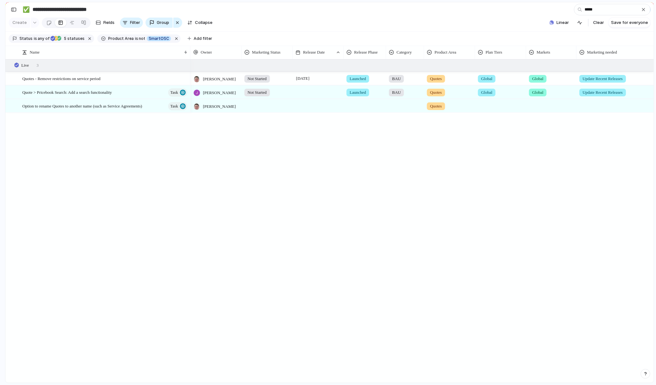
click at [497, 80] on div "Global" at bounding box center [501, 77] width 50 height 11
click at [480, 104] on div at bounding box center [482, 104] width 11 height 11
click at [482, 116] on div at bounding box center [482, 115] width 11 height 11
click at [450, 152] on div "Global Professional + Premium + Enterprise Only Add On" at bounding box center [328, 192] width 656 height 385
click at [516, 81] on div "Professional +" at bounding box center [501, 77] width 50 height 11
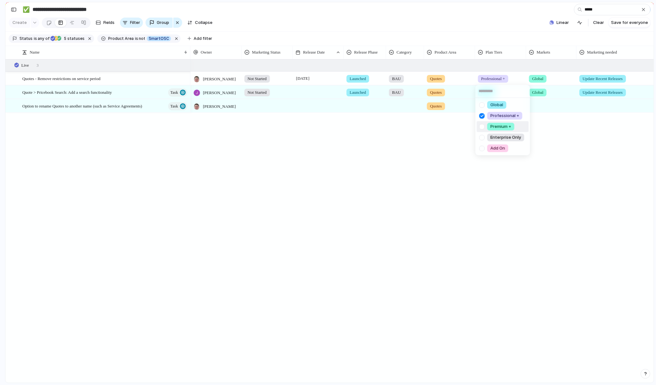
click at [483, 124] on div at bounding box center [482, 126] width 11 height 11
click at [483, 119] on div at bounding box center [482, 115] width 11 height 11
drag, startPoint x: 456, startPoint y: 150, endPoint x: 511, endPoint y: 224, distance: 92.0
click at [456, 150] on div "Global Professional + Premium + Enterprise Only Add On" at bounding box center [328, 192] width 656 height 385
click at [518, 53] on div "Plan Tiers" at bounding box center [500, 52] width 45 height 6
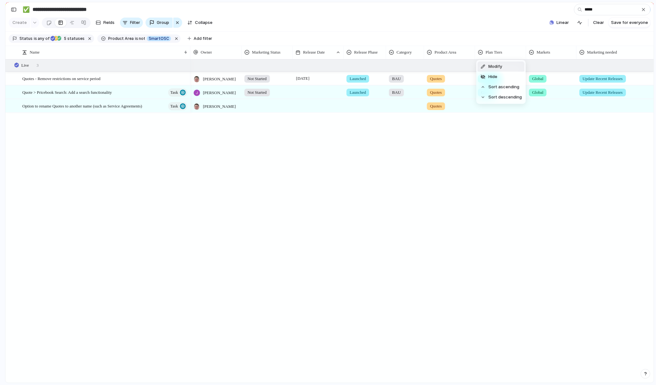
click at [504, 67] on li "Modify" at bounding box center [501, 67] width 47 height 10
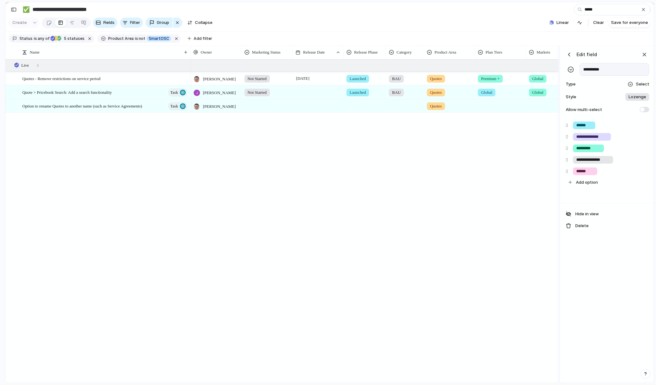
click at [640, 84] on span "Select" at bounding box center [642, 84] width 13 height 6
click at [506, 150] on div "Checkbox Text Figma Link Select User Number Date Team Rating Formula Company" at bounding box center [328, 192] width 656 height 385
click at [643, 108] on span at bounding box center [645, 109] width 10 height 5
click at [496, 144] on div "[PERSON_NAME] Not Started [DATE] Launched BAU Quotes Premium + Global Update Re…" at bounding box center [375, 221] width 369 height 324
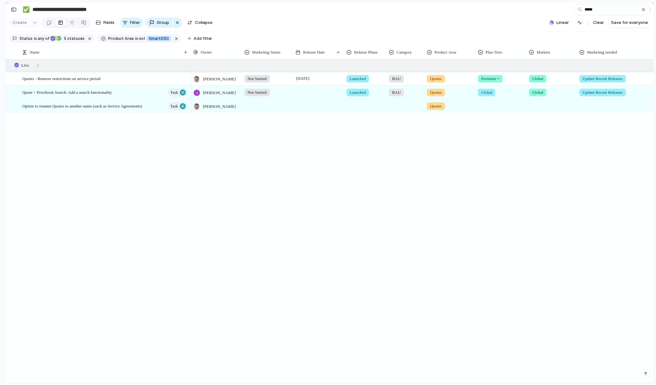
click at [271, 112] on div at bounding box center [267, 105] width 51 height 13
click at [360, 105] on div at bounding box center [365, 105] width 42 height 11
click at [358, 166] on span "Launched" at bounding box center [361, 165] width 20 height 6
click at [402, 95] on div "BAU" at bounding box center [396, 93] width 15 height 8
click at [375, 109] on div "BAU New Feature Fix Product Line" at bounding box center [328, 192] width 656 height 385
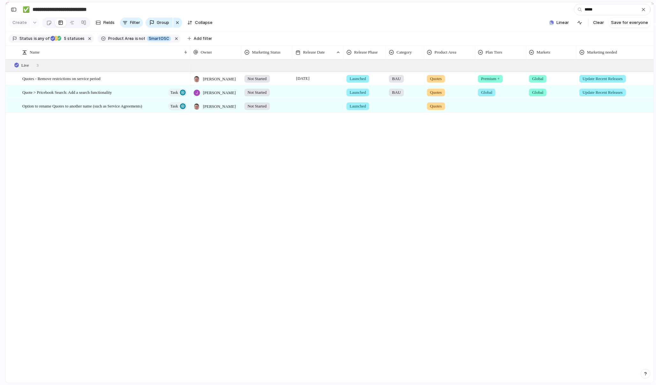
click at [397, 107] on div at bounding box center [405, 105] width 37 height 11
click at [395, 134] on div at bounding box center [393, 132] width 11 height 11
click at [494, 100] on div "BAU New Feature Fix Product Line" at bounding box center [328, 192] width 656 height 385
click at [489, 106] on div at bounding box center [501, 105] width 50 height 11
click at [488, 132] on span "Global" at bounding box center [489, 132] width 13 height 6
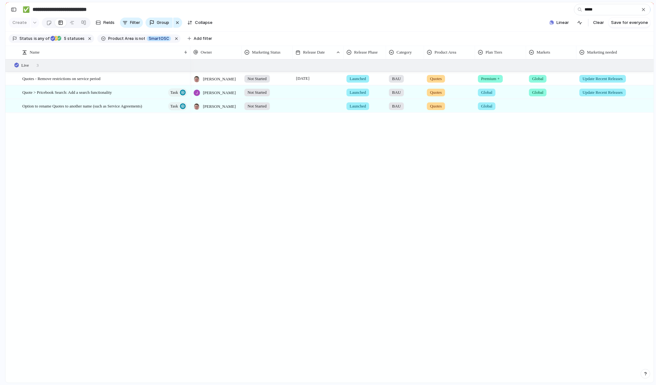
click at [551, 102] on div at bounding box center [552, 105] width 50 height 11
click at [536, 134] on div at bounding box center [533, 132] width 11 height 11
click at [602, 101] on div "Global AU [GEOGRAPHIC_DATA] [GEOGRAPHIC_DATA] [GEOGRAPHIC_DATA] Add-on" at bounding box center [328, 192] width 656 height 385
click at [593, 108] on div at bounding box center [648, 105] width 143 height 11
click at [588, 164] on div at bounding box center [583, 165] width 11 height 11
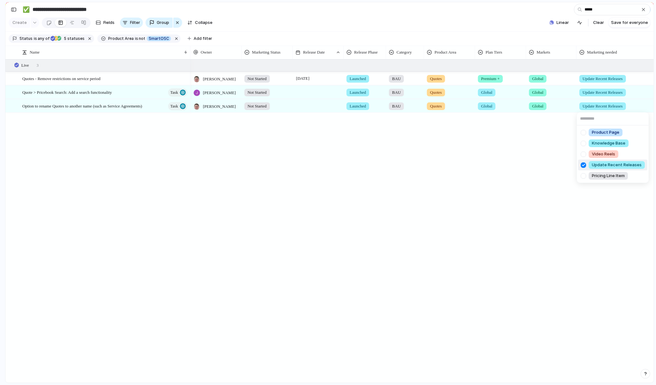
click at [521, 199] on div "Product Page Knowledge Base Video Reels Update Recent Releases Pricing Line Item" at bounding box center [328, 192] width 656 height 385
click at [630, 10] on input "*****" at bounding box center [612, 9] width 77 height 11
click at [608, 11] on input "*****" at bounding box center [612, 9] width 77 height 11
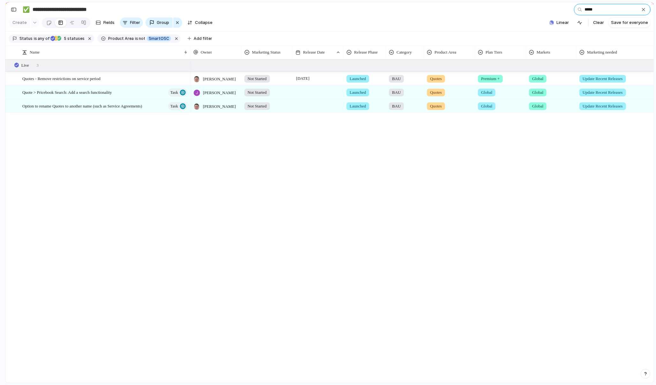
click at [608, 11] on input "*****" at bounding box center [612, 9] width 77 height 11
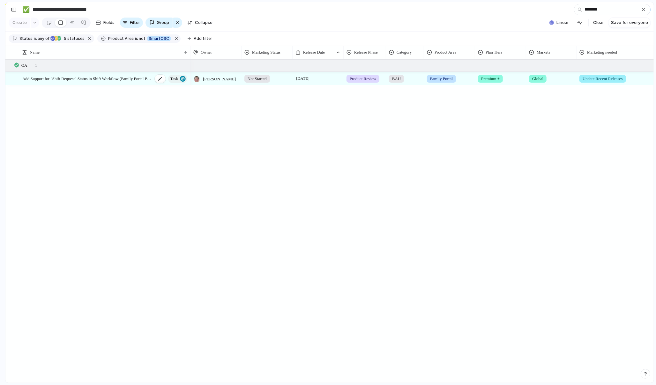
click at [134, 81] on span "Add Support for "Shift Request" Status in Shift Workflow (Family Portal Phase 2)" at bounding box center [87, 78] width 131 height 7
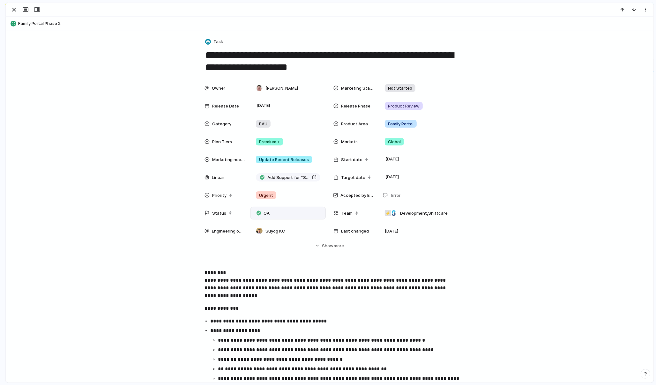
click at [266, 214] on span "QA" at bounding box center [267, 213] width 6 height 6
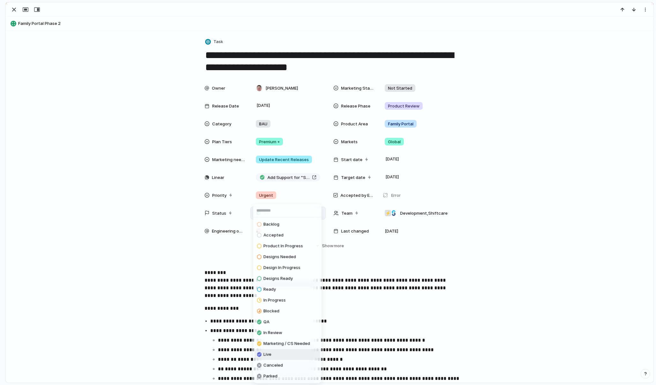
click at [268, 352] on span "Live" at bounding box center [268, 355] width 8 height 6
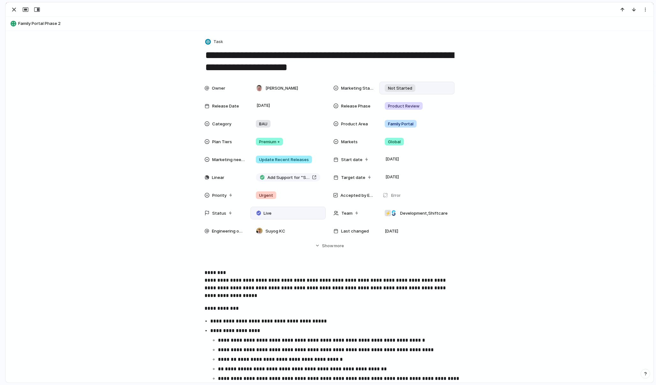
click at [419, 90] on div "Not Started" at bounding box center [417, 88] width 70 height 7
click at [501, 72] on div "Not Started Prep Docs Handed Over In Progress Ready Published Not Needed No Mar…" at bounding box center [328, 192] width 656 height 385
click at [424, 108] on ul "Not Started Prep Docs Handed Over In Progress Ready Published Not Needed No Mar…" at bounding box center [409, 152] width 55 height 89
click at [425, 104] on div "Product Review" at bounding box center [417, 105] width 70 height 7
click at [410, 164] on div "Launched" at bounding box center [399, 165] width 26 height 8
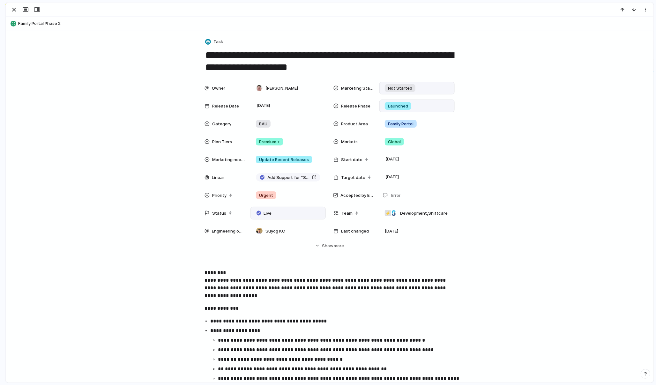
click at [13, 14] on div at bounding box center [330, 10] width 648 height 14
click at [13, 9] on div "button" at bounding box center [14, 10] width 8 height 8
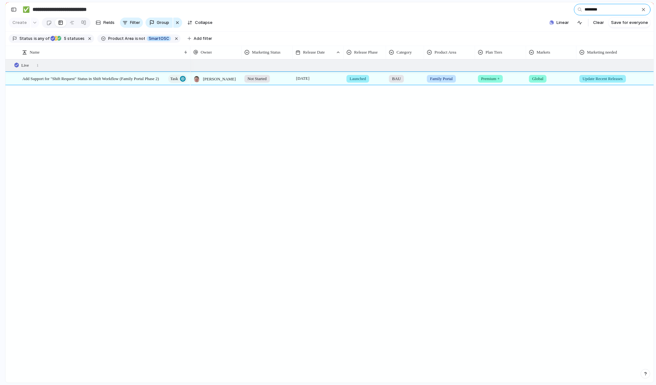
click at [604, 10] on input "********" at bounding box center [612, 9] width 77 height 11
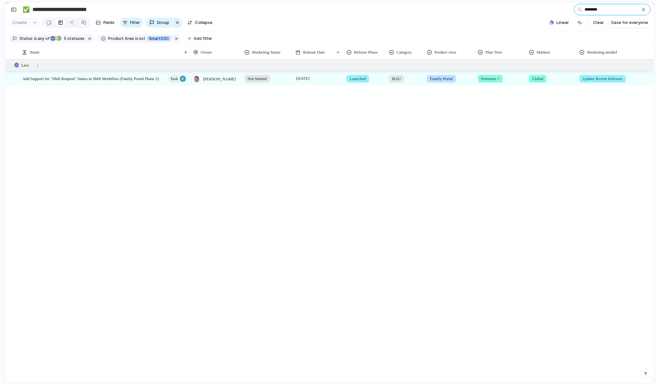
click at [604, 10] on input "********" at bounding box center [612, 9] width 77 height 11
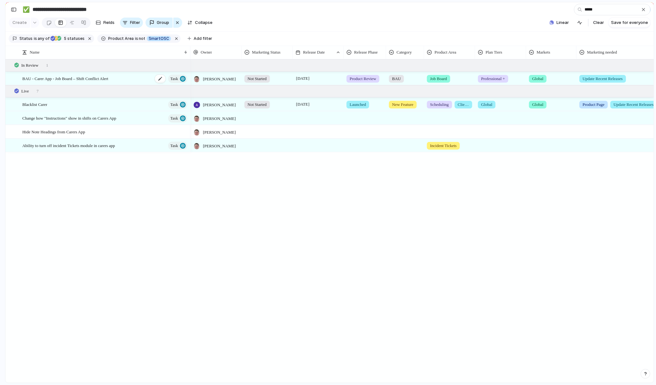
click at [122, 79] on div "BAU - Carer App - Job Board – Shift Conflict Alert Task" at bounding box center [105, 78] width 166 height 13
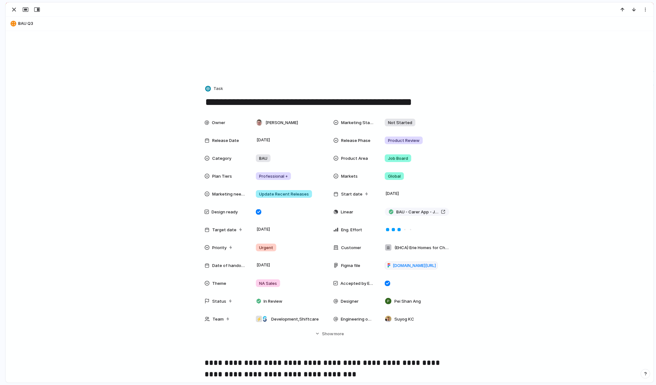
scroll to position [35, 0]
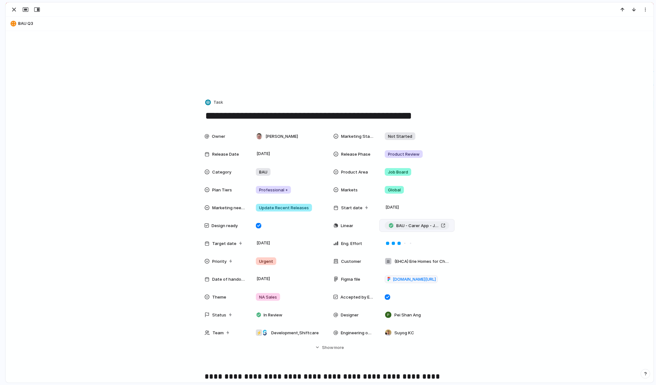
click at [446, 227] on link "BAU - Carer App - Job Board – Shift Conflict Alert" at bounding box center [417, 226] width 64 height 8
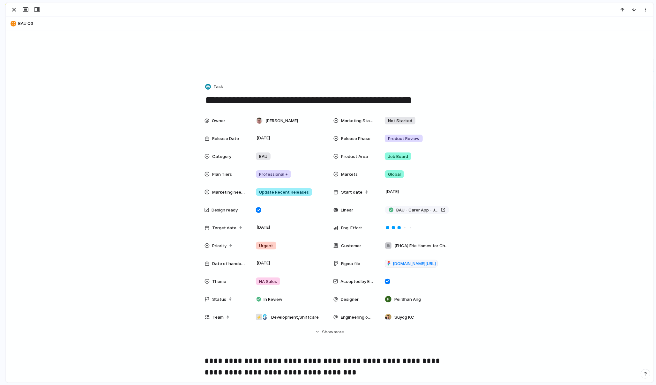
scroll to position [3, 0]
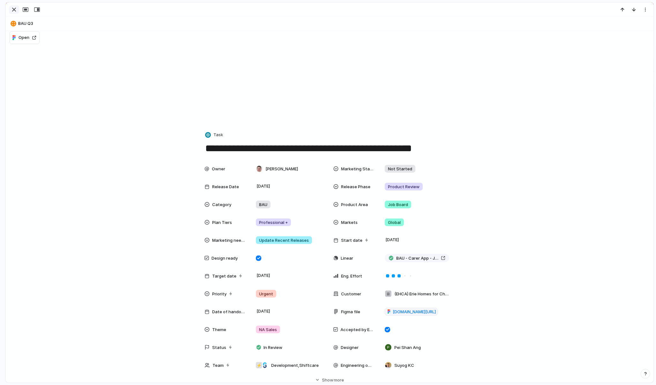
click at [12, 9] on div "button" at bounding box center [14, 10] width 8 height 8
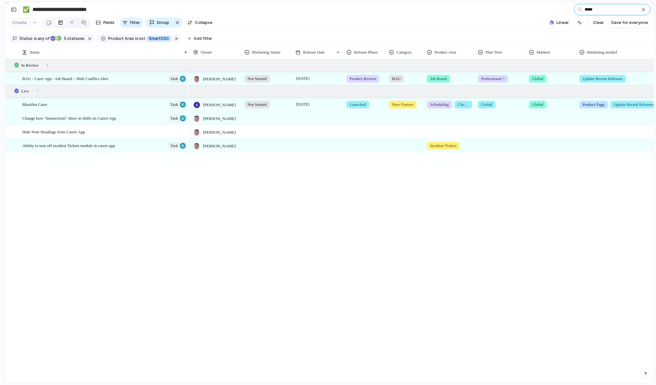
click at [600, 13] on input "*****" at bounding box center [612, 9] width 77 height 11
click at [590, 8] on input "*****" at bounding box center [612, 9] width 77 height 11
type input "*"
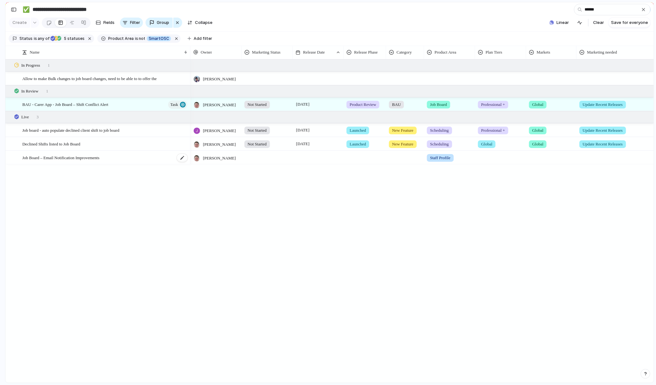
click at [88, 159] on span "Job Board – Email Notification Improvements" at bounding box center [60, 157] width 77 height 7
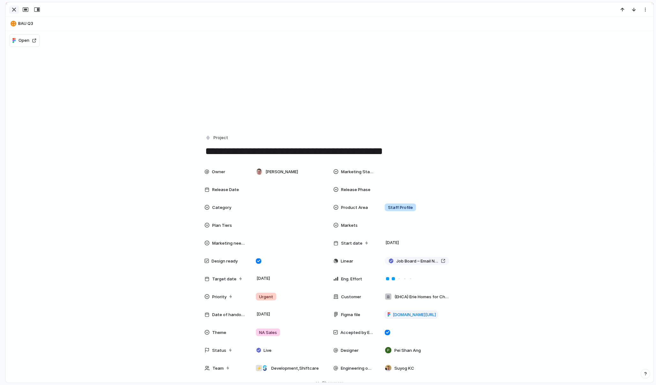
click at [10, 7] on div "button" at bounding box center [14, 10] width 8 height 8
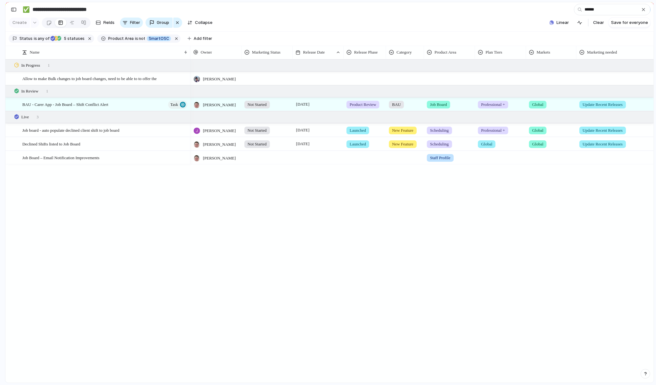
click at [258, 162] on div at bounding box center [267, 157] width 51 height 13
click at [259, 185] on span "Not Started" at bounding box center [261, 184] width 24 height 6
click at [358, 157] on div at bounding box center [365, 156] width 42 height 11
click at [358, 159] on div "Type to add a value" at bounding box center [328, 192] width 656 height 385
click at [351, 157] on div at bounding box center [365, 156] width 42 height 11
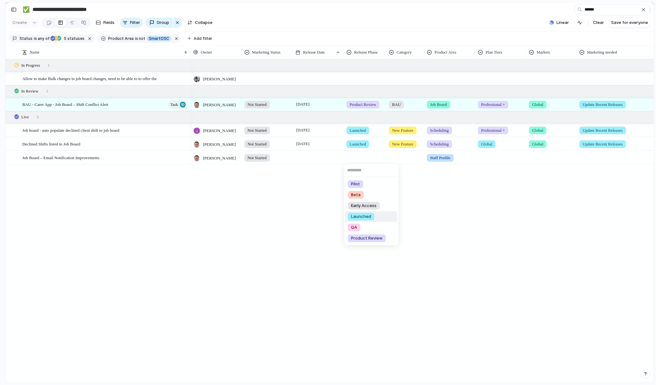
click at [311, 152] on div "Pilot Beta Early Access Launched QA Product Review" at bounding box center [328, 192] width 656 height 385
click at [307, 156] on div at bounding box center [318, 157] width 51 height 13
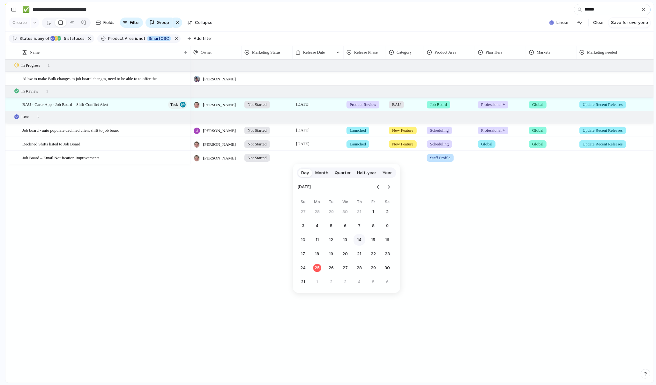
click at [361, 240] on button "14" at bounding box center [359, 239] width 11 height 11
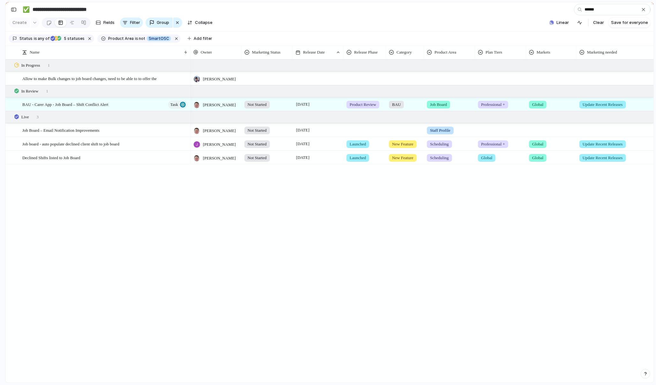
click at [462, 174] on div "[PERSON_NAME] [PERSON_NAME] Not Started [DATE] Product Review BAU Job Board Pro…" at bounding box center [423, 221] width 464 height 324
click at [360, 131] on div at bounding box center [365, 129] width 42 height 11
click at [356, 191] on span "Launched" at bounding box center [361, 189] width 20 height 6
click at [451, 193] on div "[PERSON_NAME] [PERSON_NAME] Not Started [DATE] Product Review BAU Job Board Pro…" at bounding box center [423, 221] width 464 height 324
click at [588, 14] on input "******" at bounding box center [612, 9] width 77 height 11
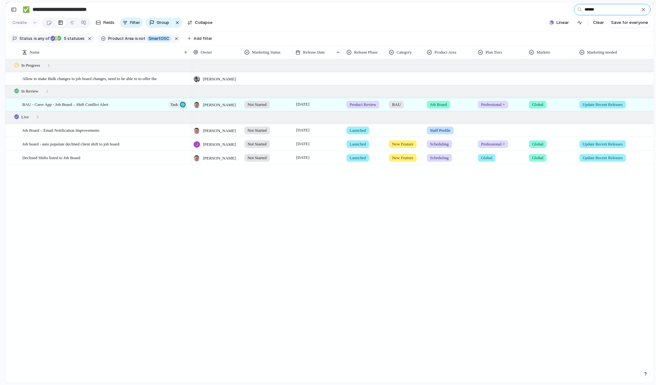
click at [594, 12] on input "******" at bounding box center [612, 9] width 77 height 11
click at [403, 130] on div at bounding box center [405, 129] width 37 height 11
click at [394, 155] on div at bounding box center [393, 156] width 11 height 11
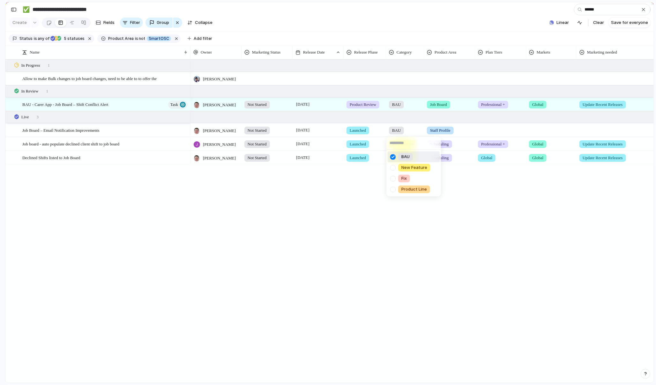
click at [466, 126] on div "BAU New Feature Fix Product Line" at bounding box center [328, 192] width 656 height 385
click at [483, 126] on div at bounding box center [501, 129] width 50 height 11
click at [542, 130] on div "Global Professional + Premium + Enterprise Only Add On" at bounding box center [328, 192] width 656 height 385
click at [535, 134] on div at bounding box center [552, 129] width 50 height 11
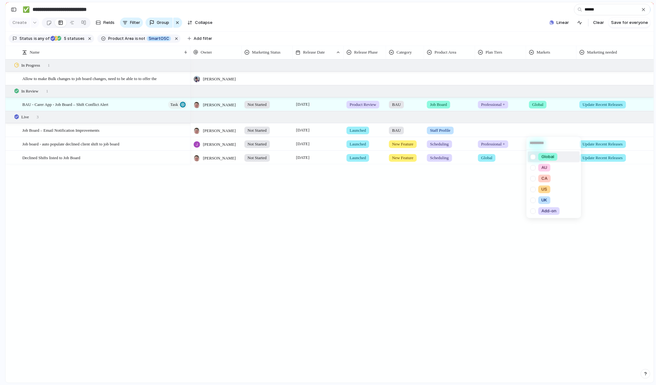
click at [533, 157] on div at bounding box center [533, 156] width 11 height 11
click at [502, 134] on div "Global AU [GEOGRAPHIC_DATA] [GEOGRAPHIC_DATA] [GEOGRAPHIC_DATA] Add-on" at bounding box center [328, 192] width 656 height 385
click at [494, 131] on div at bounding box center [501, 129] width 50 height 11
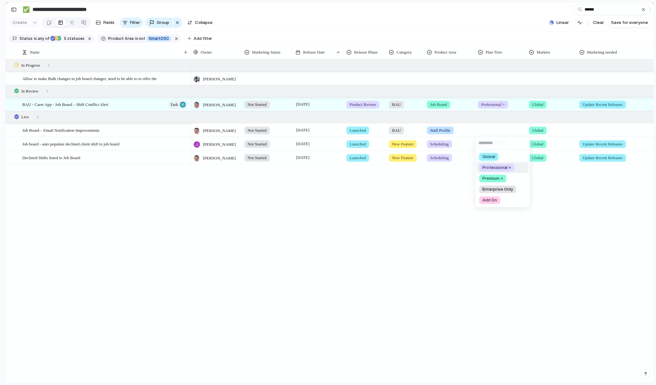
click at [500, 167] on span "Professional +" at bounding box center [497, 168] width 29 height 6
click at [545, 198] on div "[PERSON_NAME] [PERSON_NAME] Not Started [DATE] Product Review BAU Job Board Pro…" at bounding box center [423, 221] width 464 height 324
click at [593, 130] on div at bounding box center [648, 129] width 143 height 11
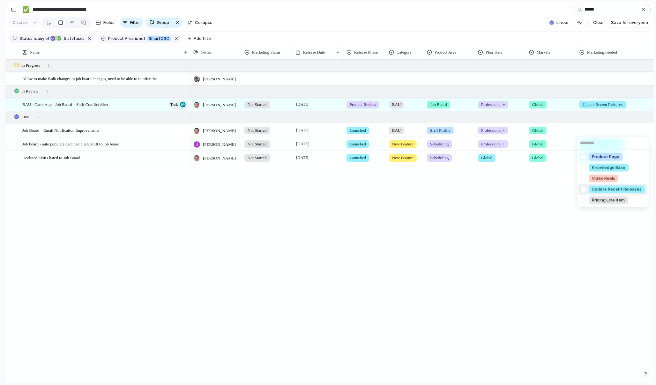
click at [585, 187] on div at bounding box center [583, 189] width 11 height 11
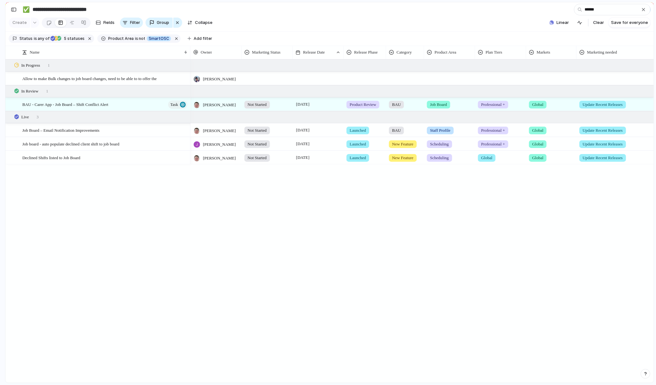
click at [535, 218] on div "Product Page Knowledge Base Video Reels Update Recent Releases Pricing Line Item" at bounding box center [328, 192] width 656 height 385
click at [606, 9] on input "******" at bounding box center [612, 9] width 77 height 11
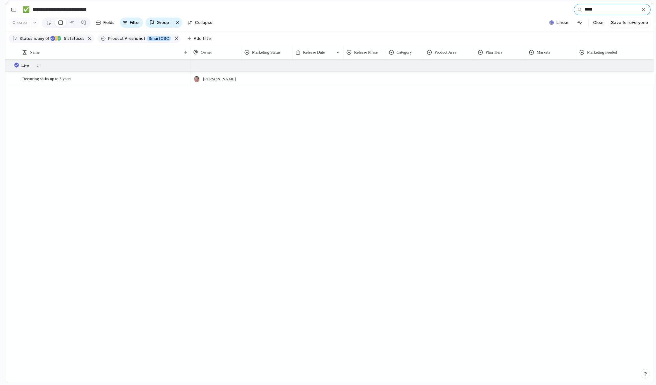
type input "******"
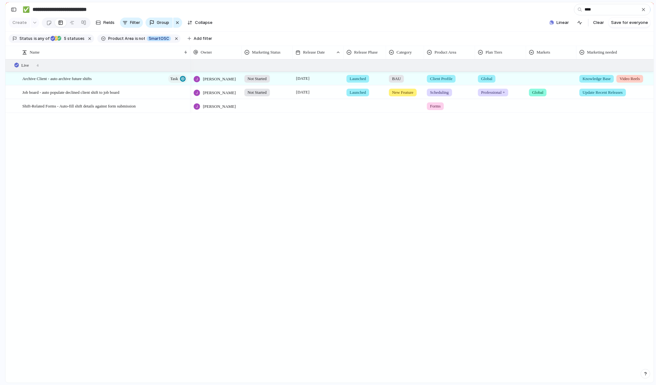
click at [255, 105] on div at bounding box center [267, 105] width 50 height 11
click at [253, 132] on span "Not Started" at bounding box center [261, 132] width 24 height 6
click at [361, 105] on div at bounding box center [365, 105] width 42 height 11
click at [354, 167] on span "Launched" at bounding box center [361, 165] width 20 height 6
click at [601, 12] on input "****" at bounding box center [612, 9] width 77 height 11
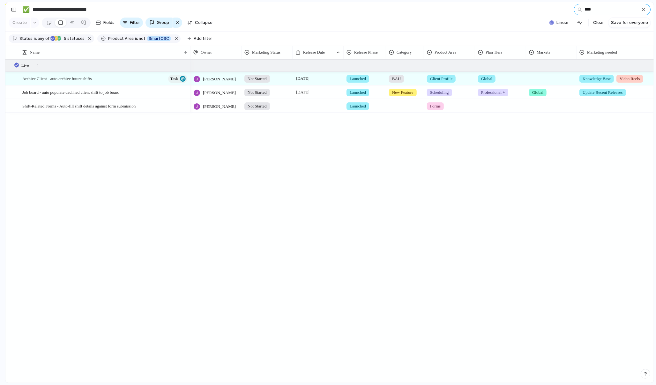
click at [601, 12] on input "****" at bounding box center [612, 9] width 77 height 11
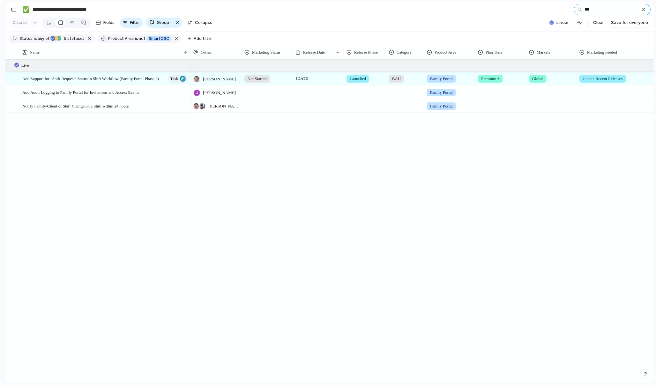
type input "***"
click at [255, 107] on div at bounding box center [267, 105] width 50 height 11
click at [266, 136] on div "Not Started" at bounding box center [261, 133] width 31 height 8
click at [313, 109] on div at bounding box center [318, 105] width 51 height 13
click at [374, 202] on button "22" at bounding box center [373, 202] width 11 height 11
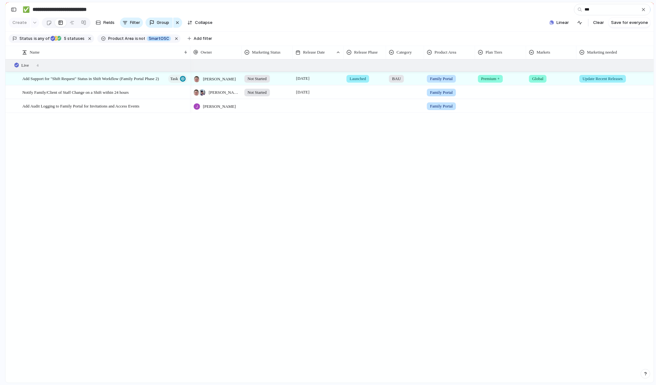
click at [369, 109] on div "[PERSON_NAME] Not Started [DATE] Launched BAU Family Portal Premium + Global Up…" at bounding box center [464, 85] width 546 height 53
click at [356, 90] on div at bounding box center [365, 91] width 42 height 11
click at [358, 150] on span "Launched" at bounding box center [361, 151] width 20 height 6
click at [407, 93] on div at bounding box center [405, 91] width 37 height 11
click at [395, 118] on div at bounding box center [393, 118] width 11 height 11
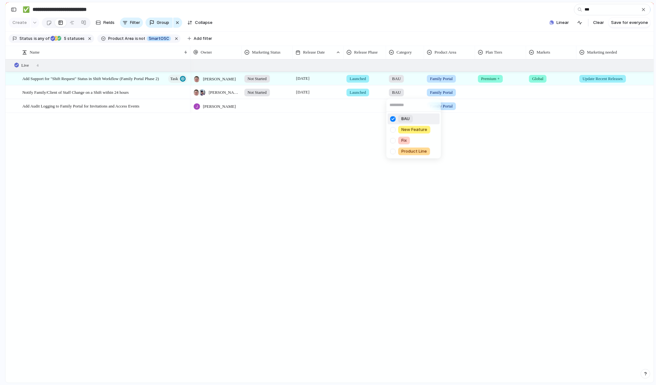
click at [485, 91] on div "BAU New Feature Fix Product Line" at bounding box center [328, 192] width 656 height 385
click at [490, 94] on div at bounding box center [501, 91] width 50 height 11
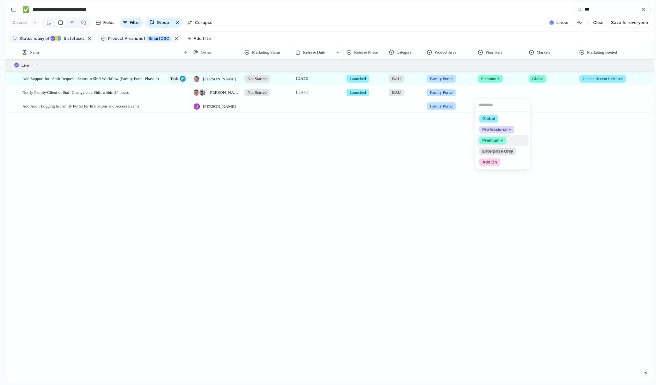
click at [493, 138] on span "Premium +" at bounding box center [493, 141] width 21 height 6
click at [538, 89] on div at bounding box center [552, 91] width 50 height 11
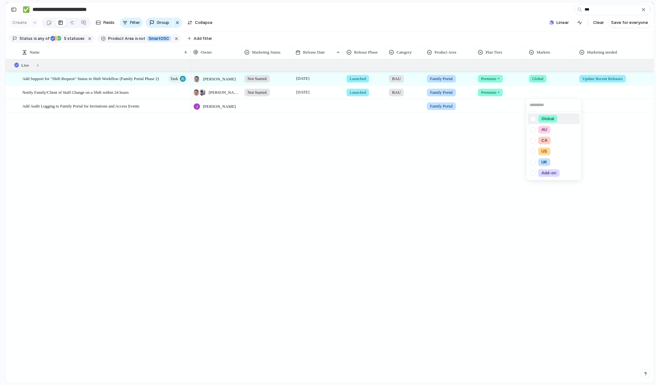
click at [532, 118] on div at bounding box center [533, 118] width 11 height 11
click at [623, 84] on div "Global AU [GEOGRAPHIC_DATA] [GEOGRAPHIC_DATA] [GEOGRAPHIC_DATA] Add-on" at bounding box center [328, 192] width 656 height 385
click at [601, 96] on div at bounding box center [649, 92] width 144 height 13
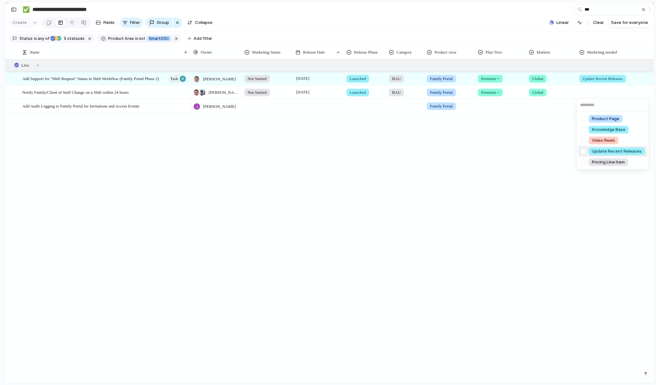
click at [585, 150] on div at bounding box center [583, 151] width 11 height 11
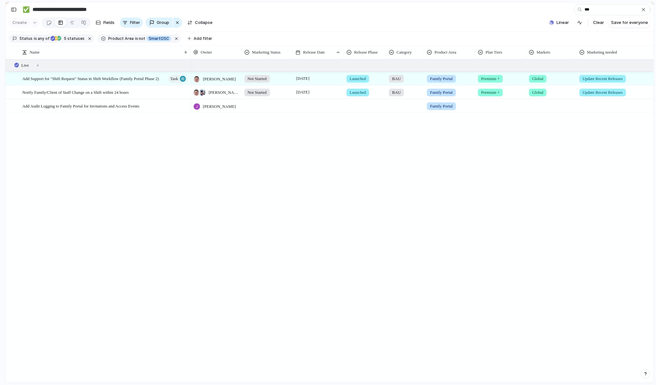
click at [534, 177] on div "Product Page Knowledge Base Video Reels Update Recent Releases Pricing Line Item" at bounding box center [328, 192] width 656 height 385
click at [638, 10] on input "***" at bounding box center [612, 9] width 77 height 11
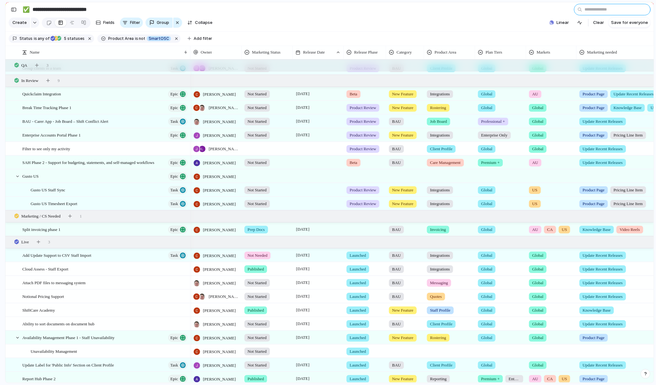
scroll to position [325, 0]
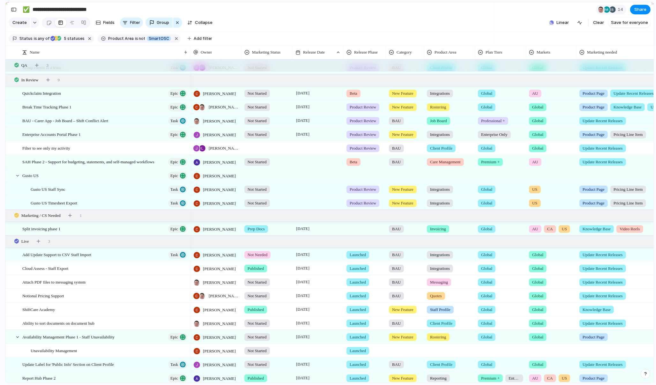
click at [257, 148] on div at bounding box center [267, 147] width 50 height 11
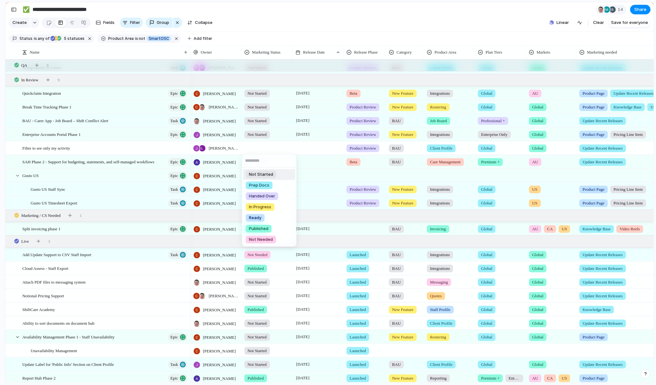
click at [255, 176] on span "Not Started" at bounding box center [261, 174] width 24 height 6
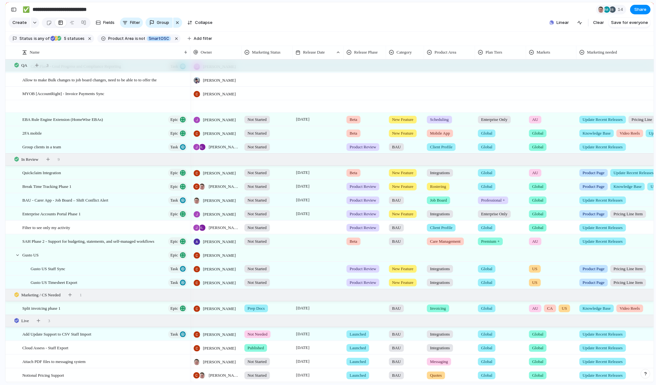
scroll to position [221, 0]
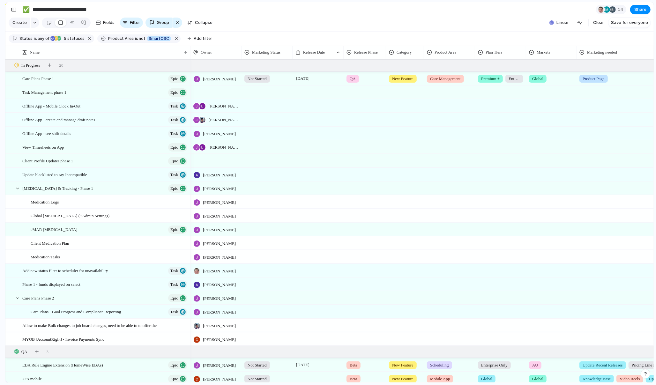
click at [256, 92] on div at bounding box center [267, 91] width 50 height 11
click at [272, 91] on div "Not Started Prep Docs Handed Over In Progress Ready Published Not Needed" at bounding box center [328, 192] width 656 height 385
click at [260, 109] on div at bounding box center [267, 105] width 50 height 11
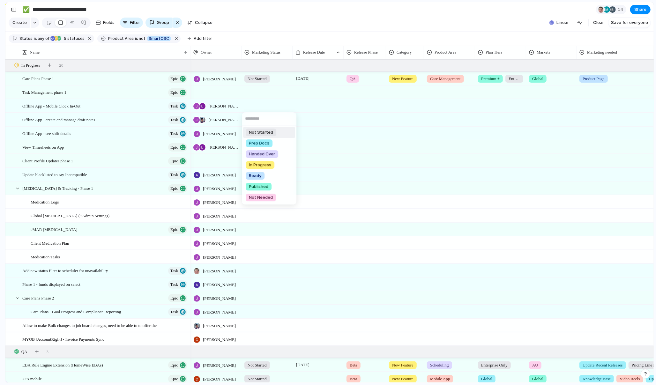
click at [258, 133] on span "Not Started" at bounding box center [261, 132] width 24 height 6
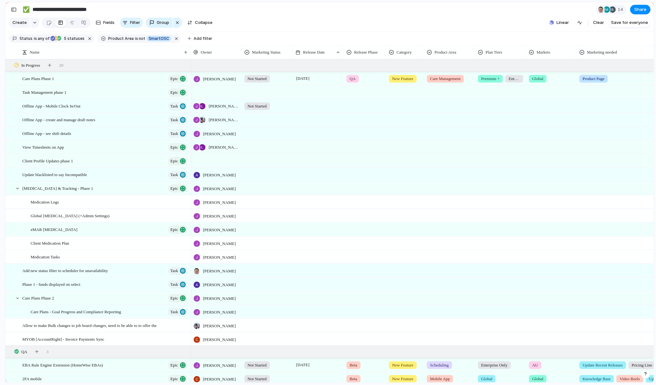
click at [263, 122] on div at bounding box center [267, 118] width 50 height 11
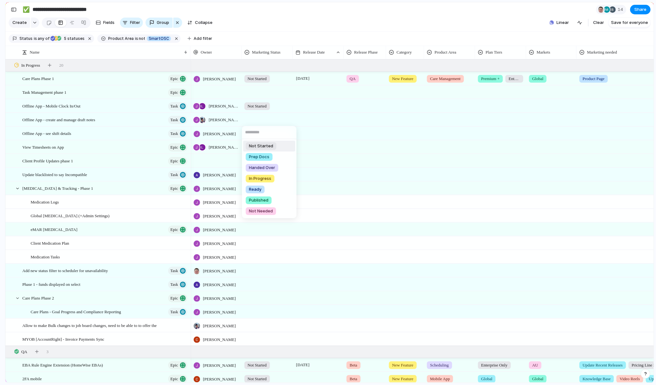
click at [267, 147] on span "Not Started" at bounding box center [261, 146] width 24 height 6
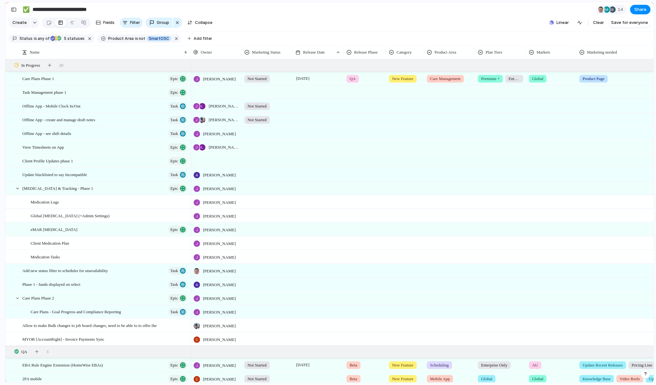
click at [258, 133] on div at bounding box center [267, 132] width 50 height 11
click at [264, 158] on span "Not Started" at bounding box center [261, 160] width 24 height 6
click at [261, 150] on div at bounding box center [267, 146] width 50 height 11
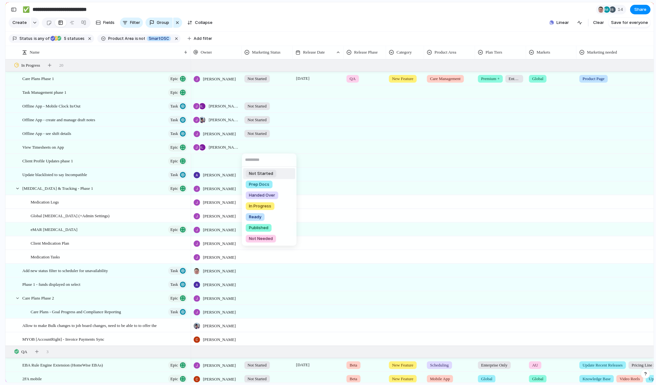
click at [268, 171] on span "Not Started" at bounding box center [261, 174] width 24 height 6
click at [261, 160] on div at bounding box center [267, 160] width 50 height 11
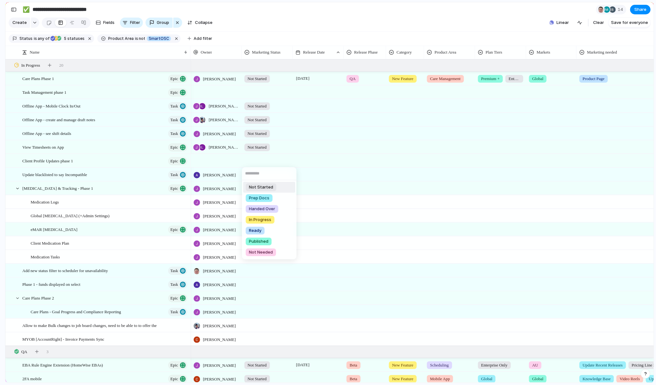
click at [257, 189] on span "Not Started" at bounding box center [261, 187] width 24 height 6
click at [264, 168] on div at bounding box center [267, 173] width 50 height 11
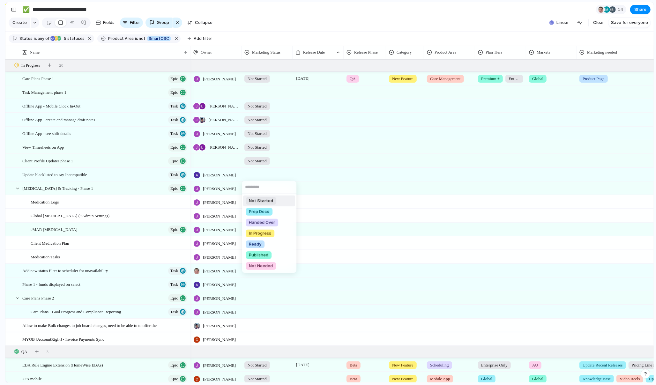
click at [254, 198] on span "Not Started" at bounding box center [261, 201] width 24 height 6
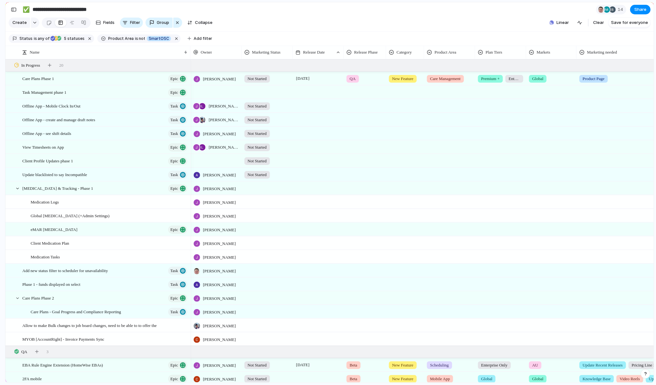
click at [259, 186] on div at bounding box center [267, 187] width 50 height 11
click at [256, 215] on span "Not Started" at bounding box center [261, 215] width 24 height 6
click at [265, 202] on div at bounding box center [267, 201] width 50 height 11
click at [259, 223] on ul "Not Started Prep Docs Handed Over In Progress Ready Published Not Needed" at bounding box center [269, 261] width 55 height 79
drag, startPoint x: 259, startPoint y: 229, endPoint x: 259, endPoint y: 217, distance: 11.5
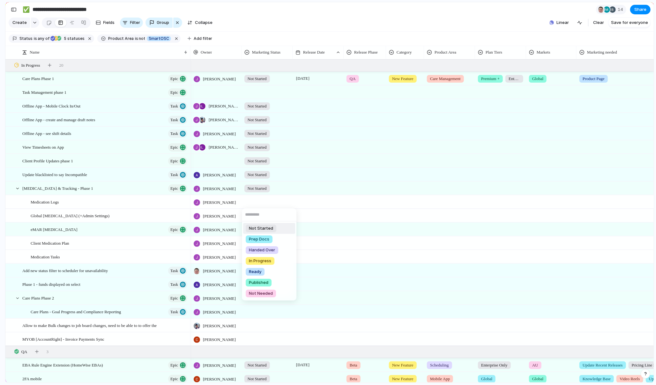
click at [259, 229] on span "Not Started" at bounding box center [261, 228] width 24 height 6
click at [259, 217] on div at bounding box center [267, 214] width 50 height 11
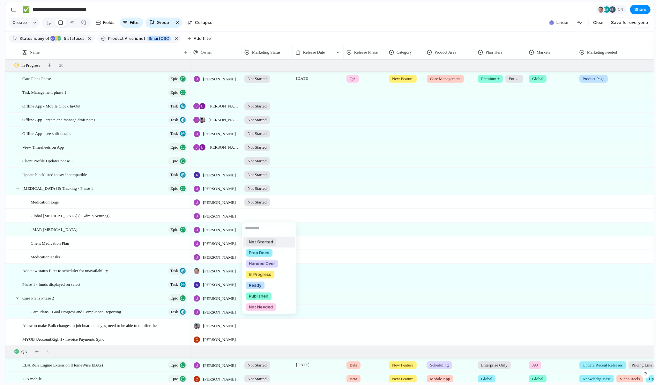
click at [258, 243] on span "Not Started" at bounding box center [261, 242] width 24 height 6
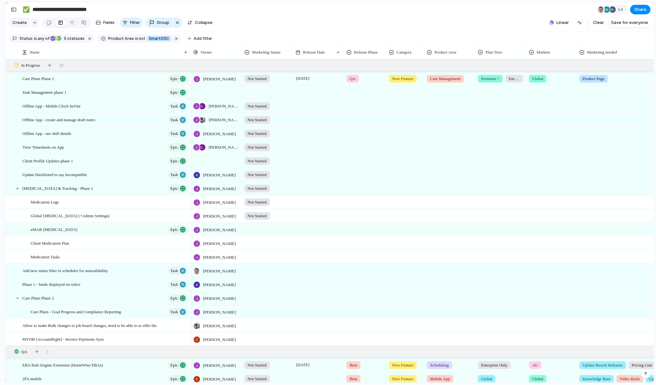
click at [253, 226] on div at bounding box center [267, 228] width 50 height 11
drag, startPoint x: 255, startPoint y: 252, endPoint x: 256, endPoint y: 247, distance: 4.8
click at [255, 252] on div "Not Started" at bounding box center [261, 256] width 31 height 8
click at [257, 243] on div at bounding box center [267, 242] width 50 height 11
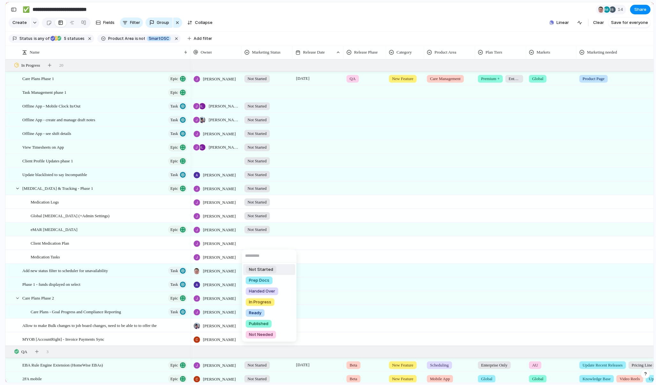
click at [257, 263] on ul "Not Started Prep Docs Handed Over In Progress Ready Published Not Needed" at bounding box center [269, 302] width 55 height 79
click at [257, 268] on span "Not Started" at bounding box center [261, 270] width 24 height 6
click at [257, 256] on div at bounding box center [267, 256] width 50 height 11
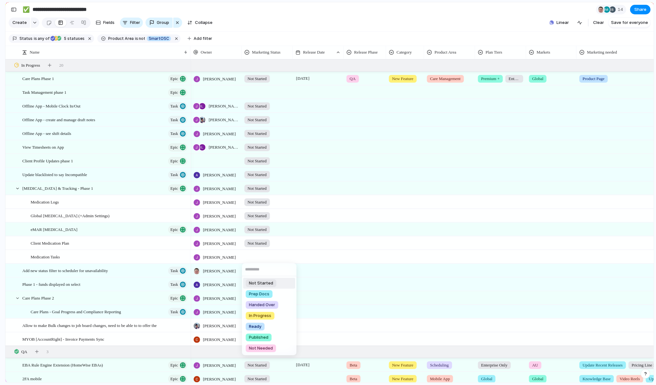
click at [257, 280] on div "Not Started" at bounding box center [261, 284] width 31 height 8
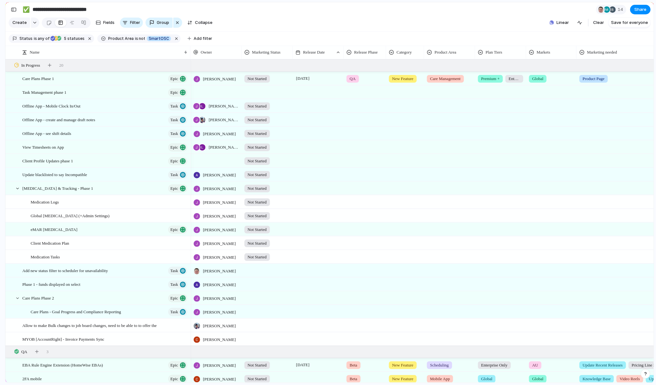
click at [259, 269] on div at bounding box center [267, 269] width 50 height 11
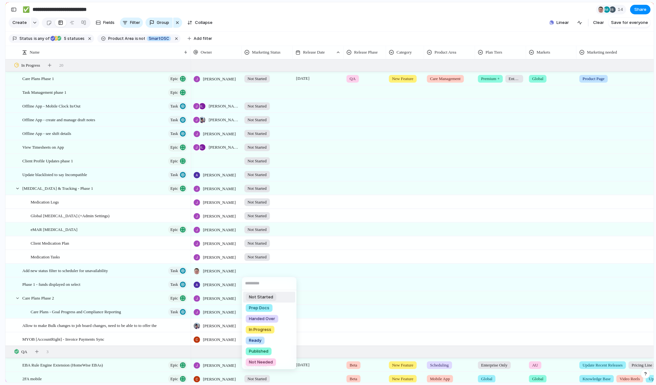
click at [255, 300] on div "Not Started" at bounding box center [261, 298] width 31 height 8
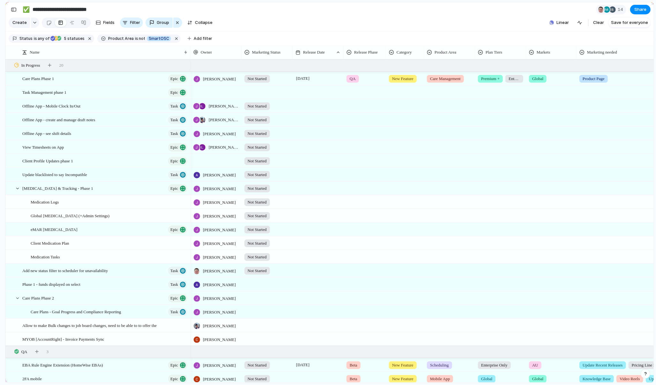
click at [260, 279] on div at bounding box center [267, 283] width 50 height 11
click at [256, 306] on li "Not Started" at bounding box center [269, 311] width 52 height 11
click at [256, 297] on div at bounding box center [267, 297] width 50 height 11
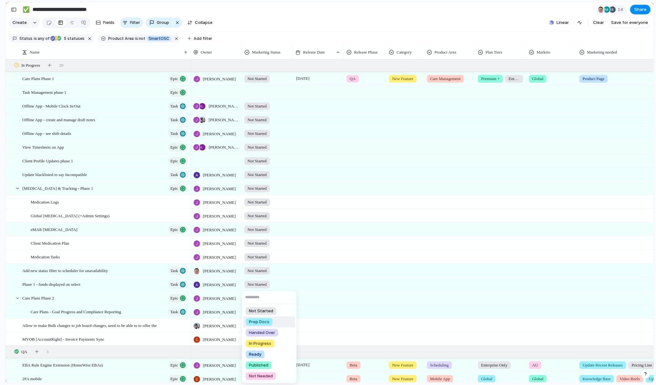
drag, startPoint x: 256, startPoint y: 318, endPoint x: 265, endPoint y: 310, distance: 12.2
click at [266, 310] on ul "Not Started Prep Docs Handed Over In Progress Ready Published Not Needed" at bounding box center [269, 343] width 55 height 79
click at [265, 310] on span "Not Started" at bounding box center [261, 311] width 24 height 6
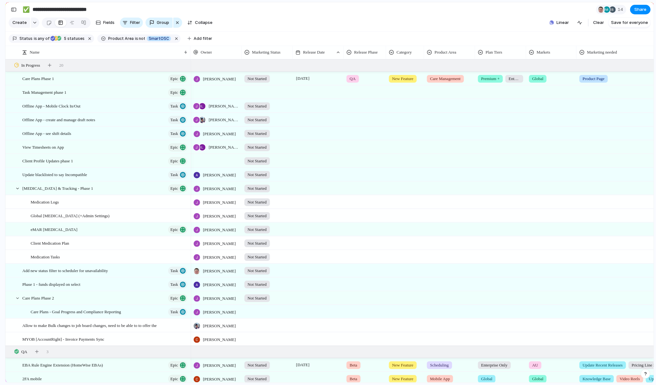
click at [259, 301] on span "Not Started" at bounding box center [257, 298] width 19 height 6
click at [320, 294] on div "Not Started Prep Docs Handed Over In Progress Ready Published Not Needed No Mar…" at bounding box center [328, 192] width 656 height 385
click at [264, 307] on div at bounding box center [267, 311] width 50 height 11
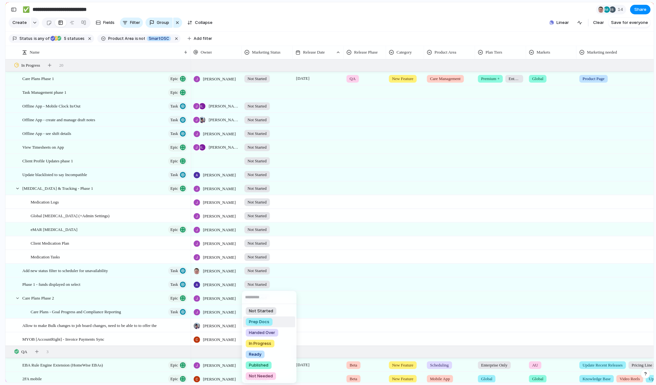
click at [260, 317] on li "Prep Docs" at bounding box center [269, 322] width 52 height 11
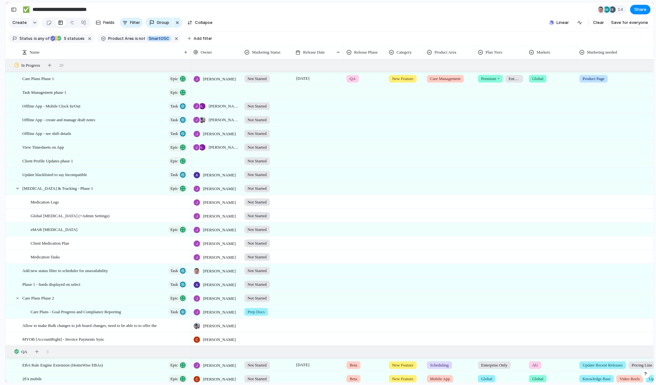
click at [260, 317] on div "Prep Docs" at bounding box center [267, 311] width 51 height 13
click at [263, 312] on span "Prep Docs" at bounding box center [259, 312] width 20 height 6
click at [268, 311] on div "Prep Docs" at bounding box center [257, 312] width 24 height 8
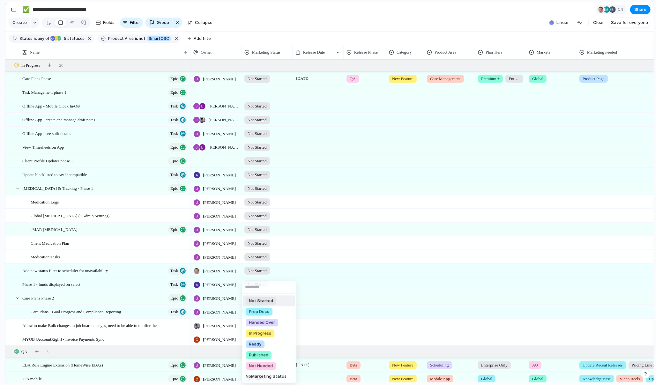
click at [263, 297] on li "Not Started" at bounding box center [269, 301] width 52 height 11
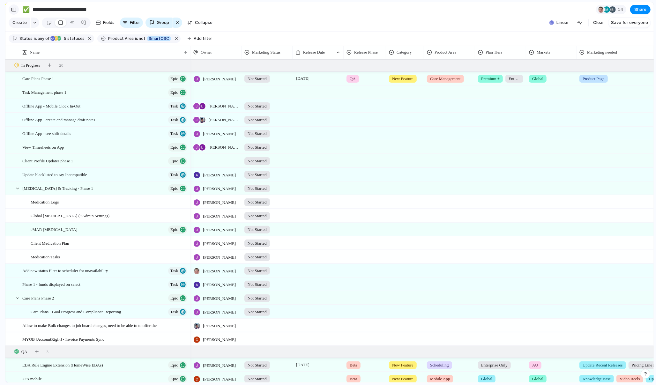
click at [14, 10] on div "button" at bounding box center [14, 9] width 6 height 4
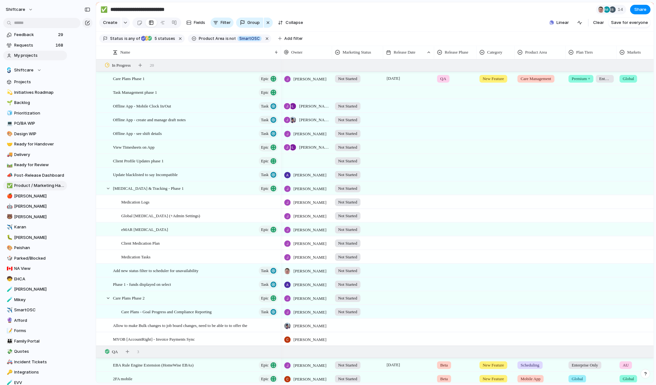
click at [22, 55] on span "My projects" at bounding box center [39, 55] width 50 height 6
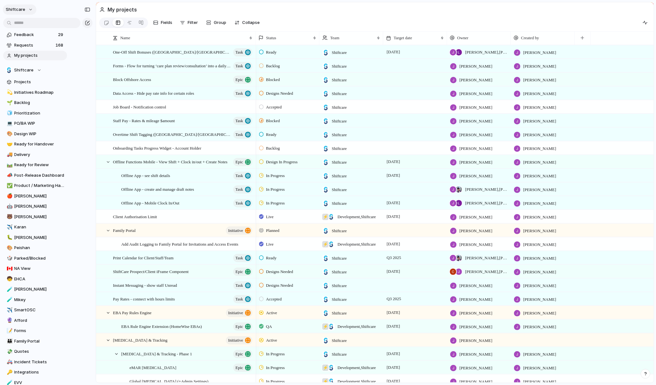
click at [27, 10] on button "shiftcare" at bounding box center [20, 9] width 34 height 10
click at [21, 25] on span "Settings" at bounding box center [24, 23] width 18 height 6
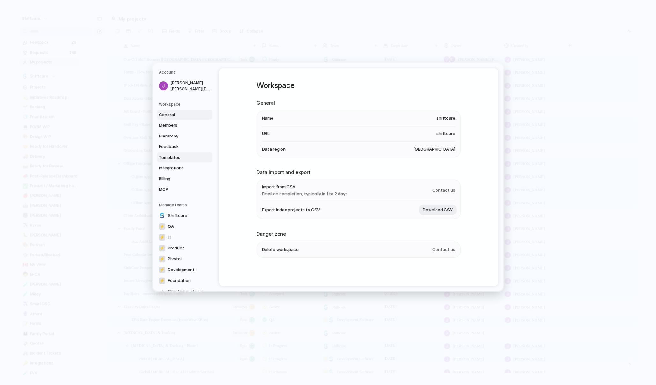
click at [169, 155] on span "Templates" at bounding box center [179, 157] width 41 height 6
click at [167, 157] on span "Templates" at bounding box center [179, 157] width 41 height 6
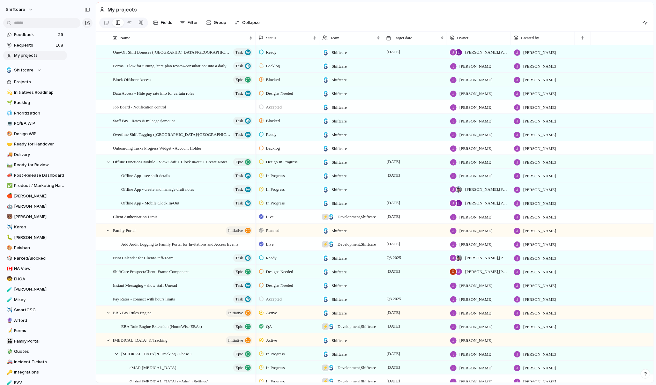
click at [29, 10] on button "shiftcare" at bounding box center [20, 9] width 34 height 10
click at [28, 19] on li "Settings" at bounding box center [30, 24] width 53 height 10
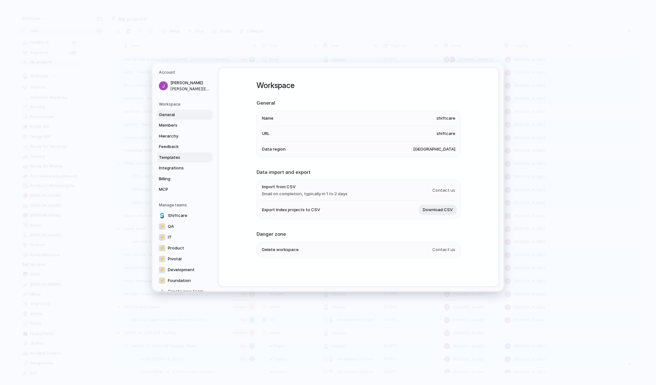
click at [170, 165] on span "Integrations" at bounding box center [179, 168] width 41 height 6
click at [170, 160] on span "Templates" at bounding box center [179, 157] width 41 height 6
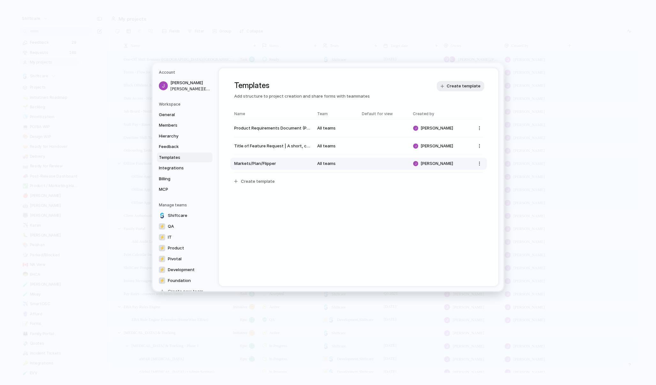
click at [275, 162] on span "Markets/Plan/Flipper" at bounding box center [272, 164] width 77 height 6
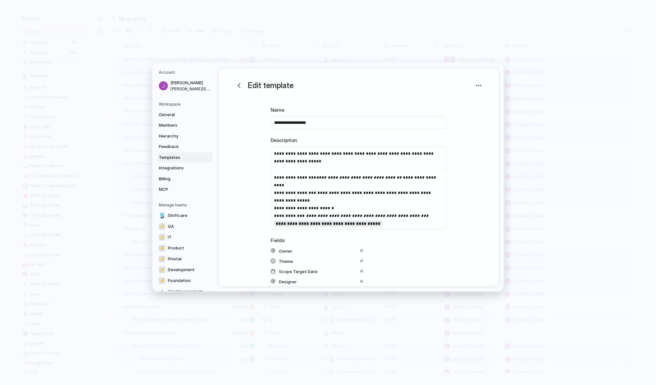
click at [485, 148] on div "**********" at bounding box center [359, 225] width 280 height 314
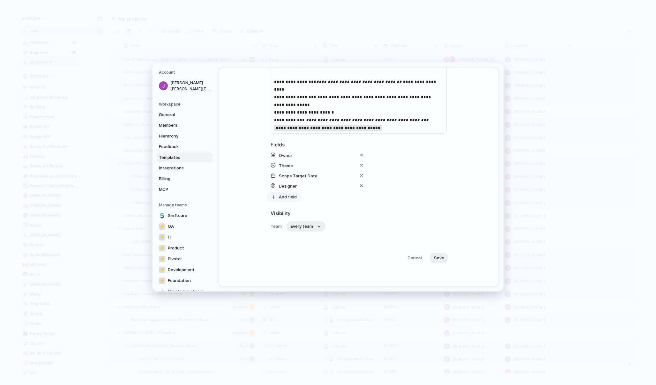
click at [278, 197] on button "Add field" at bounding box center [284, 197] width 35 height 10
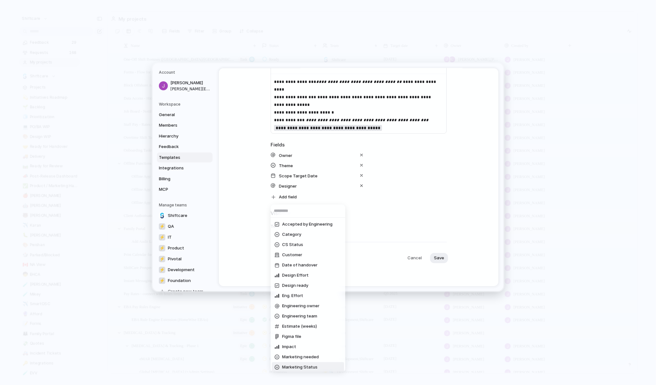
click at [313, 364] on li "Marketing Status" at bounding box center [308, 367] width 72 height 10
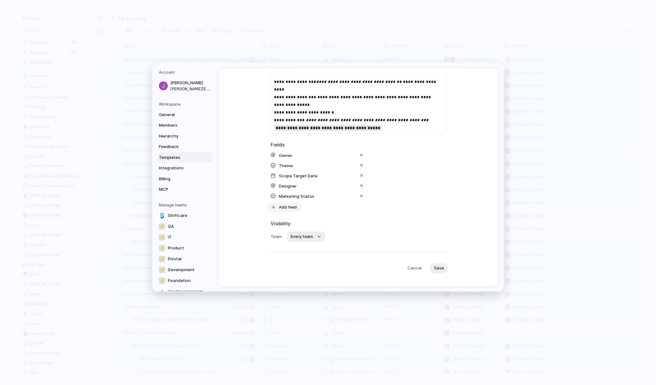
click at [290, 208] on span "Add field" at bounding box center [288, 207] width 18 height 6
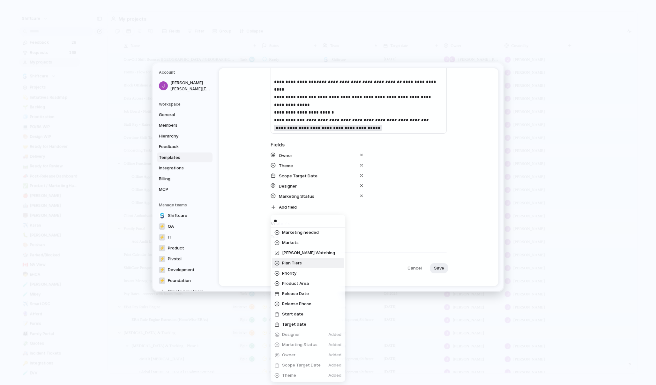
scroll to position [0, 0]
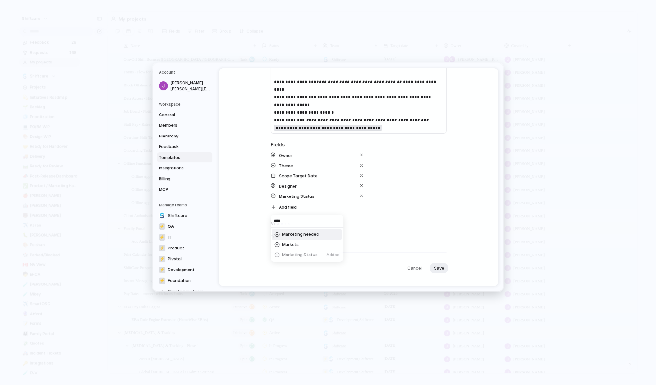
type input "****"
click at [299, 244] on li "Markets" at bounding box center [307, 245] width 70 height 10
click at [290, 216] on span "Add field" at bounding box center [288, 217] width 18 height 6
type input "****"
click at [306, 245] on li "Plan Tiers" at bounding box center [307, 245] width 70 height 10
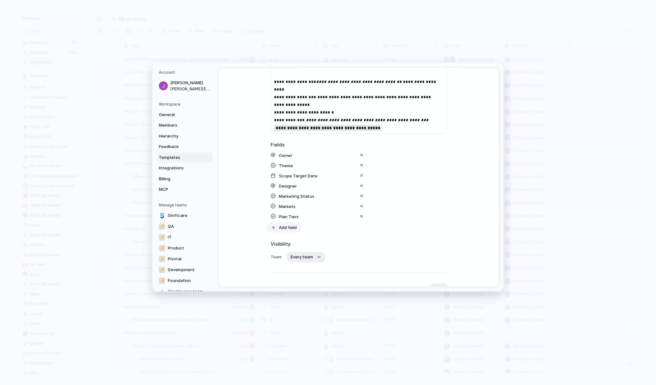
click at [290, 232] on button "Add field" at bounding box center [284, 228] width 35 height 10
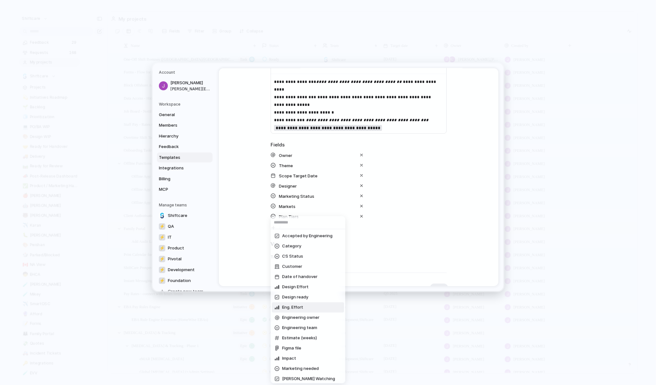
scroll to position [135, 0]
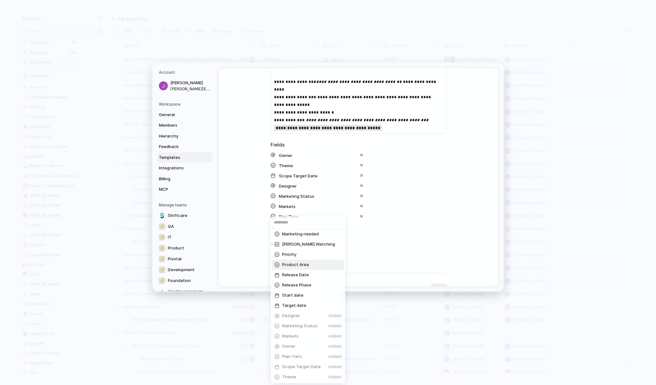
click at [302, 265] on span "Product Area" at bounding box center [295, 265] width 27 height 6
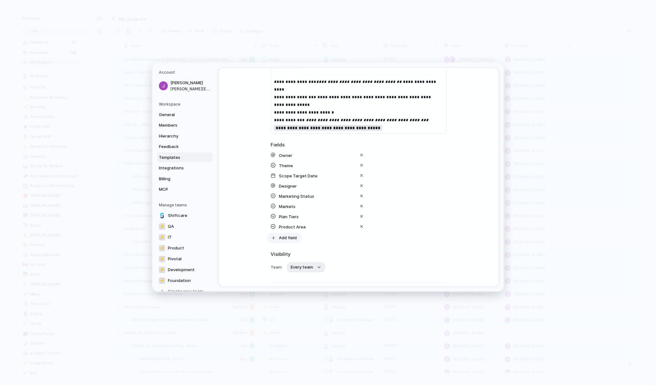
click at [291, 238] on span "Add field" at bounding box center [288, 238] width 18 height 6
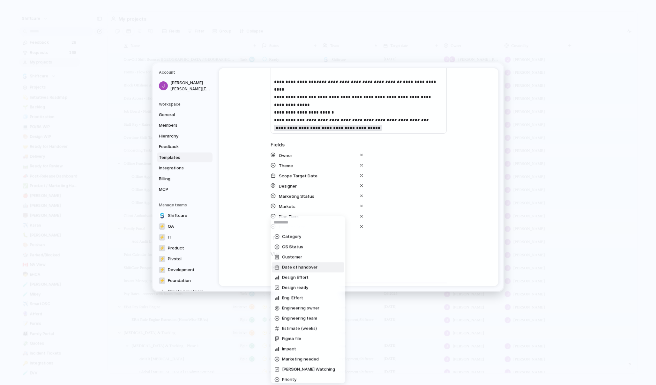
scroll to position [10, 0]
click at [371, 238] on div "Accepted by Engineering Category CS Status Customer Date of handover Design Eff…" at bounding box center [328, 192] width 656 height 385
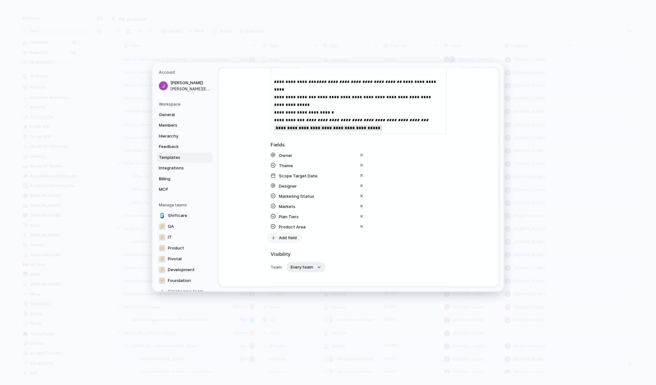
click at [288, 238] on span "Add field" at bounding box center [288, 238] width 18 height 6
type input "**"
click at [285, 263] on span "Category" at bounding box center [291, 265] width 19 height 6
click at [283, 249] on span "Add field" at bounding box center [288, 248] width 18 height 6
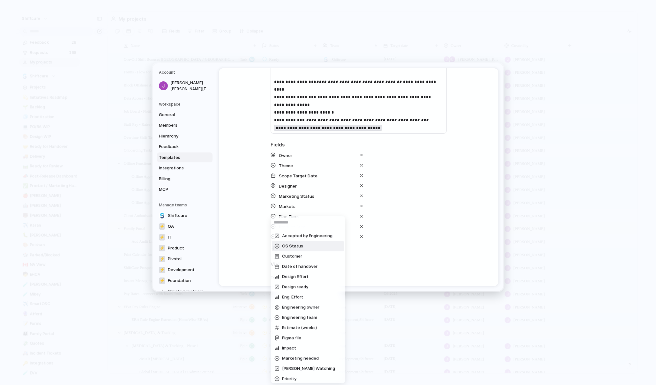
type input "*"
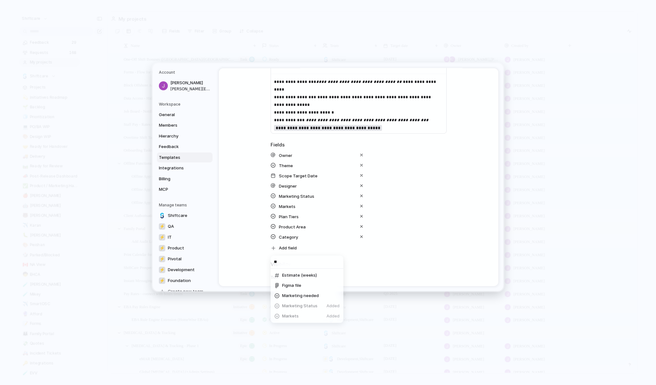
type input "**"
click at [305, 297] on span "Marketing needed" at bounding box center [300, 296] width 37 height 6
drag, startPoint x: 272, startPoint y: 246, endPoint x: 272, endPoint y: 222, distance: 24.3
click at [272, 222] on div "Owner Theme Scope Target Date Designer Marketing Status Markets Plan Tiers Prod…" at bounding box center [359, 207] width 176 height 112
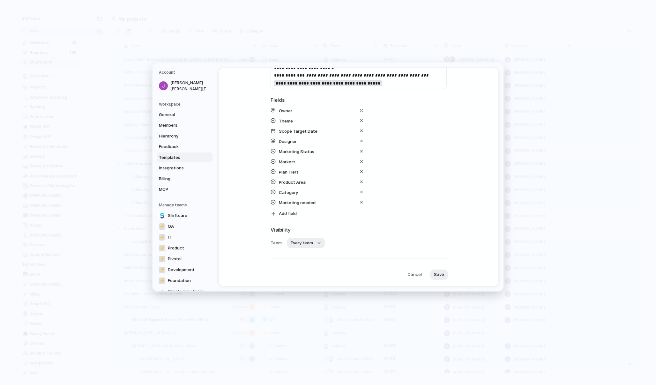
scroll to position [157, 0]
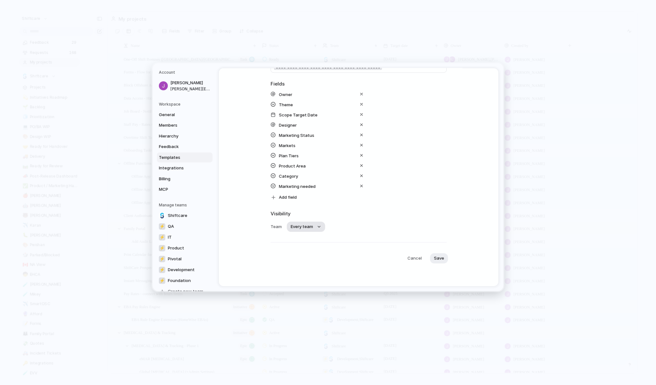
click at [311, 229] on span "Every team" at bounding box center [302, 227] width 22 height 6
click at [354, 224] on div "Every team Shiftcare ⚡ QA ⚡ IT ⚡ Product ⚡ Pivotal ⚡ Development ⚡ Foundation" at bounding box center [328, 192] width 656 height 385
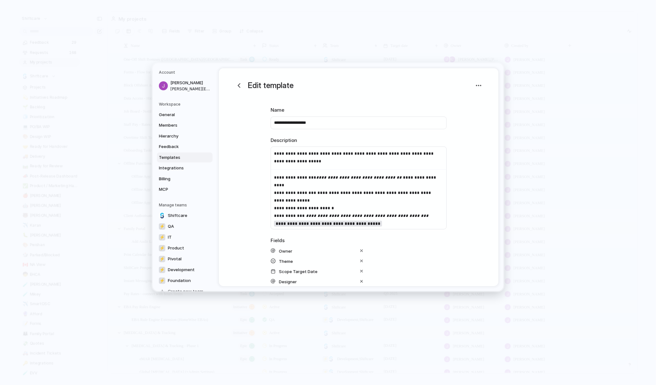
scroll to position [5, 0]
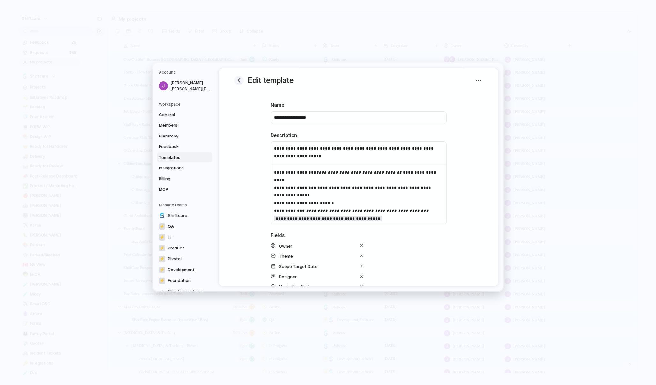
click at [241, 79] on div "button" at bounding box center [239, 81] width 8 height 8
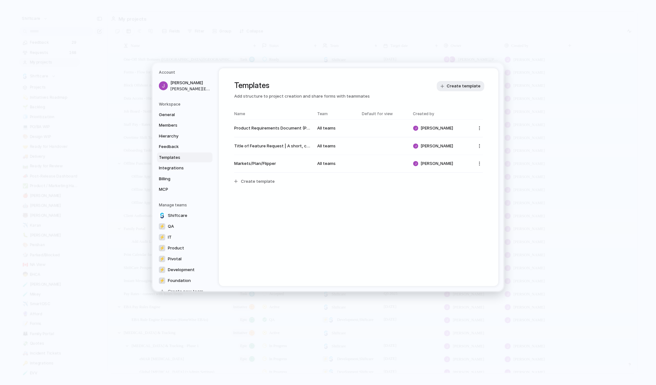
scroll to position [0, 0]
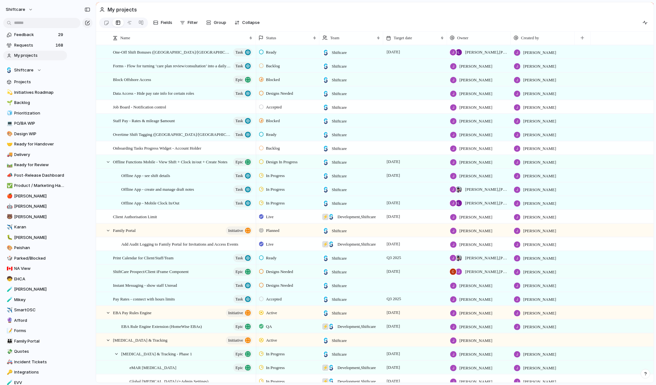
click at [202, 9] on section "My projects" at bounding box center [375, 9] width 558 height 14
click at [24, 78] on link "Projects" at bounding box center [35, 82] width 64 height 10
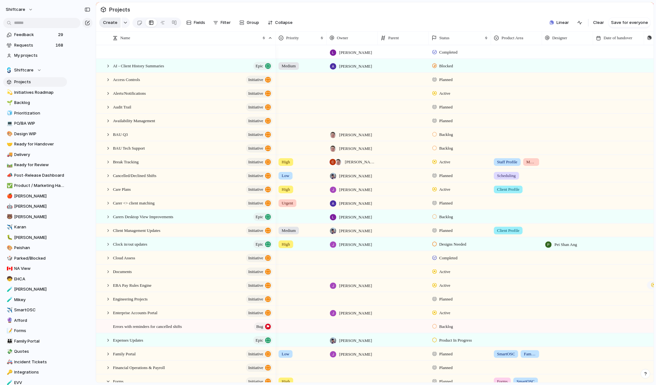
click at [114, 23] on span "Create" at bounding box center [110, 22] width 14 height 6
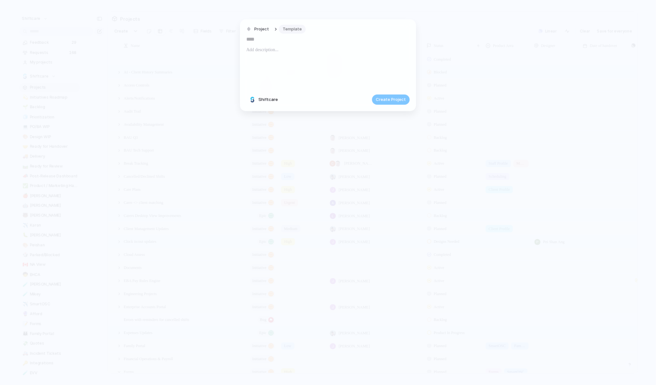
click at [292, 19] on div "Project Template Shiftcare Create Project" at bounding box center [328, 65] width 176 height 92
click at [292, 29] on span "Template" at bounding box center [292, 29] width 19 height 6
click at [288, 29] on span "Template" at bounding box center [292, 29] width 19 height 6
click at [305, 67] on span "Markets/Plan/Flipper" at bounding box center [306, 66] width 42 height 6
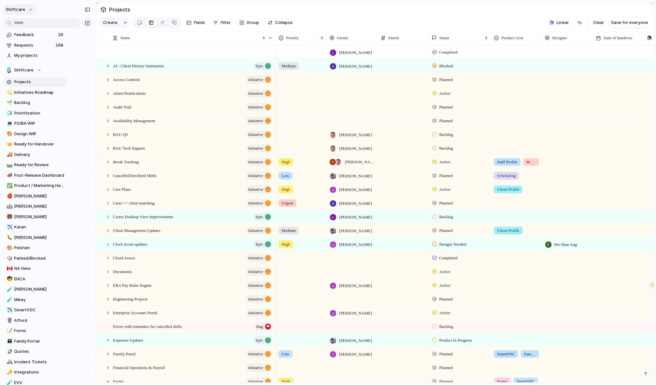
click at [26, 11] on button "shiftcare" at bounding box center [20, 9] width 34 height 10
click at [23, 24] on span "Settings" at bounding box center [24, 23] width 18 height 6
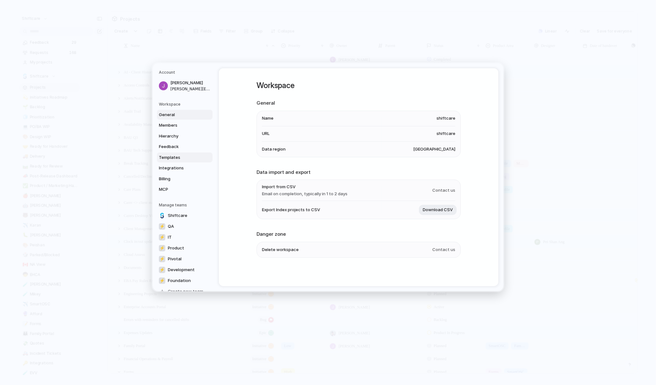
click at [171, 159] on span "Templates" at bounding box center [179, 157] width 41 height 6
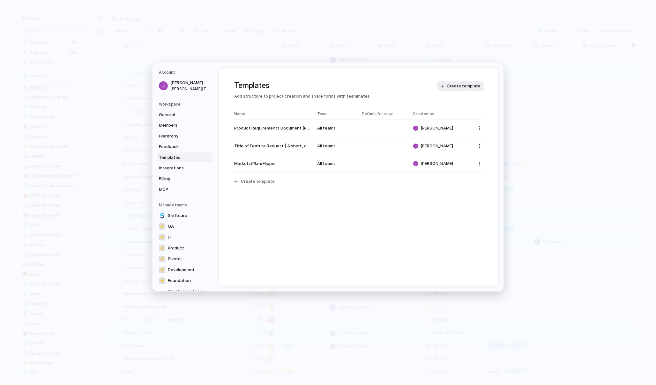
click at [281, 164] on span "Markets/Plan/Flipper" at bounding box center [272, 164] width 77 height 6
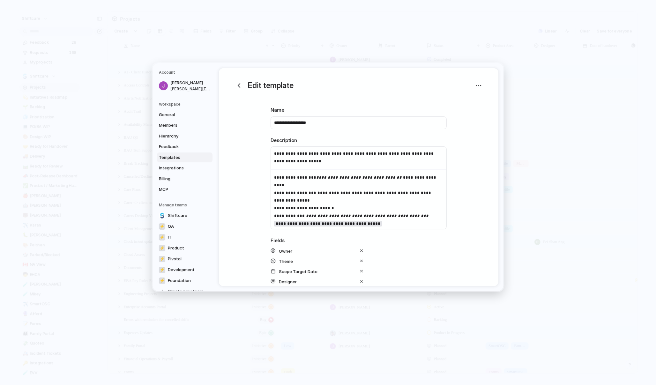
scroll to position [96, 0]
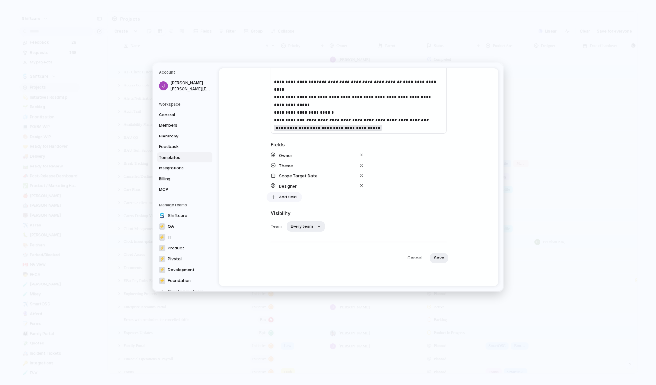
click at [288, 197] on span "Add field" at bounding box center [288, 197] width 18 height 6
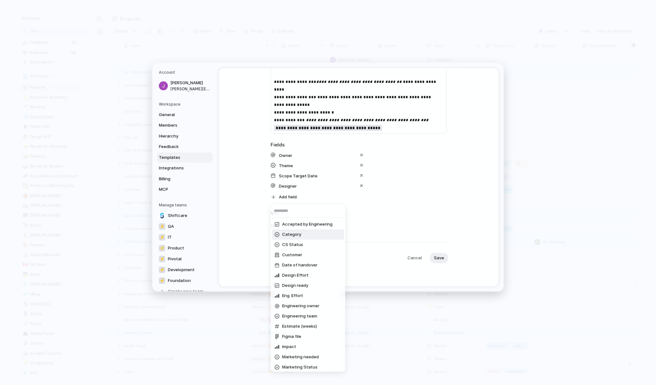
click at [294, 237] on span "Category" at bounding box center [291, 235] width 19 height 6
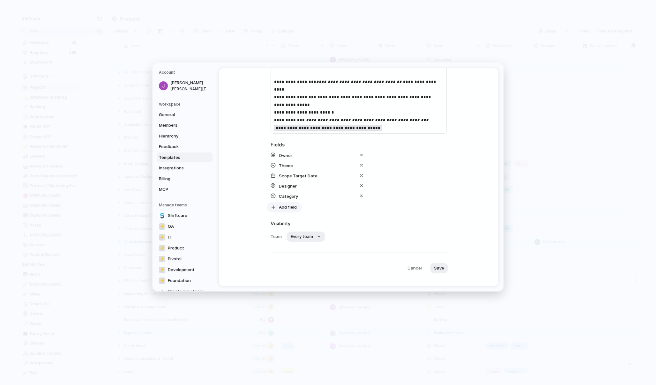
click at [279, 206] on span "Add field" at bounding box center [288, 207] width 18 height 6
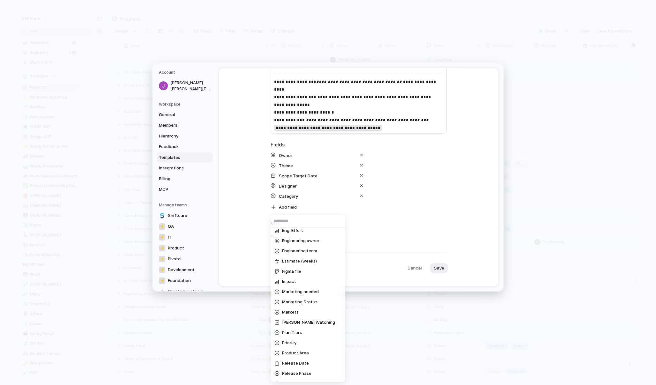
scroll to position [135, 0]
click at [301, 282] on span "Product Area" at bounding box center [295, 284] width 27 height 6
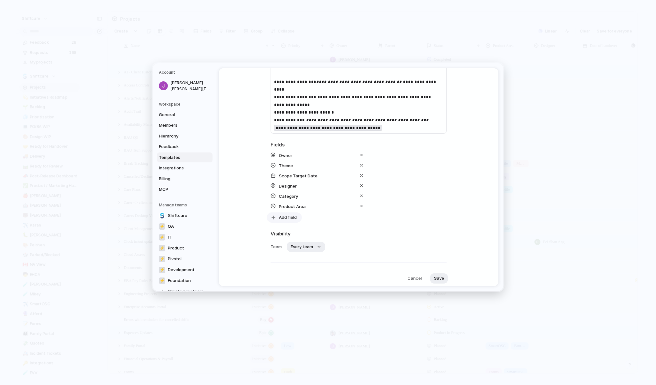
click at [281, 219] on span "Add field" at bounding box center [288, 217] width 18 height 6
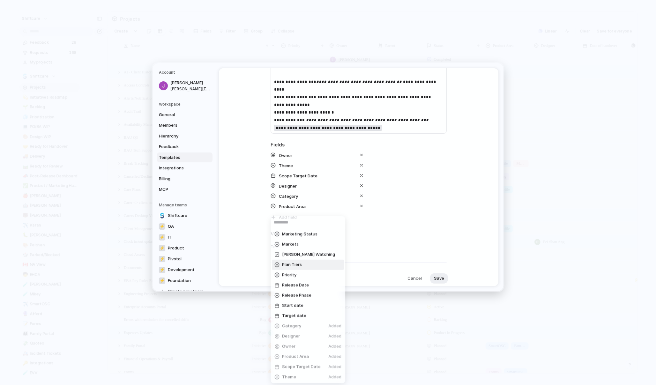
click at [292, 266] on span "Plan Tiers" at bounding box center [292, 265] width 20 height 6
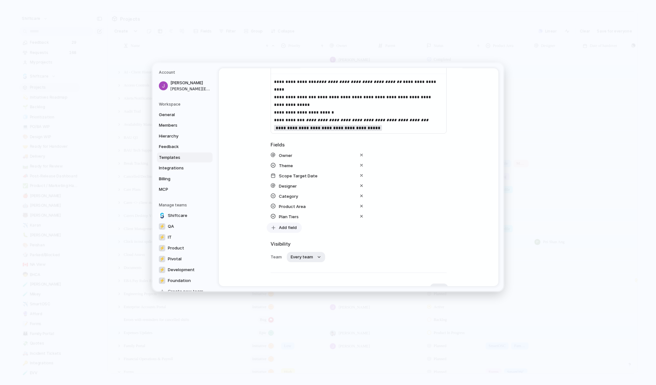
click at [276, 229] on div "button" at bounding box center [274, 228] width 6 height 6
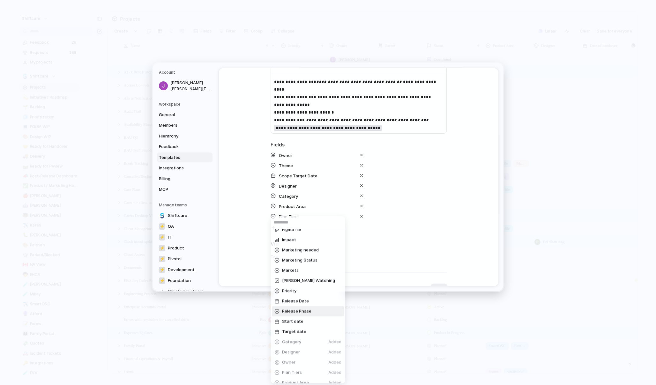
scroll to position [99, 0]
click at [296, 279] on span "Markets" at bounding box center [290, 280] width 17 height 6
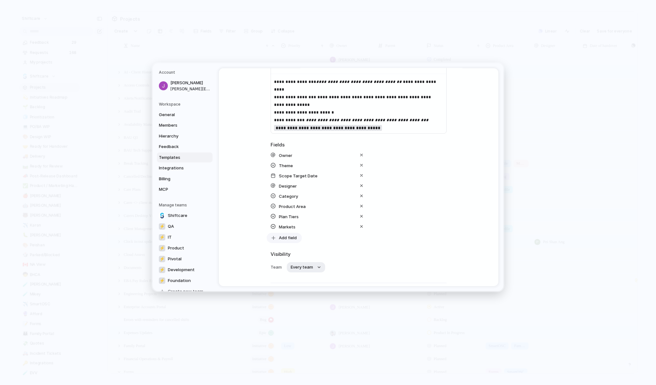
click at [278, 237] on button "Add field" at bounding box center [284, 238] width 35 height 10
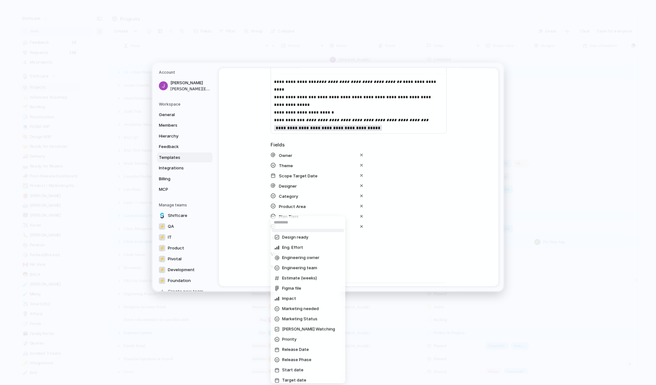
scroll to position [135, 0]
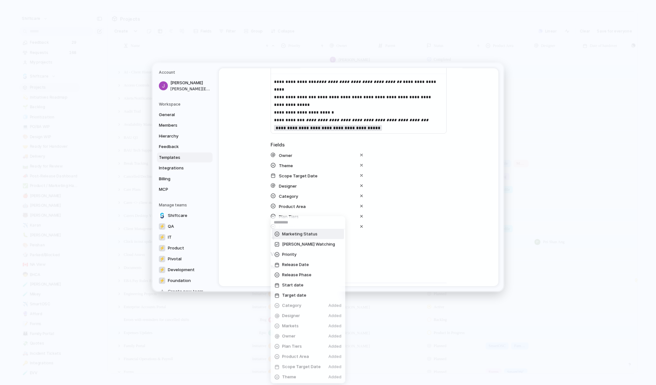
click at [298, 232] on span "Marketing Status" at bounding box center [299, 234] width 35 height 6
click at [276, 251] on button "Add field" at bounding box center [284, 248] width 35 height 10
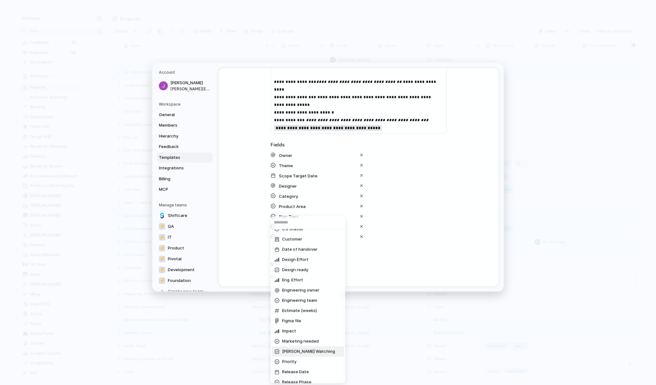
scroll to position [0, 0]
click at [351, 249] on div "Accepted by Engineering CS Status Customer Date of handover Design Effort Desig…" at bounding box center [328, 192] width 656 height 385
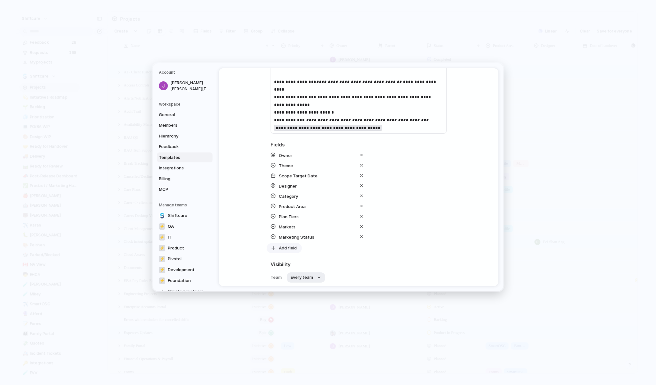
click at [289, 246] on span "Add field" at bounding box center [288, 248] width 18 height 6
type input "***"
click at [289, 283] on span "Release Phase" at bounding box center [296, 286] width 29 height 6
click at [285, 258] on span "Add field" at bounding box center [288, 258] width 18 height 6
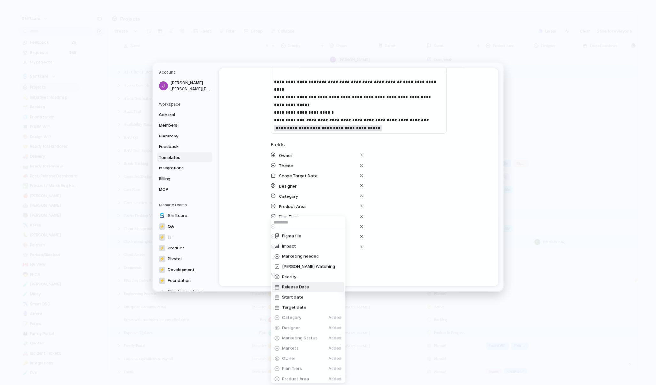
scroll to position [101, 0]
click at [299, 258] on span "Marketing needed" at bounding box center [300, 257] width 37 height 6
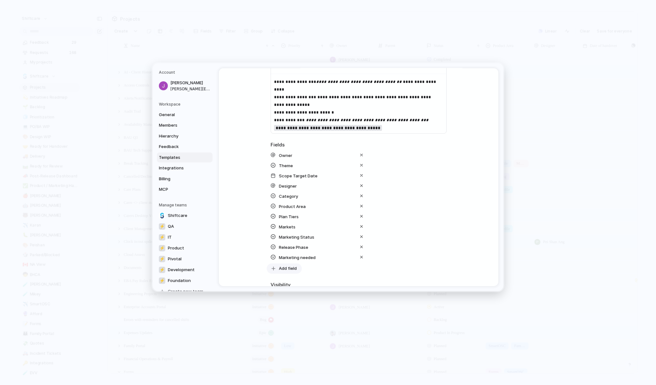
click at [289, 270] on span "Add field" at bounding box center [288, 268] width 18 height 6
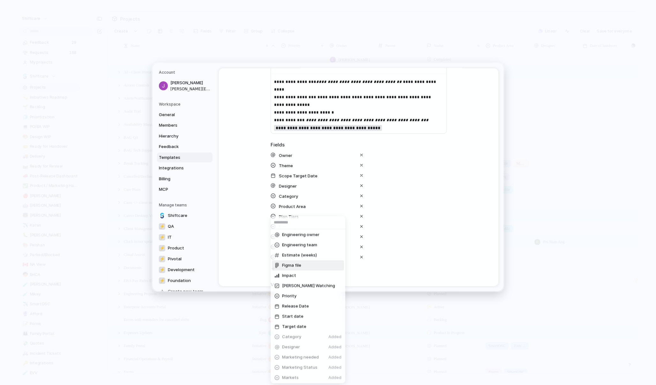
click at [228, 231] on div "Accepted by Engineering CS Status Customer Date of handover Design Effort Desig…" at bounding box center [328, 192] width 656 height 385
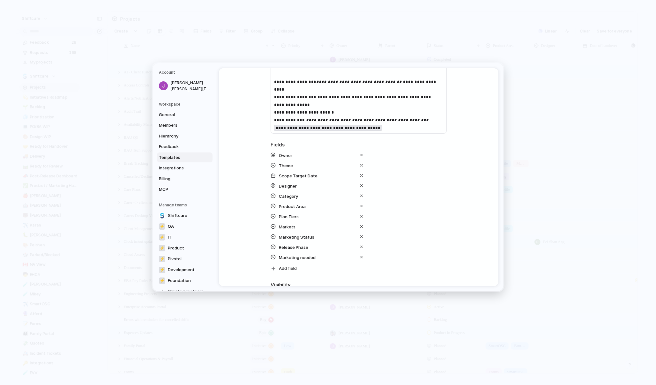
scroll to position [167, 0]
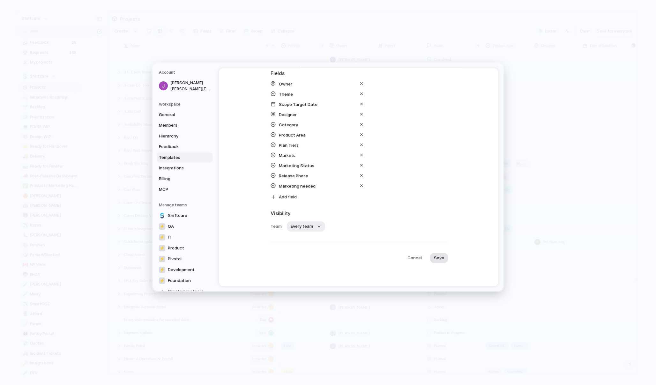
click at [441, 260] on span "Save" at bounding box center [439, 258] width 10 height 6
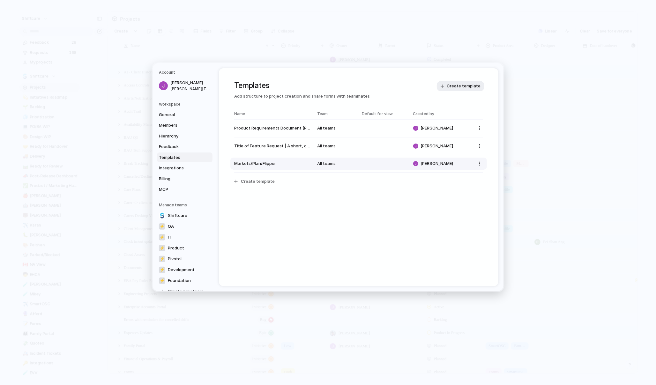
click at [285, 166] on span "Markets/Plan/Flipper" at bounding box center [272, 164] width 77 height 6
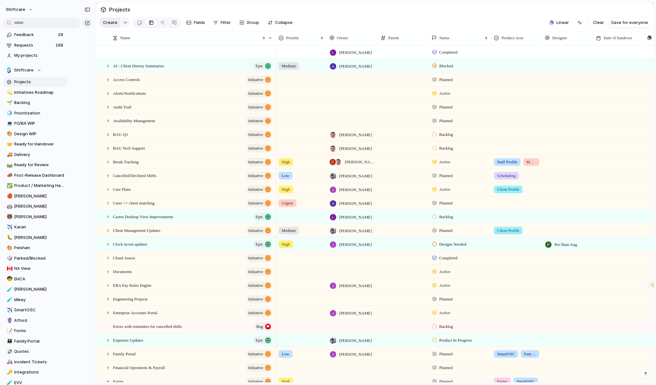
click at [104, 18] on button "Create" at bounding box center [109, 23] width 21 height 10
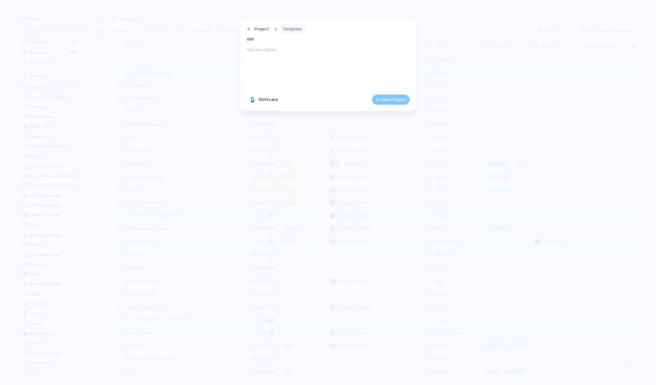
click at [297, 31] on span "Template" at bounding box center [292, 29] width 19 height 6
click at [310, 78] on span "Markets/Plan/Flipper" at bounding box center [306, 76] width 42 height 6
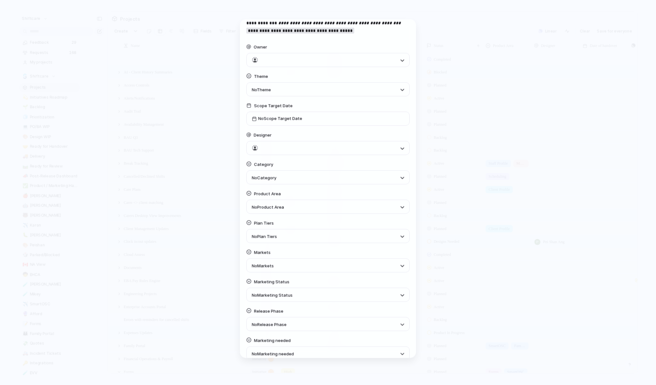
scroll to position [96, 0]
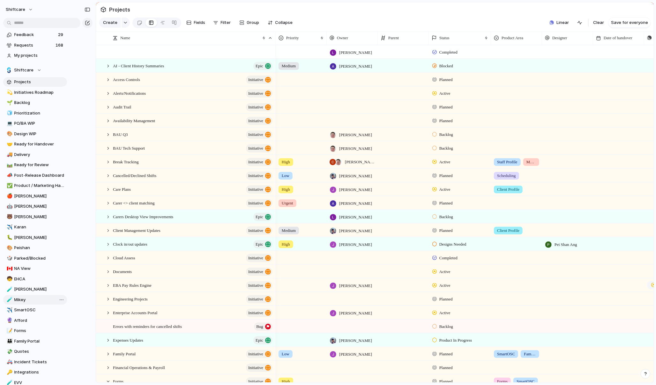
scroll to position [106, 0]
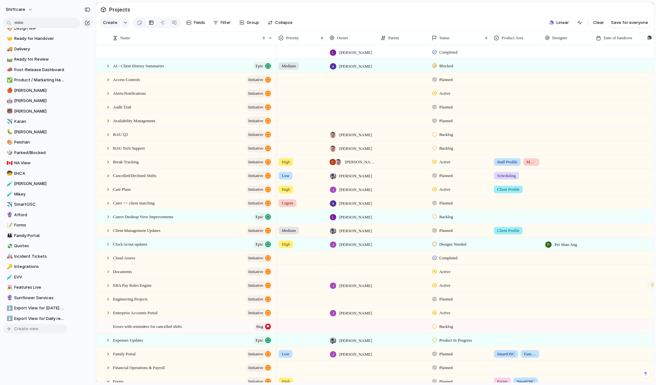
click at [24, 327] on span "Create view" at bounding box center [26, 329] width 25 height 6
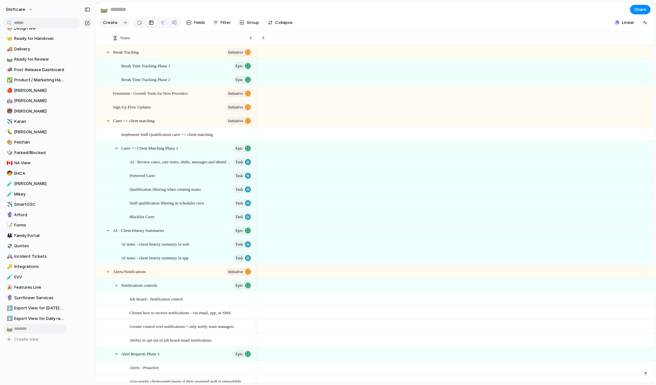
click at [10, 330] on div "🛤️" at bounding box center [9, 329] width 4 height 7
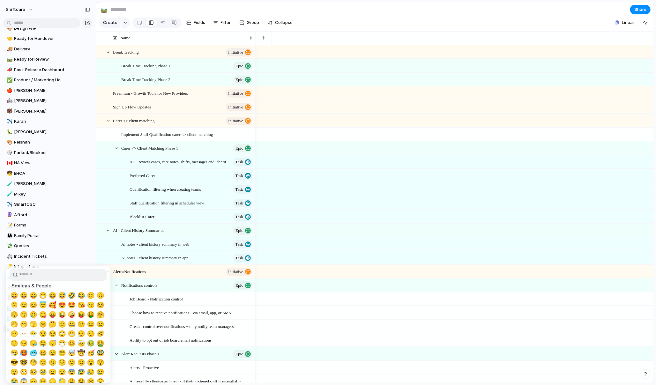
click at [42, 256] on div at bounding box center [328, 192] width 656 height 385
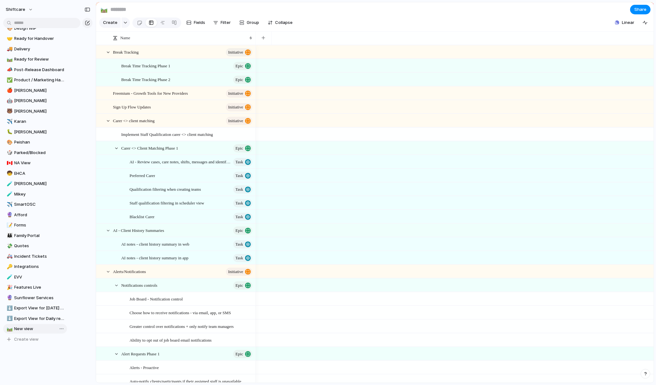
click at [18, 330] on span "New view" at bounding box center [39, 329] width 50 height 6
click at [122, 7] on input at bounding box center [146, 9] width 75 height 11
click at [41, 322] on link "⬇️ Export View for Daily report" at bounding box center [35, 319] width 64 height 10
click at [37, 333] on link "🛤️ New view" at bounding box center [35, 329] width 64 height 10
click at [77, 365] on span "Rename view" at bounding box center [88, 367] width 26 height 6
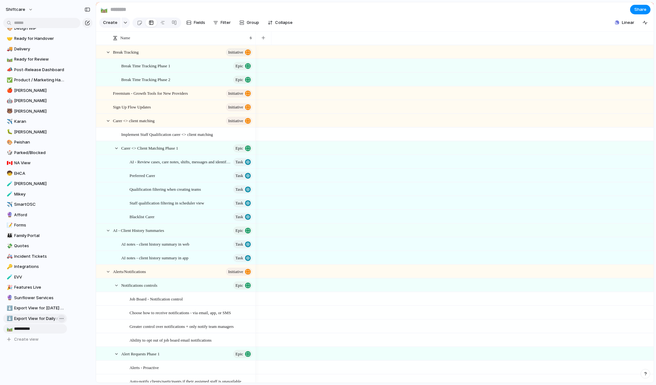
type input "**********"
click at [66, 370] on div "**********" at bounding box center [35, 192] width 70 height 385
click at [25, 330] on span "New Project" at bounding box center [39, 329] width 50 height 6
click at [226, 18] on button "Filter" at bounding box center [222, 23] width 23 height 10
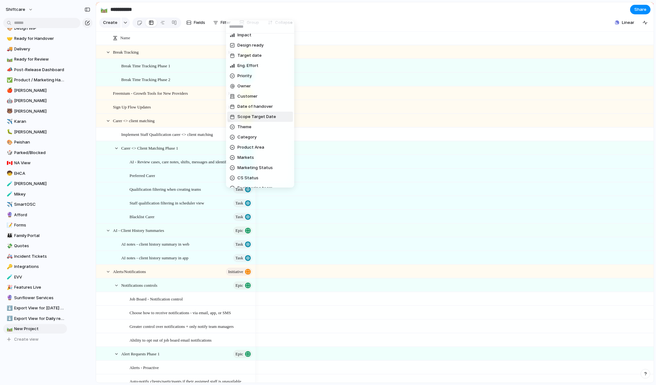
scroll to position [26, 0]
click at [249, 147] on span "Product Area" at bounding box center [251, 147] width 27 height 6
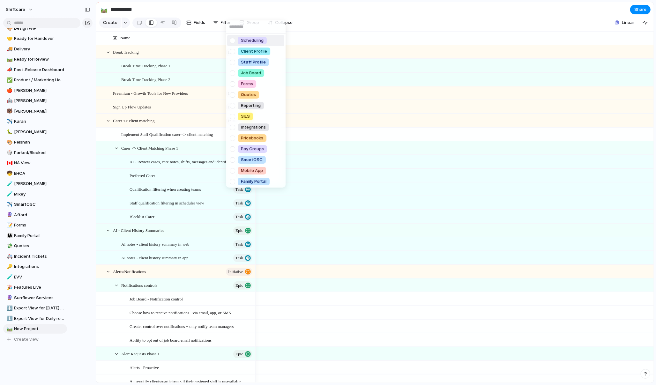
click at [233, 41] on div at bounding box center [232, 40] width 11 height 11
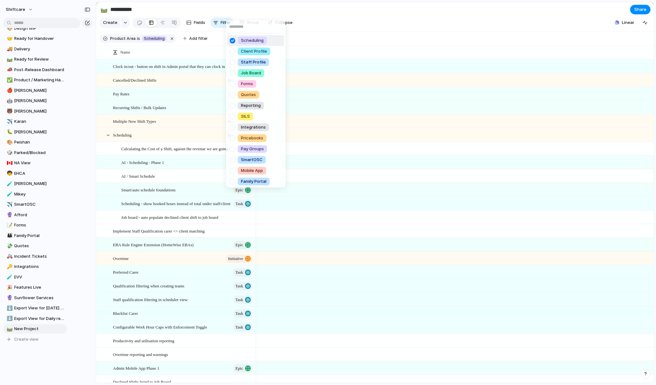
click at [138, 41] on div "Scheduling Client Profile Staff Profile Job Board Forms Quotes Reporting SILS I…" at bounding box center [328, 192] width 656 height 385
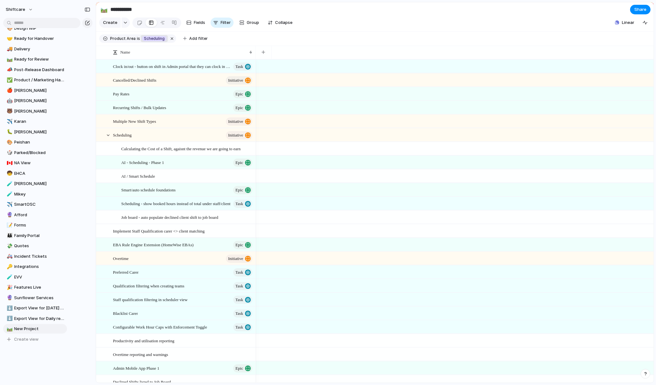
click at [148, 36] on span "Scheduling" at bounding box center [154, 39] width 21 height 6
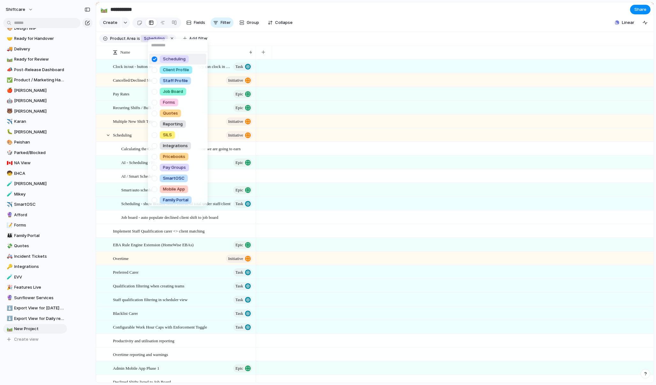
click at [156, 58] on div at bounding box center [154, 59] width 11 height 11
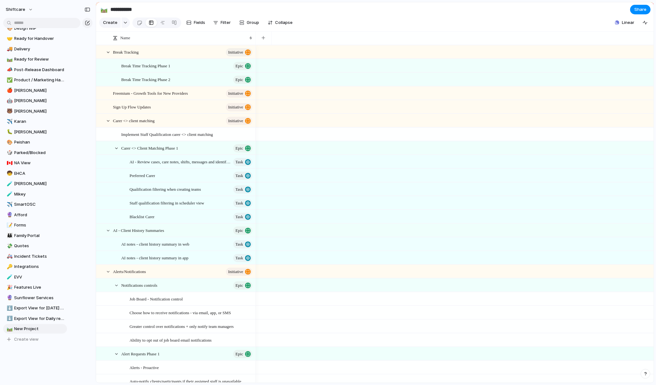
click at [232, 25] on div "Create Fields Filter Group Zoom Collapse" at bounding box center [197, 22] width 196 height 13
click at [226, 22] on span "Filter" at bounding box center [226, 22] width 10 height 6
click at [193, 19] on div "Description Start date Impact Design ready Target date Eng. Effort Priority Own…" at bounding box center [328, 192] width 656 height 385
click at [197, 23] on span "Fields" at bounding box center [199, 22] width 11 height 6
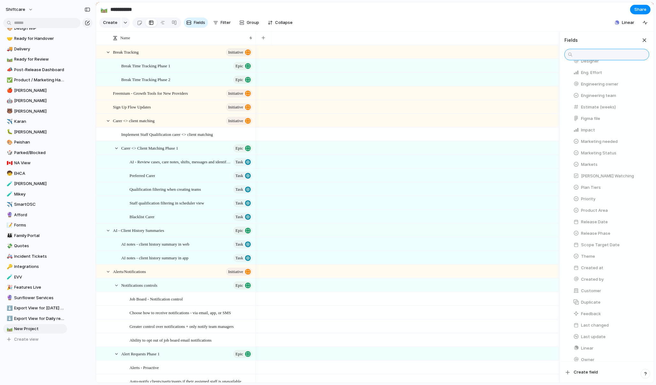
scroll to position [178, 0]
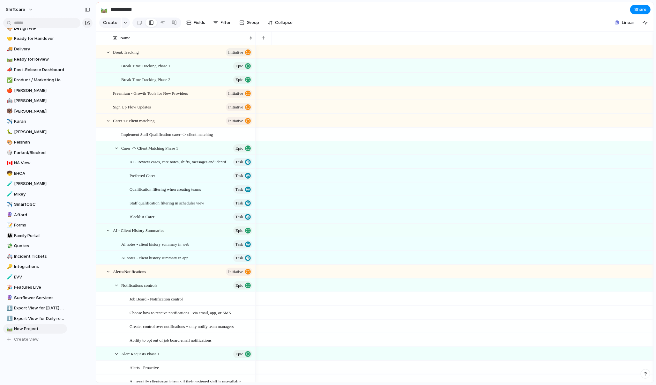
click at [520, 52] on div at bounding box center [455, 52] width 398 height 14
click at [262, 32] on div at bounding box center [263, 37] width 13 height 13
click at [262, 36] on div "button" at bounding box center [264, 38] width 4 height 4
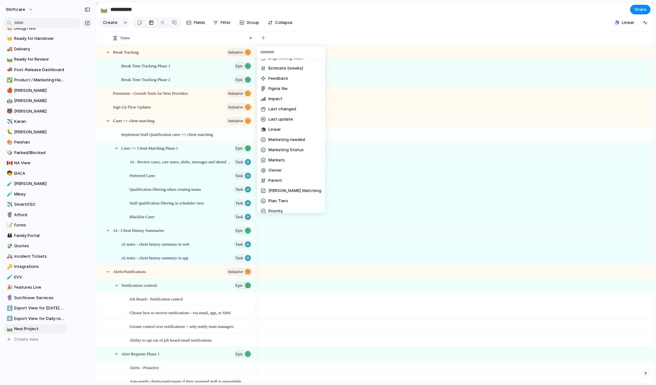
scroll to position [141, 0]
click at [50, 332] on div "Accepted by Engineering Category Created at Created by CS Status Customer Date …" at bounding box center [328, 192] width 656 height 385
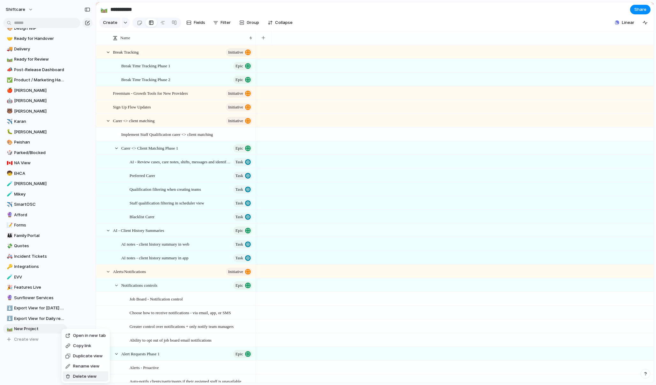
click at [89, 379] on span "Delete view" at bounding box center [85, 377] width 24 height 6
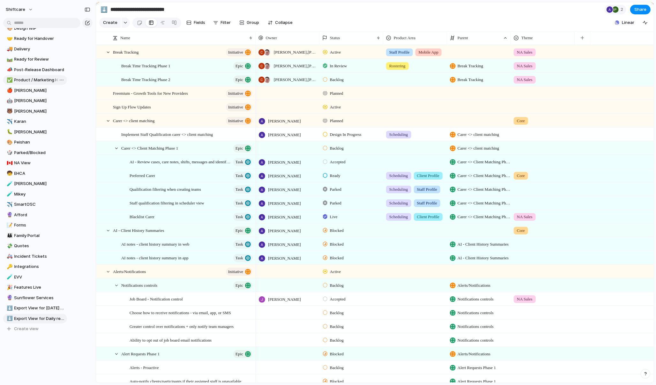
click at [66, 81] on link "✅ Product / Marketing Handover" at bounding box center [35, 80] width 64 height 10
click at [43, 79] on span "Product / Marketing Handover" at bounding box center [39, 80] width 50 height 6
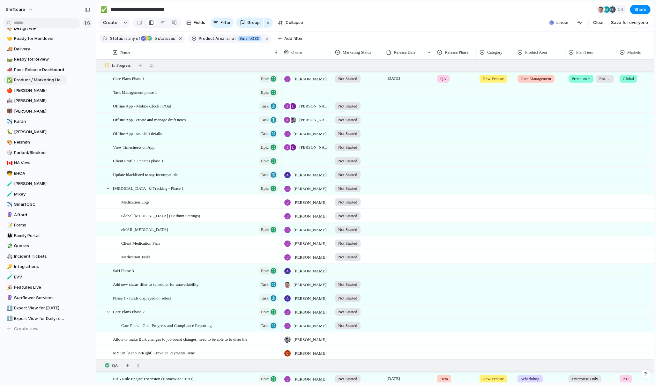
click at [61, 80] on div "Open in new tab Copy link Duplicate view Rename view Delete view" at bounding box center [328, 192] width 656 height 385
click at [86, 109] on span "Duplicate view" at bounding box center [88, 110] width 30 height 6
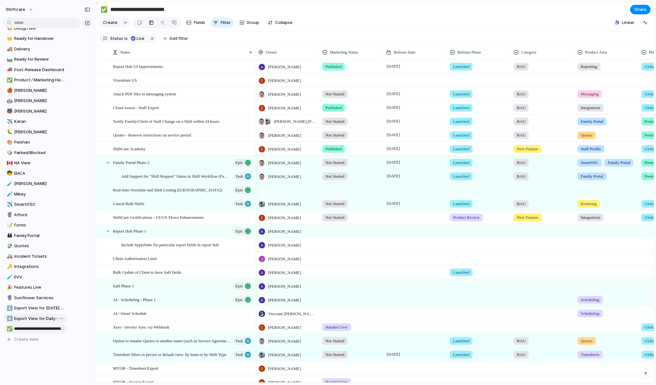
type input "**********"
click at [51, 326] on input "text" at bounding box center [39, 329] width 50 height 6
drag, startPoint x: 59, startPoint y: 354, endPoint x: 61, endPoint y: 349, distance: 5.7
click at [59, 354] on div "Feedback 29 Requests 168 My projects Shiftcare Projects 💫 Initiatives Roadmap 🌱…" at bounding box center [35, 192] width 70 height 385
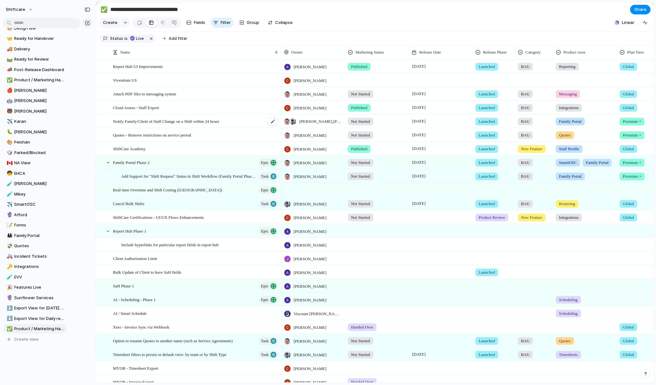
click at [177, 36] on span "Add filter" at bounding box center [178, 39] width 19 height 6
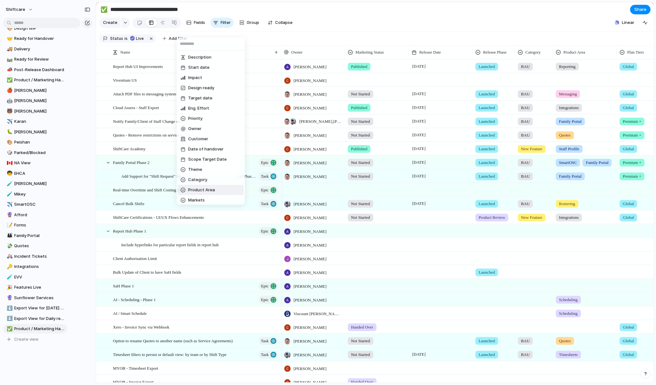
click at [208, 191] on span "Product Area" at bounding box center [201, 190] width 27 height 6
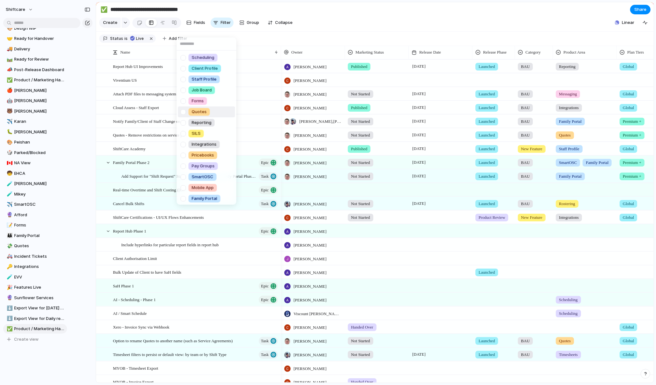
scroll to position [87, 0]
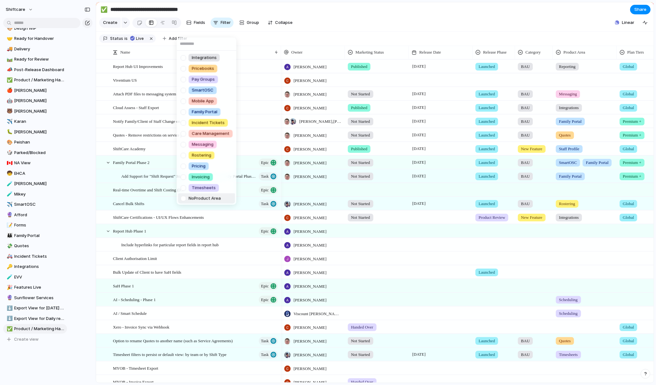
click at [192, 195] on span "No Product Area" at bounding box center [205, 198] width 32 height 6
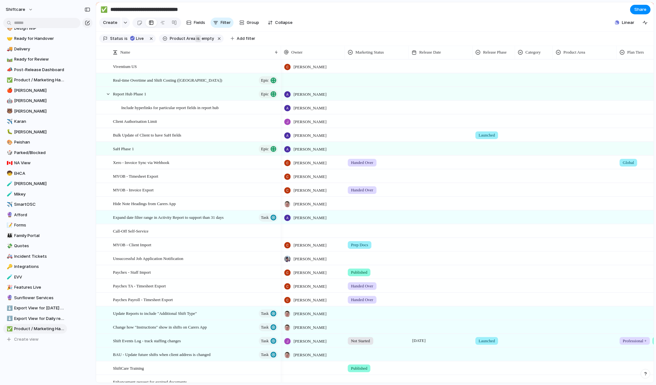
click at [197, 40] on span "is" at bounding box center [198, 39] width 3 height 6
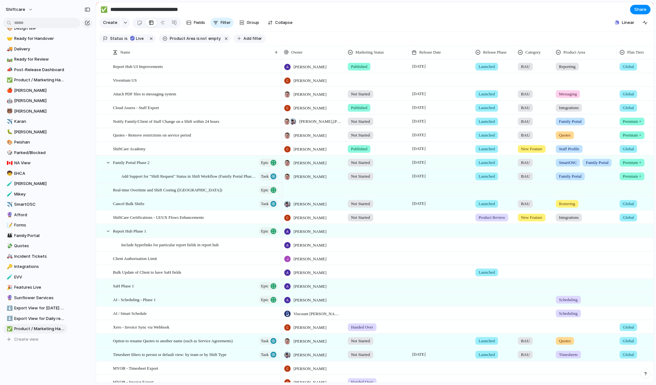
click at [238, 39] on div "button" at bounding box center [240, 39] width 4 height 4
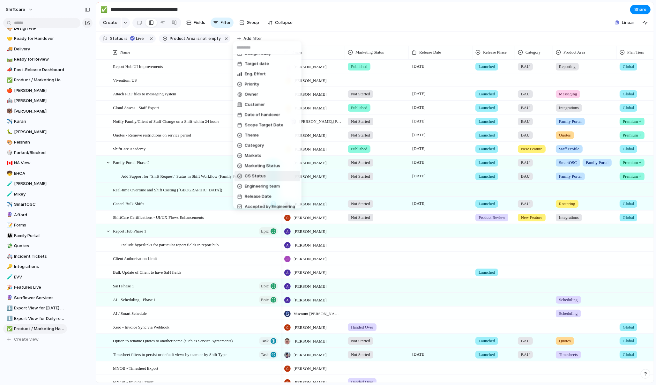
scroll to position [45, 0]
click at [250, 153] on li "Markets" at bounding box center [268, 149] width 66 height 10
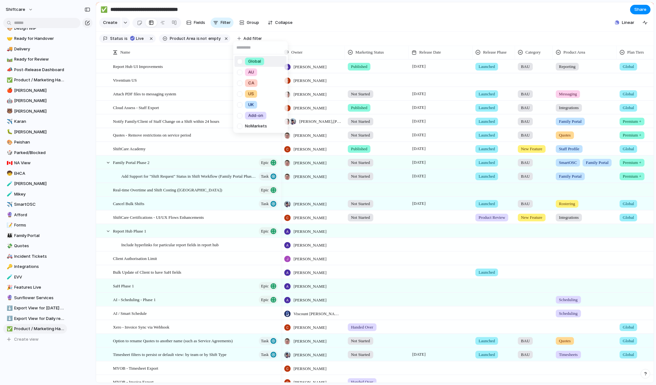
click at [240, 60] on div at bounding box center [239, 61] width 11 height 11
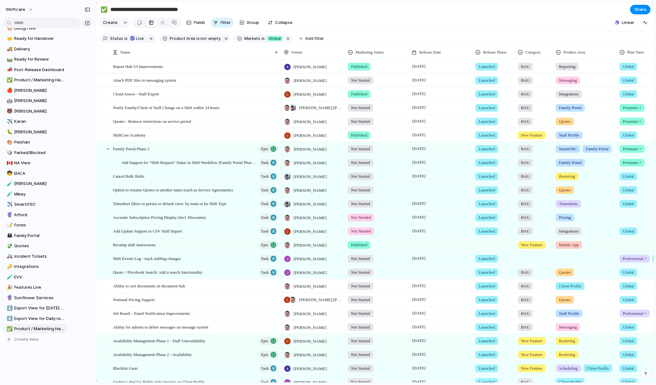
click at [299, 36] on div "Global AU CA US UK Add-on No Markets" at bounding box center [328, 192] width 656 height 385
click at [298, 39] on button "Add filter" at bounding box center [312, 38] width 32 height 9
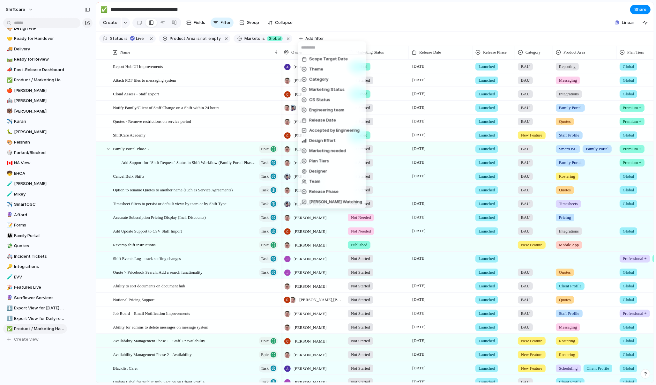
scroll to position [165, 0]
click at [310, 99] on span "Plan Tiers" at bounding box center [320, 100] width 20 height 6
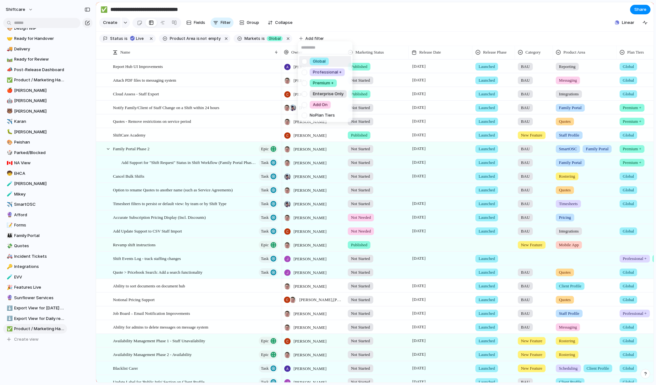
click at [303, 60] on div at bounding box center [304, 61] width 11 height 11
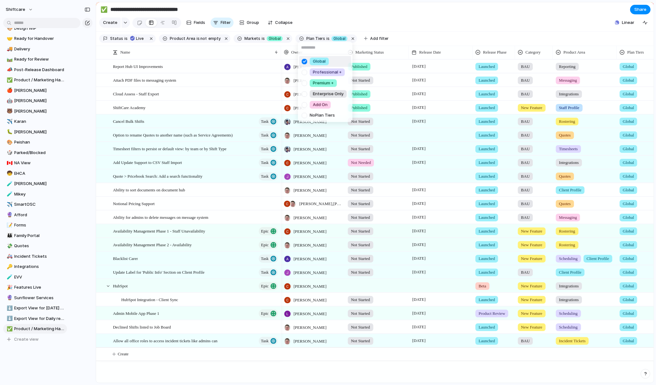
click at [366, 38] on div "Global Professional + Premium + Enterprise Only Add On No Plan Tiers" at bounding box center [328, 192] width 656 height 385
click at [361, 38] on button "Add filter" at bounding box center [376, 38] width 32 height 9
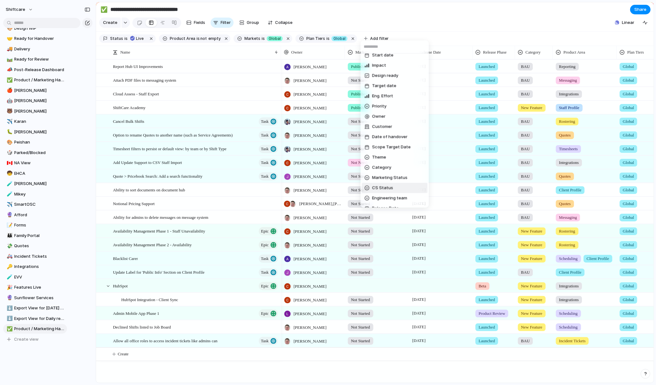
scroll to position [29, 0]
click at [388, 164] on span "Marketing Status" at bounding box center [389, 164] width 35 height 6
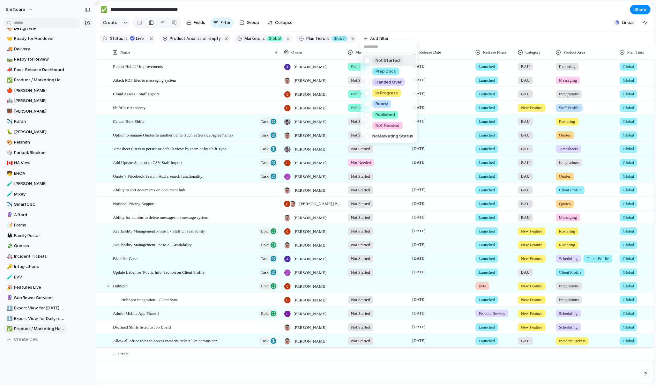
click at [368, 62] on div at bounding box center [367, 60] width 11 height 11
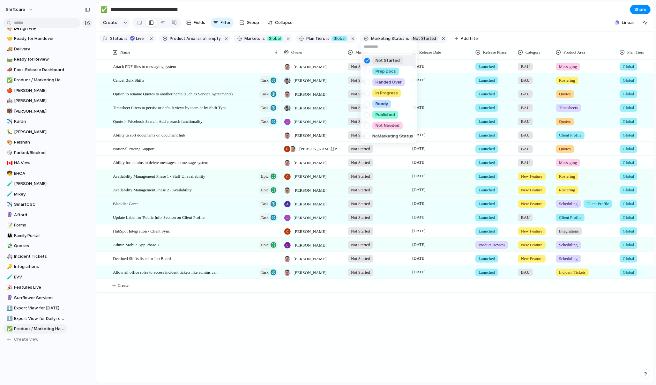
click at [445, 39] on div "Not Started Prep Docs Handed Over In Progress Ready Published Not Needed No Mar…" at bounding box center [328, 192] width 656 height 385
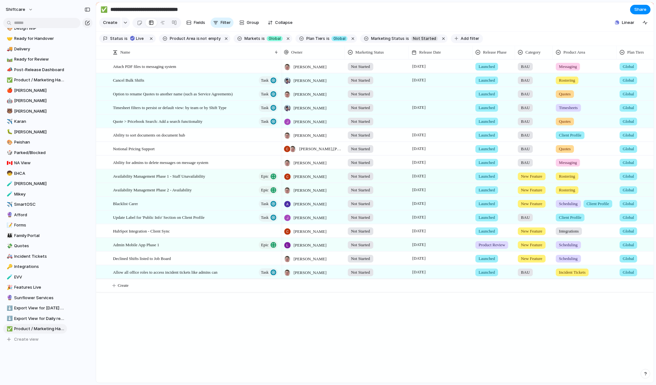
click at [451, 37] on button "Add filter" at bounding box center [467, 38] width 32 height 9
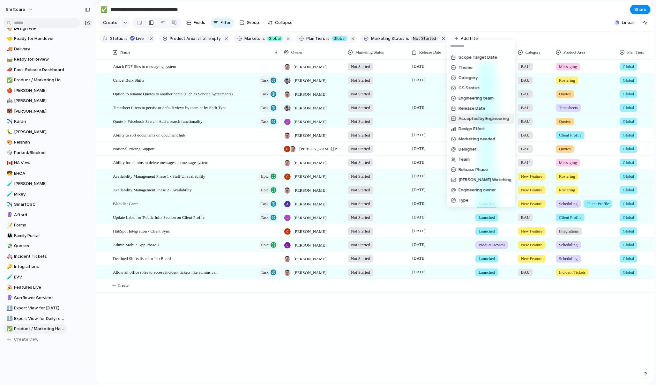
scroll to position [110, 0]
click at [470, 164] on span "Release Phase" at bounding box center [473, 164] width 29 height 6
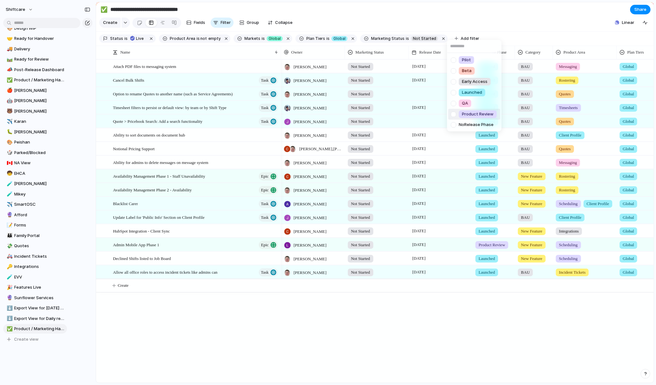
click at [454, 111] on div at bounding box center [453, 114] width 11 height 11
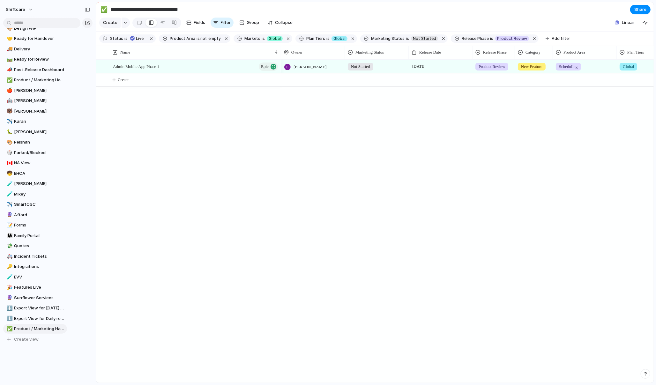
click at [537, 38] on div "Pilot Beta Early Access Launched QA Product Review No Release Phase" at bounding box center [328, 192] width 656 height 385
click at [542, 36] on button "Add filter" at bounding box center [558, 38] width 32 height 9
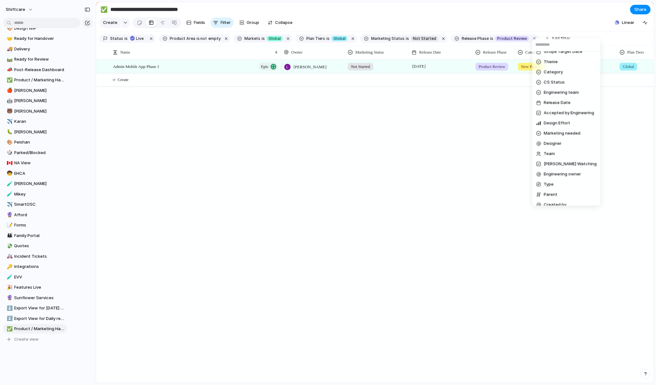
scroll to position [135, 0]
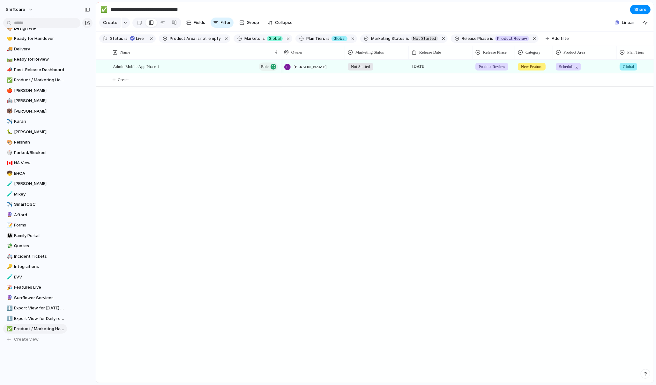
click at [205, 42] on div "Description Start date Impact Design ready Target date Eng. Effort Priority Own…" at bounding box center [328, 192] width 656 height 385
click at [209, 39] on span "empty" at bounding box center [214, 39] width 12 height 6
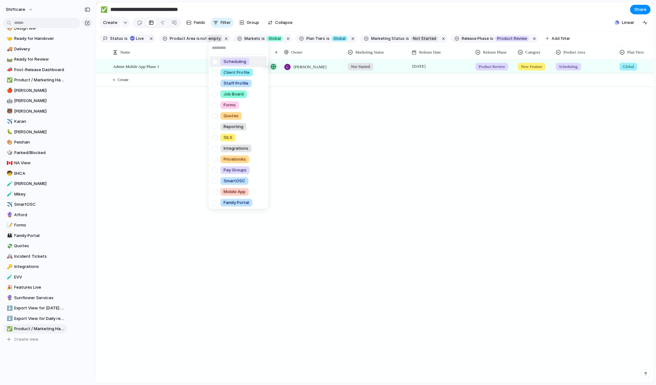
click at [221, 38] on div "Scheduling Client Profile Staff Profile Job Board Forms Quotes Reporting SILS I…" at bounding box center [328, 192] width 656 height 385
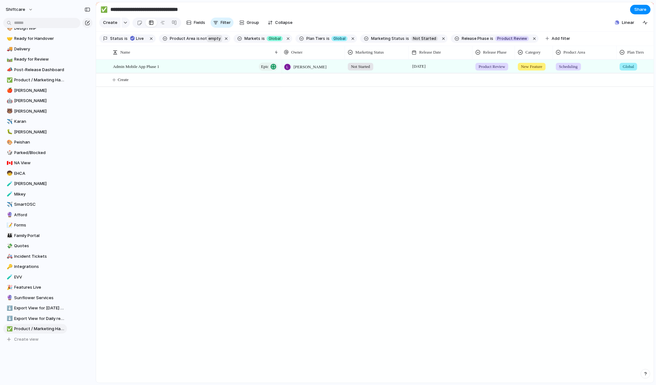
click at [222, 38] on button "button" at bounding box center [226, 38] width 8 height 8
click at [467, 34] on button "Add filter" at bounding box center [483, 38] width 32 height 9
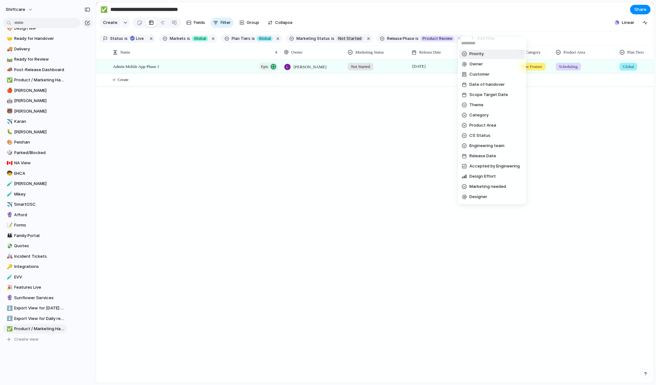
scroll to position [53, 0]
click at [485, 136] on span "Product Area" at bounding box center [483, 136] width 27 height 6
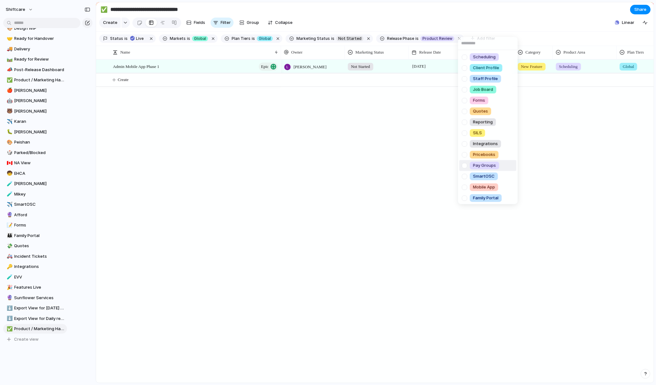
scroll to position [87, 0]
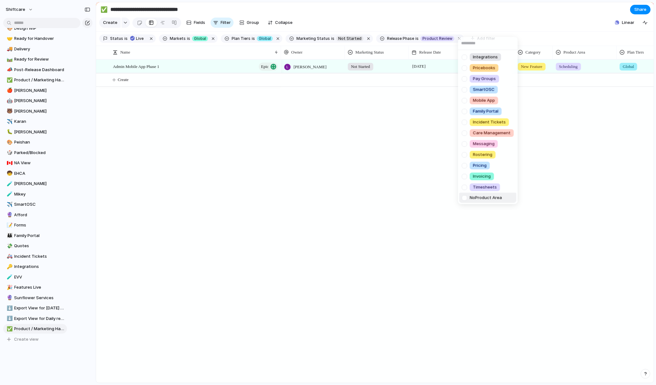
click at [465, 199] on div at bounding box center [464, 197] width 11 height 11
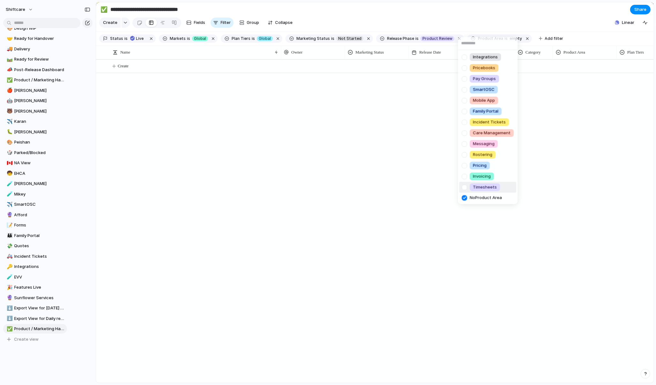
click at [387, 113] on div "Scheduling Client Profile Staff Profile Job Board Forms Quotes Reporting SILS I…" at bounding box center [328, 192] width 656 height 385
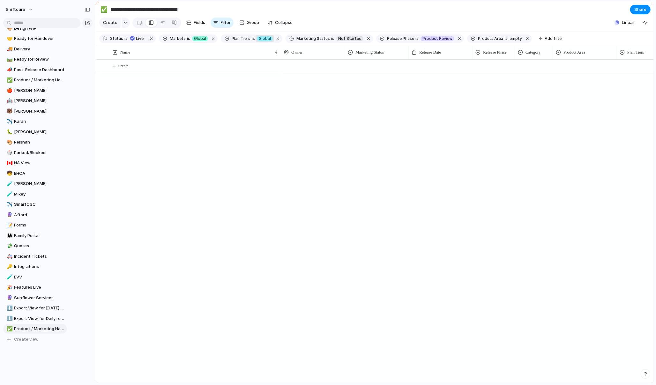
click at [260, 37] on span "Global" at bounding box center [265, 39] width 12 height 6
click at [273, 114] on span "No Plan Tiers" at bounding box center [284, 113] width 25 height 6
click at [271, 38] on span "Global" at bounding box center [277, 39] width 12 height 6
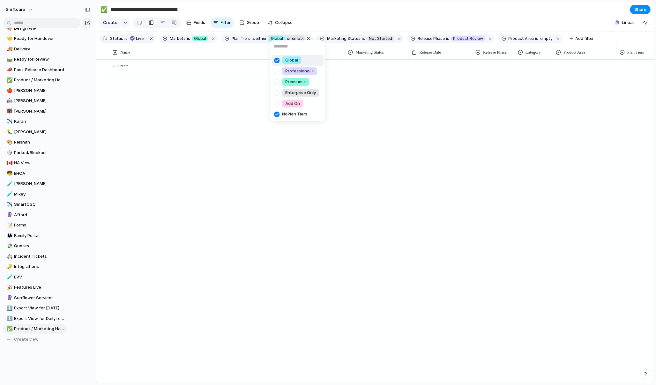
click at [276, 60] on div at bounding box center [276, 60] width 11 height 11
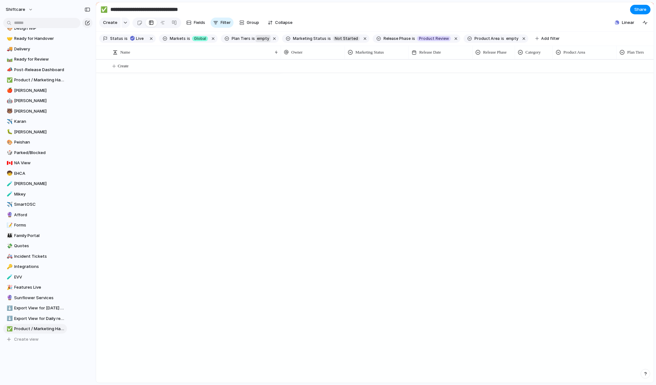
click at [195, 37] on div "Global Professional + Premium + Enterprise Only Add On No Plan Tiers" at bounding box center [328, 192] width 656 height 385
click at [203, 40] on div "Global" at bounding box center [200, 38] width 16 height 5
click at [211, 65] on div at bounding box center [209, 62] width 11 height 11
click at [210, 39] on button "button" at bounding box center [213, 38] width 8 height 8
click at [385, 38] on button "empty" at bounding box center [389, 38] width 15 height 7
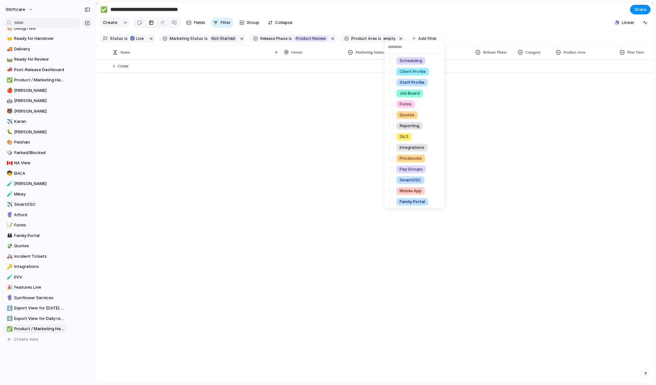
click at [389, 38] on div "Scheduling Client Profile Staff Profile Job Board Forms Quotes Reporting SILS I…" at bounding box center [328, 192] width 656 height 385
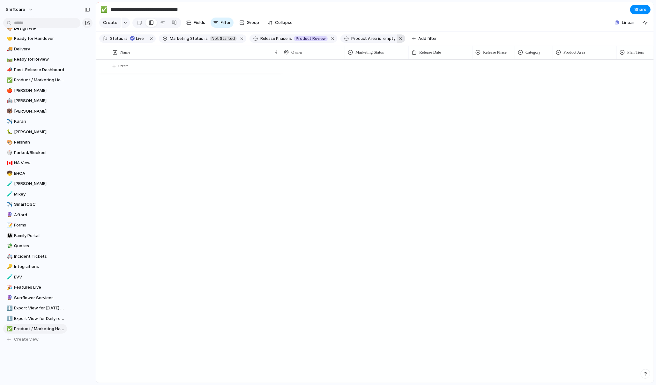
click at [397, 38] on button "button" at bounding box center [401, 38] width 8 height 8
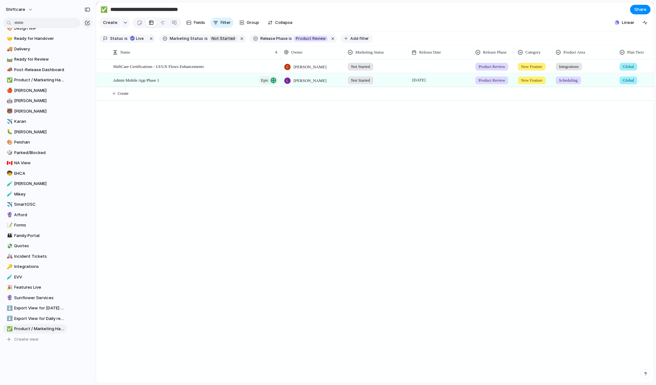
click at [356, 36] on span "Add filter" at bounding box center [360, 39] width 19 height 6
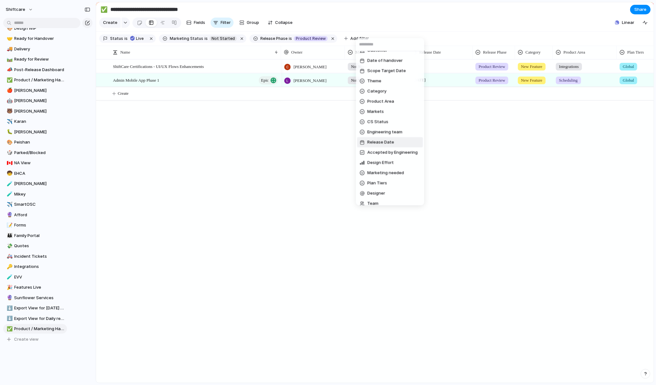
scroll to position [89, 0]
click at [273, 133] on div "Description Start date Impact Design ready Target date Eng. Effort Priority Own…" at bounding box center [328, 192] width 656 height 385
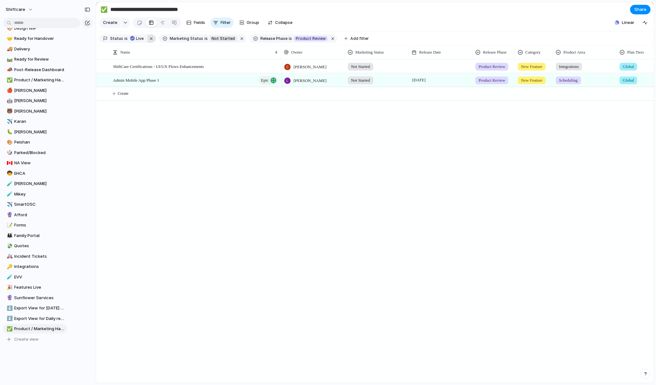
click at [148, 38] on button "button" at bounding box center [151, 38] width 8 height 8
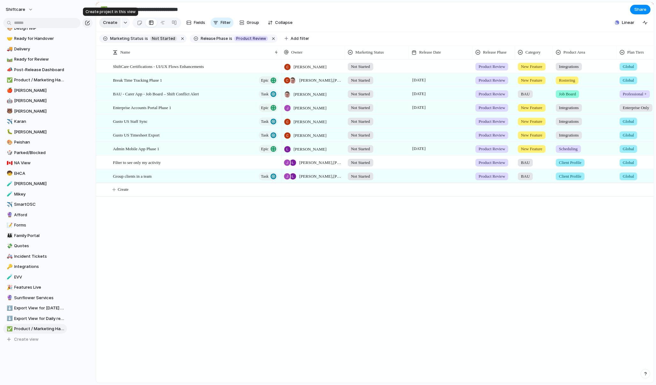
click at [110, 22] on span "Create" at bounding box center [110, 22] width 14 height 6
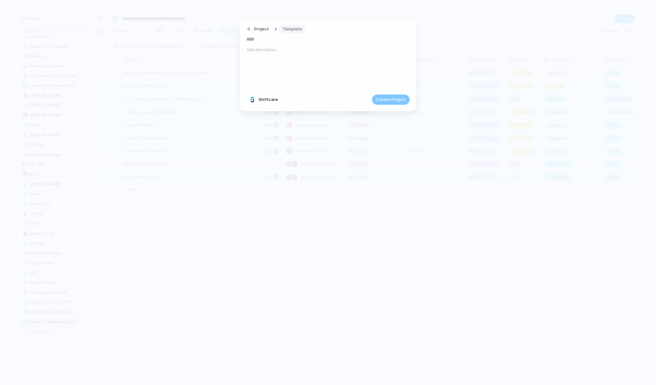
click at [288, 26] on span "Template" at bounding box center [292, 29] width 19 height 6
click at [313, 72] on li "Markets/Plan/Flipper" at bounding box center [328, 77] width 97 height 10
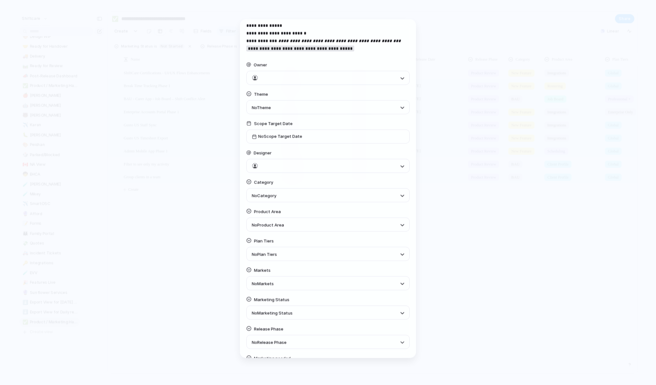
scroll to position [125, 0]
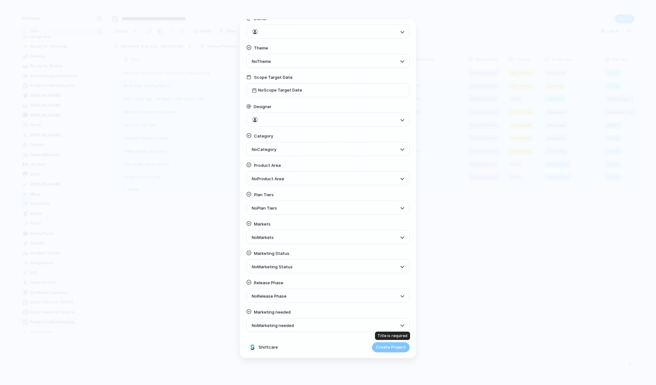
click at [393, 345] on div "Create Project" at bounding box center [391, 348] width 38 height 10
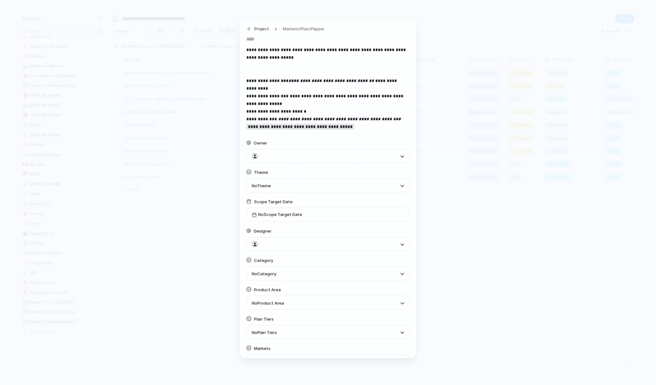
click at [260, 39] on input "text" at bounding box center [327, 39] width 163 height 10
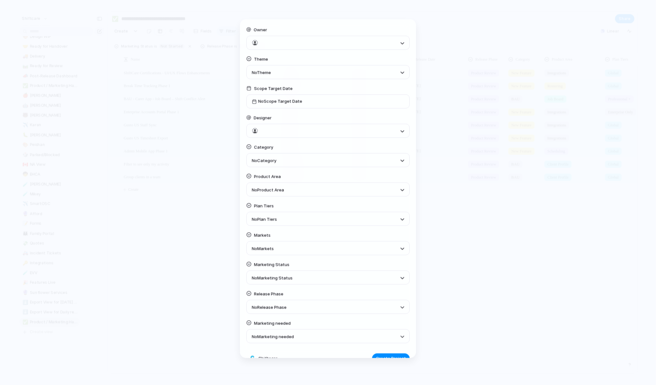
scroll to position [125, 0]
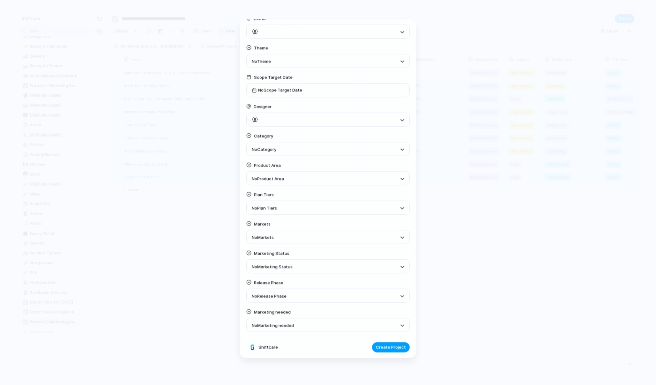
type input "****"
click at [388, 348] on span "Create Project" at bounding box center [391, 348] width 30 height 6
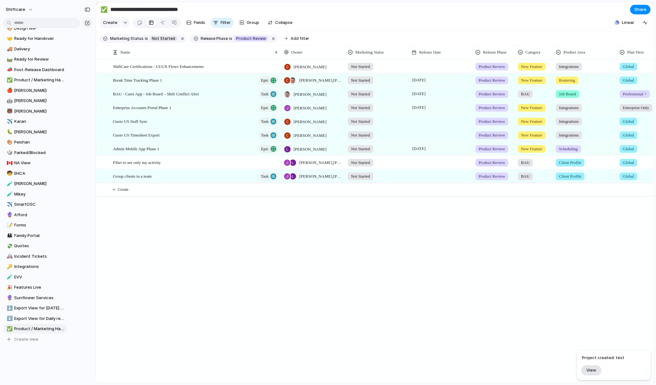
click at [594, 370] on span "View" at bounding box center [592, 370] width 10 height 5
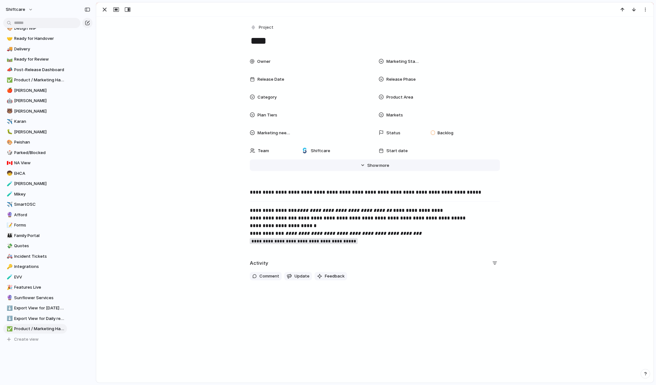
click at [376, 163] on span "Show" at bounding box center [373, 165] width 11 height 6
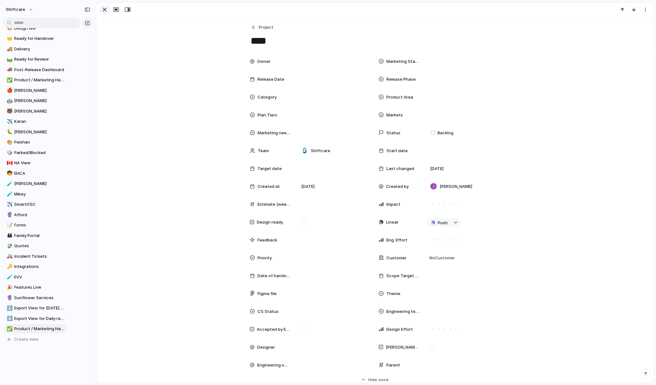
click at [105, 9] on div "button" at bounding box center [105, 10] width 8 height 8
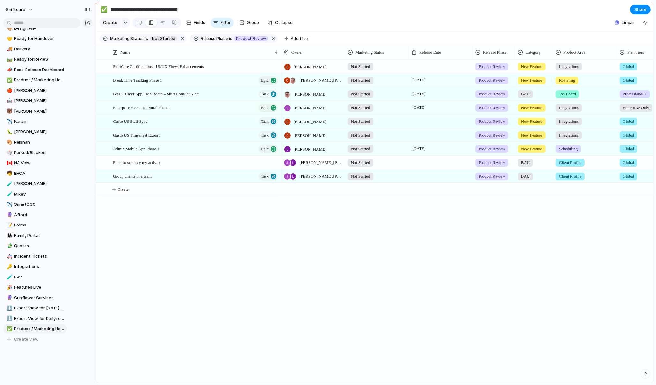
click at [344, 30] on section "Create Fields Filter Group Zoom Collapse Linear Clear Save for everyone" at bounding box center [375, 23] width 558 height 15
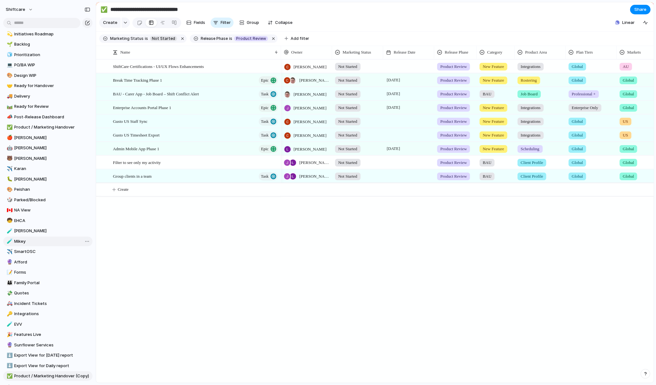
scroll to position [77, 0]
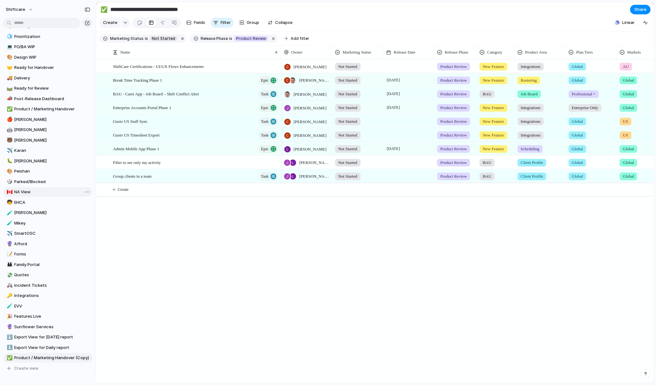
click at [18, 196] on link "🇨🇦 NA View" at bounding box center [47, 192] width 89 height 10
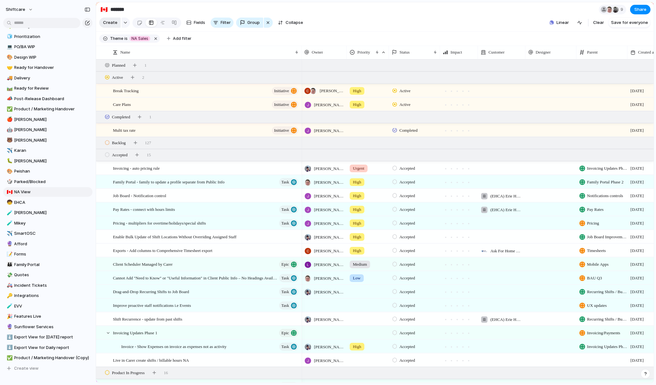
click at [111, 22] on span "Create" at bounding box center [110, 22] width 14 height 6
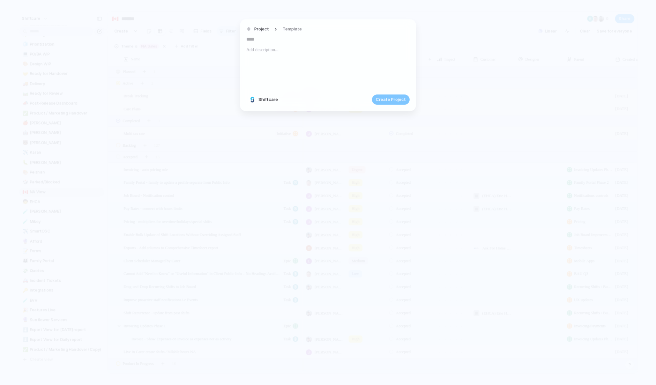
click at [270, 27] on div "Project Template" at bounding box center [275, 29] width 59 height 9
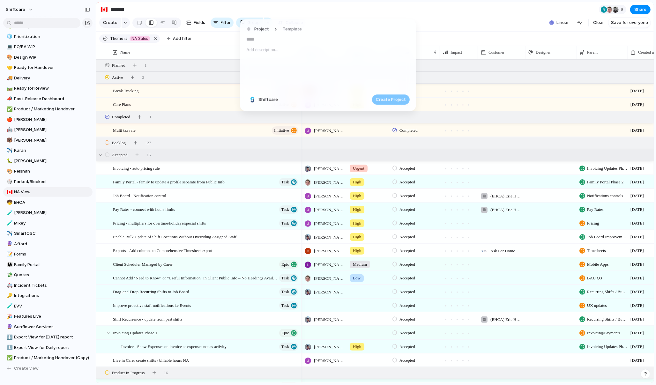
click at [193, 11] on div "🇨🇦 ******* 9 Share Create Fields Filter Group Zoom Collapse Linear Clear Save f…" at bounding box center [376, 192] width 561 height 385
click at [173, 15] on input "*******" at bounding box center [157, 9] width 97 height 11
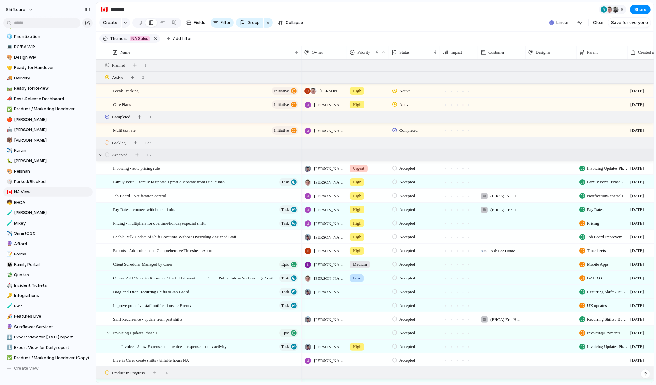
click at [510, 158] on div "Accepted 15" at bounding box center [375, 154] width 559 height 11
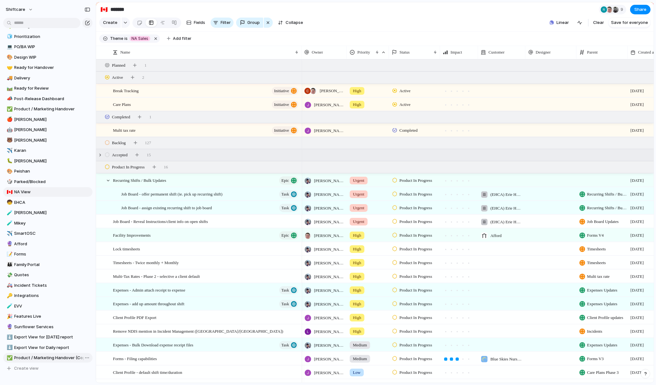
click at [64, 356] on span "Product / Marketing Handover (Copy)" at bounding box center [52, 358] width 76 height 6
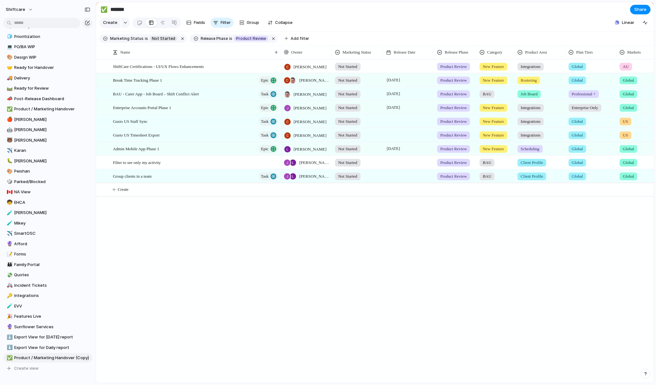
type input "**********"
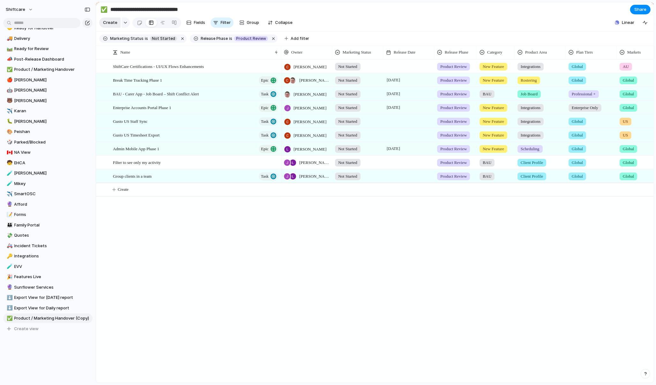
click at [114, 22] on span "Create" at bounding box center [110, 22] width 14 height 6
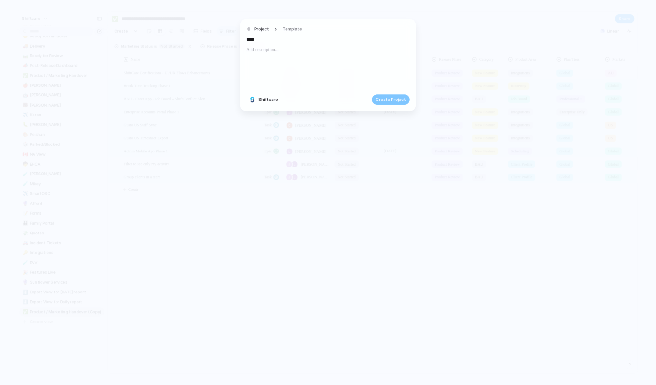
click at [287, 38] on input "****" at bounding box center [327, 39] width 163 height 10
type input "****"
click at [273, 55] on div at bounding box center [327, 67] width 163 height 43
click at [390, 104] on button "Create Project" at bounding box center [391, 99] width 38 height 10
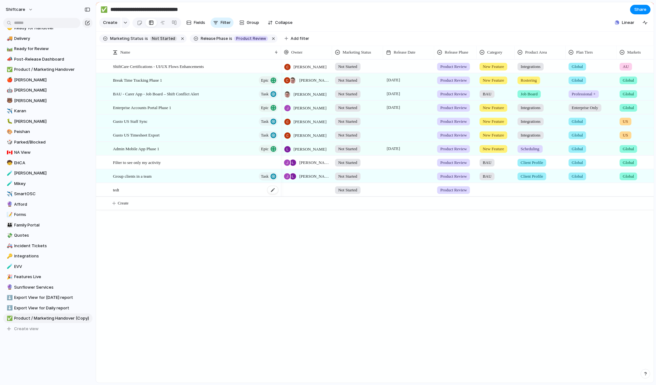
click at [234, 192] on div "tedt" at bounding box center [196, 190] width 166 height 13
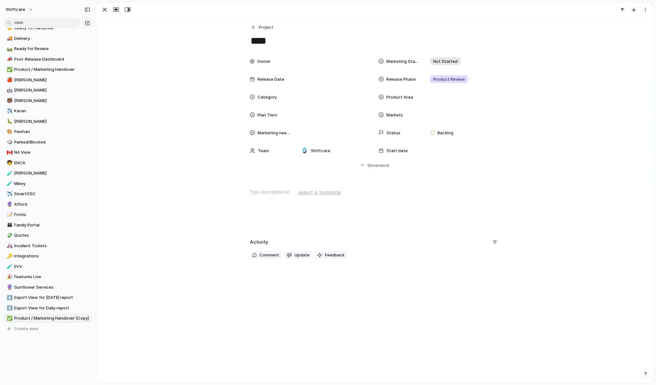
click at [651, 11] on div at bounding box center [635, 9] width 34 height 8
click at [645, 9] on div "button" at bounding box center [645, 9] width 5 height 5
click at [629, 34] on li "Delete" at bounding box center [626, 33] width 48 height 10
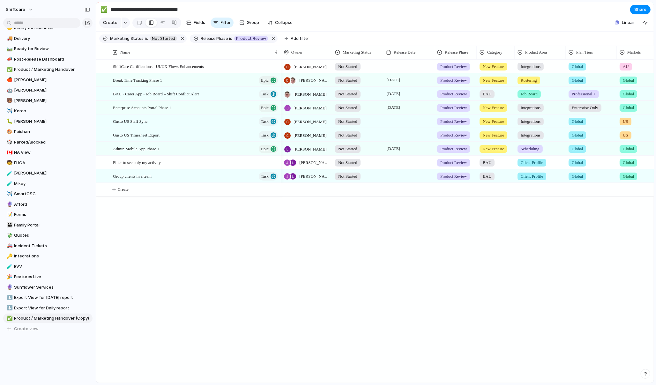
scroll to position [116, 0]
click at [104, 285] on div "ShiftCare Certifications - UI/UX Flows Enhancements Break Time Tracking Phase 1…" at bounding box center [375, 221] width 558 height 324
click at [102, 366] on span "Delete view" at bounding box center [111, 368] width 24 height 6
type input "**********"
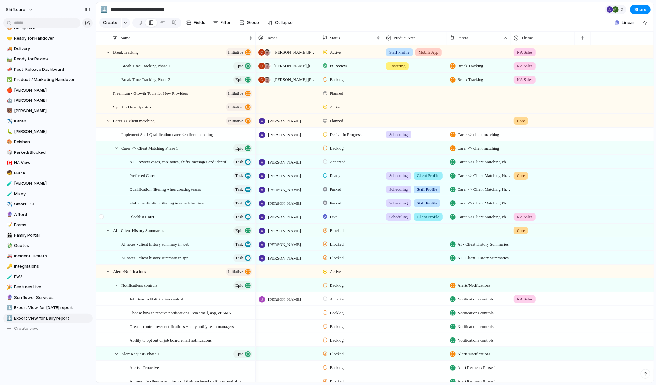
scroll to position [106, 0]
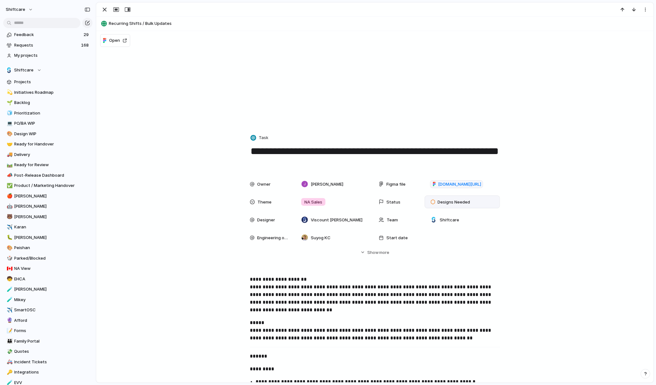
click at [446, 203] on span "Designs Needed" at bounding box center [454, 202] width 33 height 6
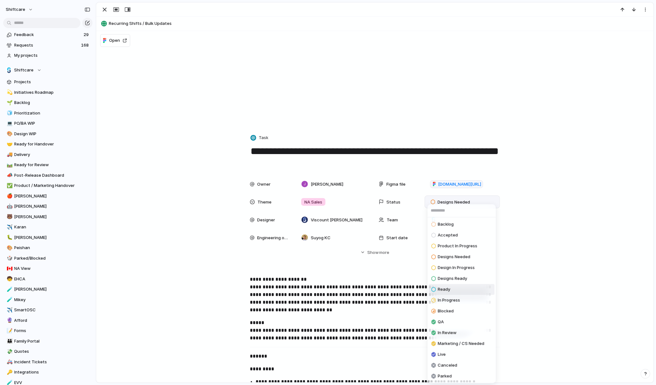
click at [443, 290] on span "Ready" at bounding box center [444, 290] width 12 height 6
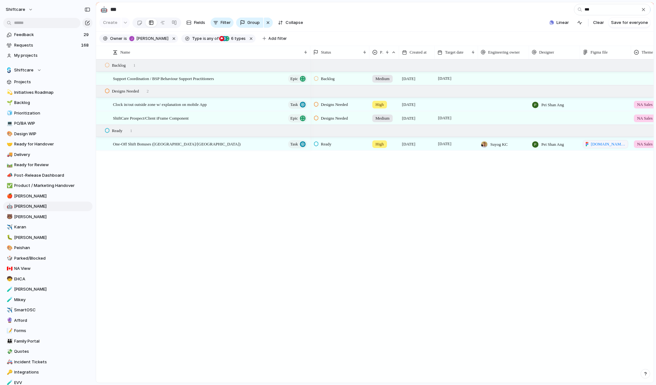
click at [589, 12] on input "***" at bounding box center [612, 9] width 77 height 11
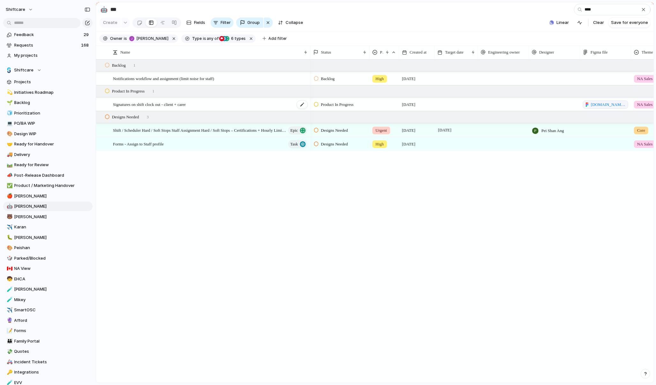
type input "****"
click at [183, 105] on span "Signatures on shift clock out - client + carer" at bounding box center [149, 104] width 73 height 7
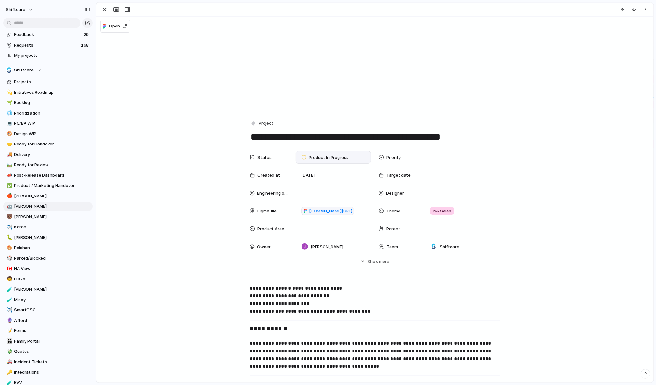
click at [332, 157] on span "Product In Progress" at bounding box center [329, 158] width 40 height 6
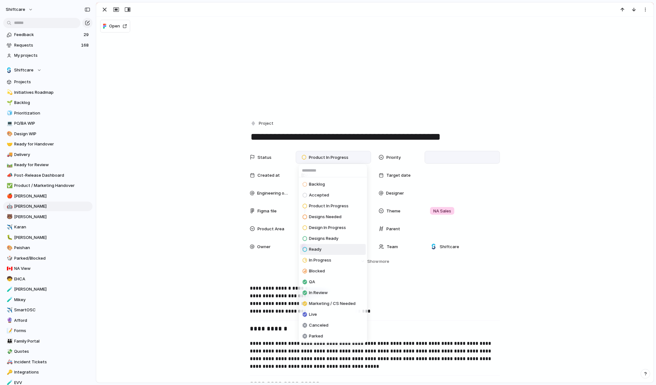
click at [325, 252] on li "Ready" at bounding box center [333, 249] width 66 height 11
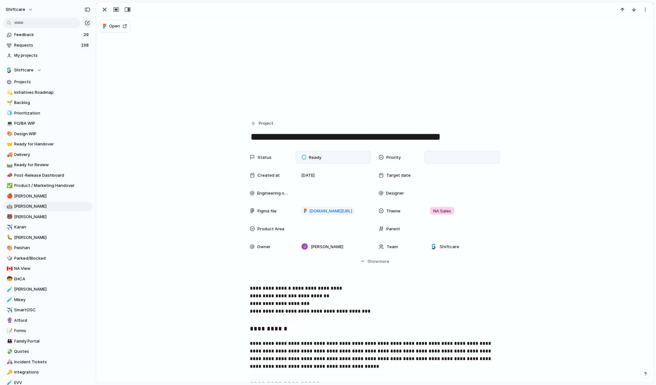
click at [425, 157] on div at bounding box center [462, 157] width 75 height 13
click at [445, 200] on span "Medium" at bounding box center [443, 202] width 16 height 6
click at [443, 229] on div at bounding box center [463, 228] width 70 height 7
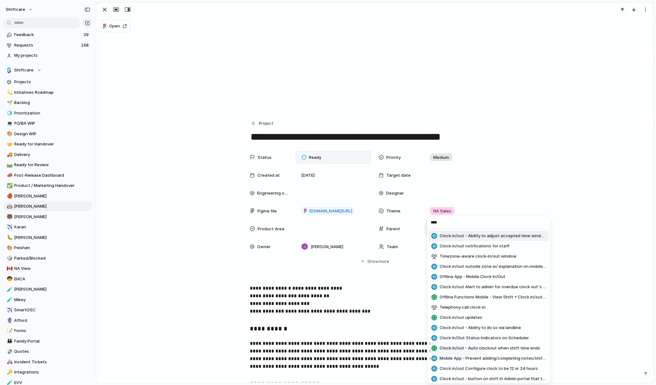
type input "*****"
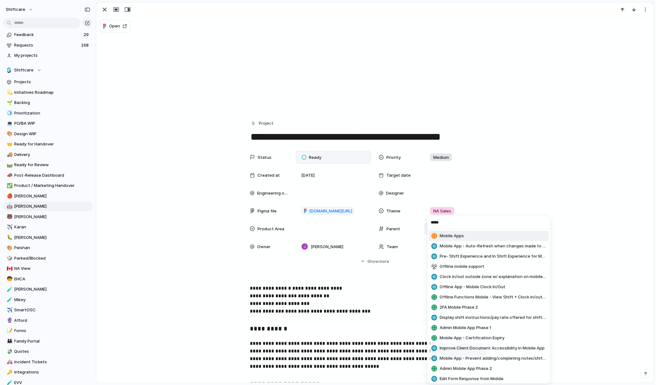
type input "*****"
click at [466, 236] on li "Mobile Apps" at bounding box center [489, 236] width 120 height 10
